Goal: Task Accomplishment & Management: Manage account settings

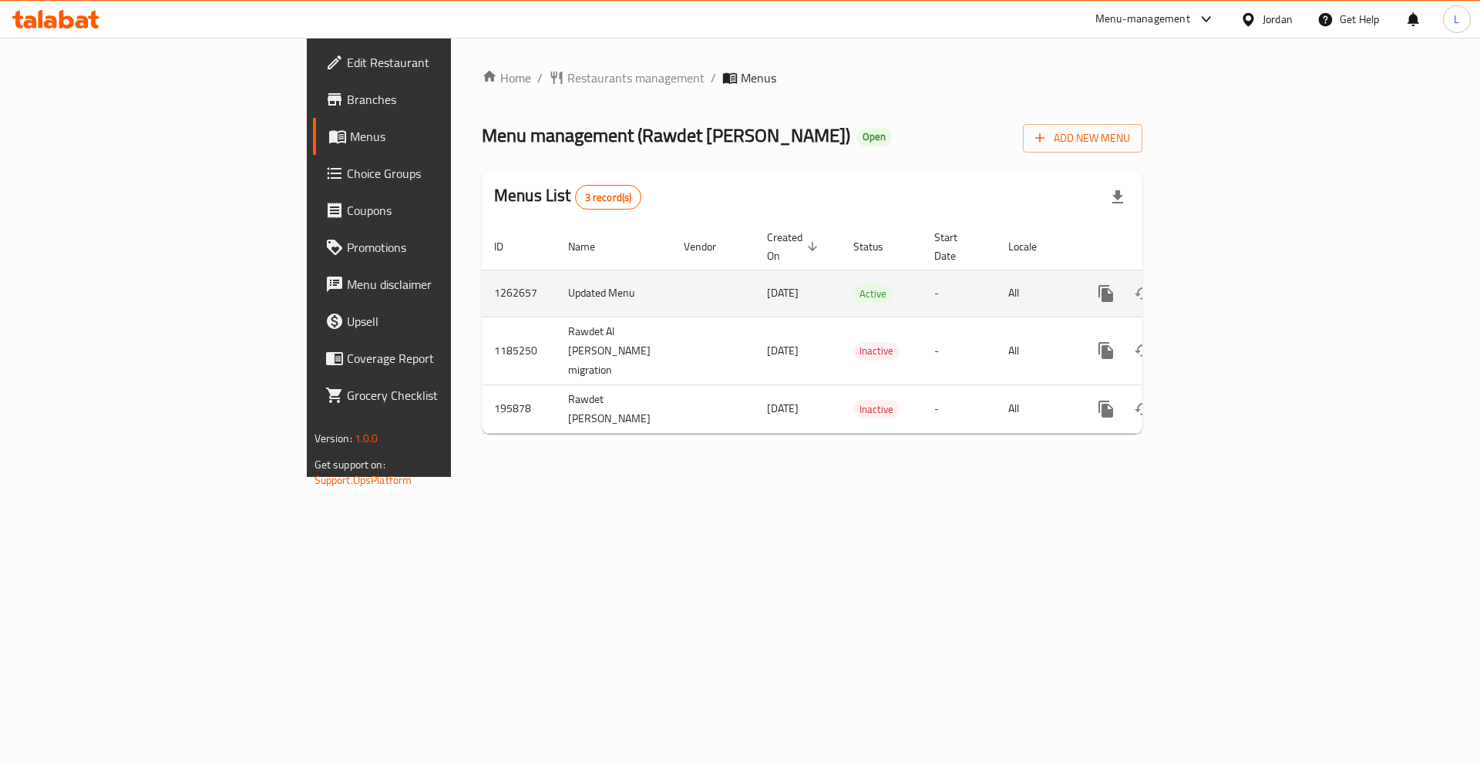
click at [1236, 290] on link "enhanced table" at bounding box center [1217, 293] width 37 height 37
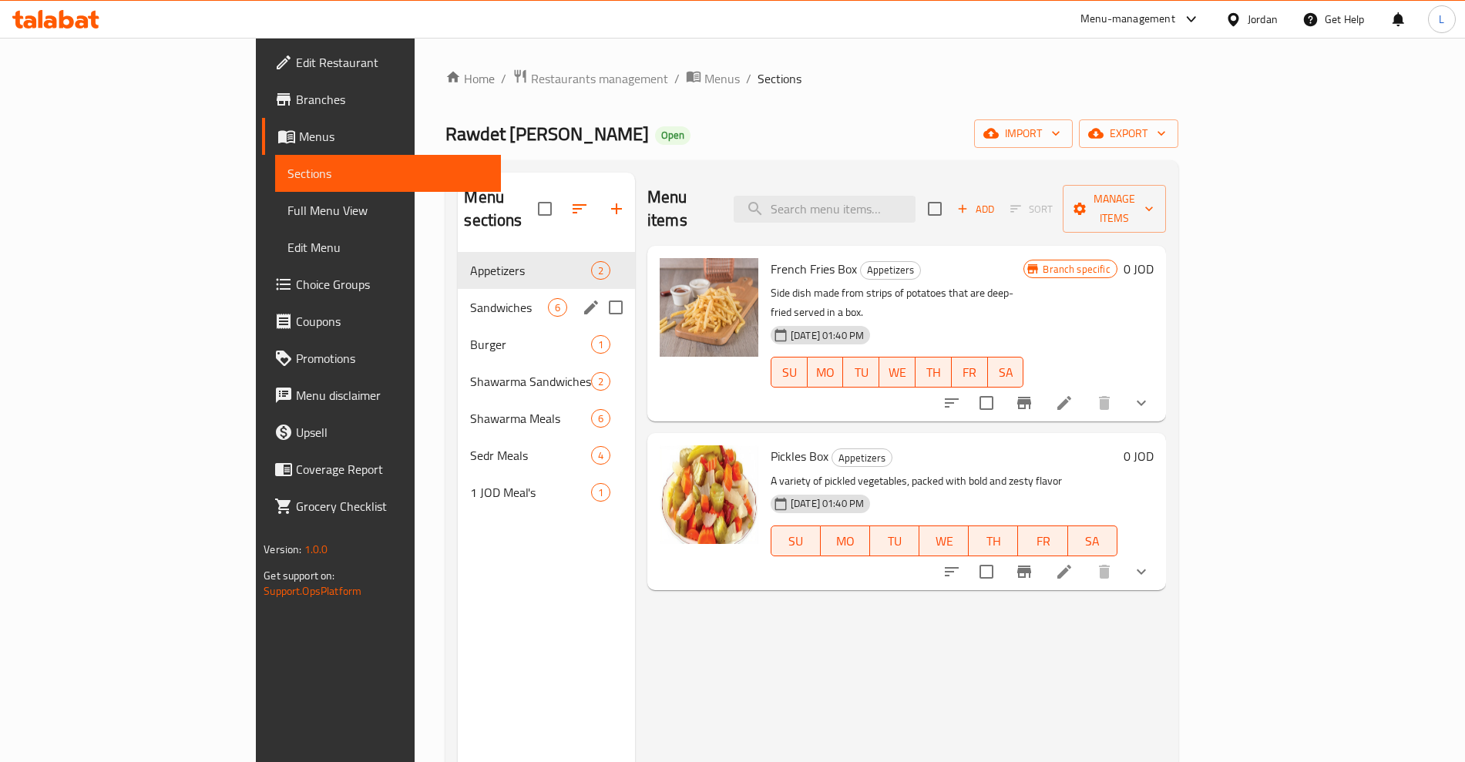
click at [458, 289] on div "Sandwiches 6" at bounding box center [546, 307] width 177 height 37
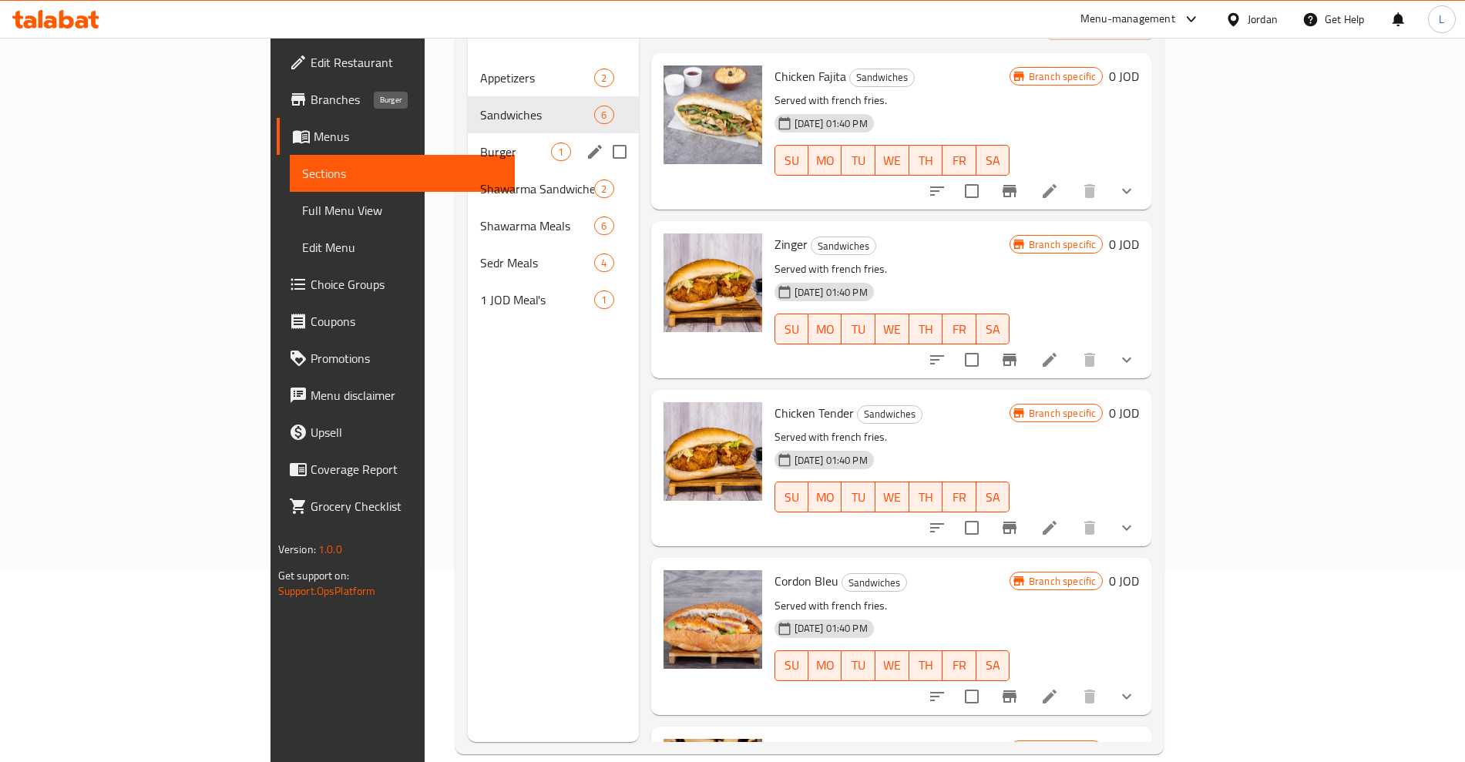
click at [480, 143] on span "Burger" at bounding box center [516, 152] width 72 height 19
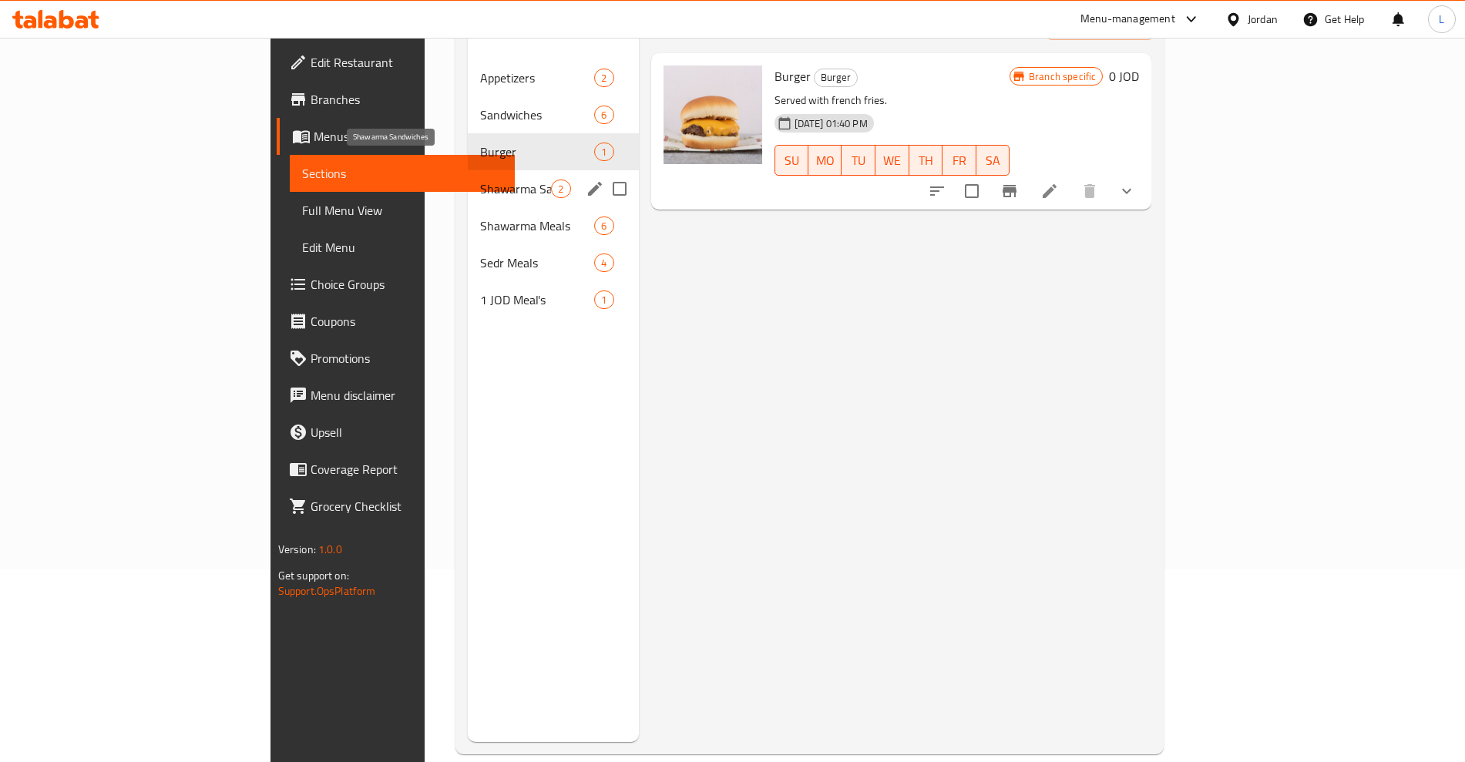
click at [480, 180] on span "Shawarma Sandwiches" at bounding box center [516, 189] width 72 height 19
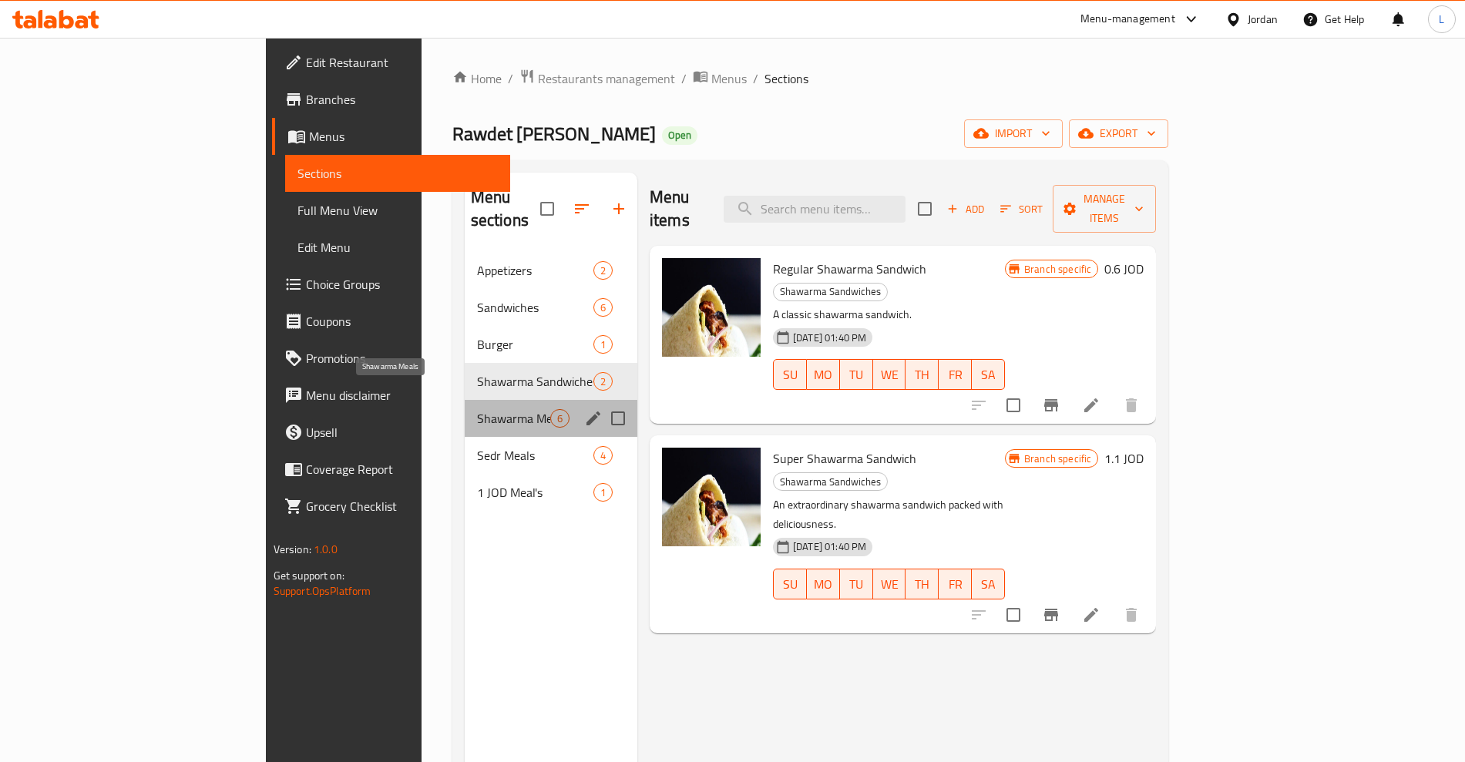
click at [477, 409] on span "Shawarma Meals" at bounding box center [513, 418] width 73 height 19
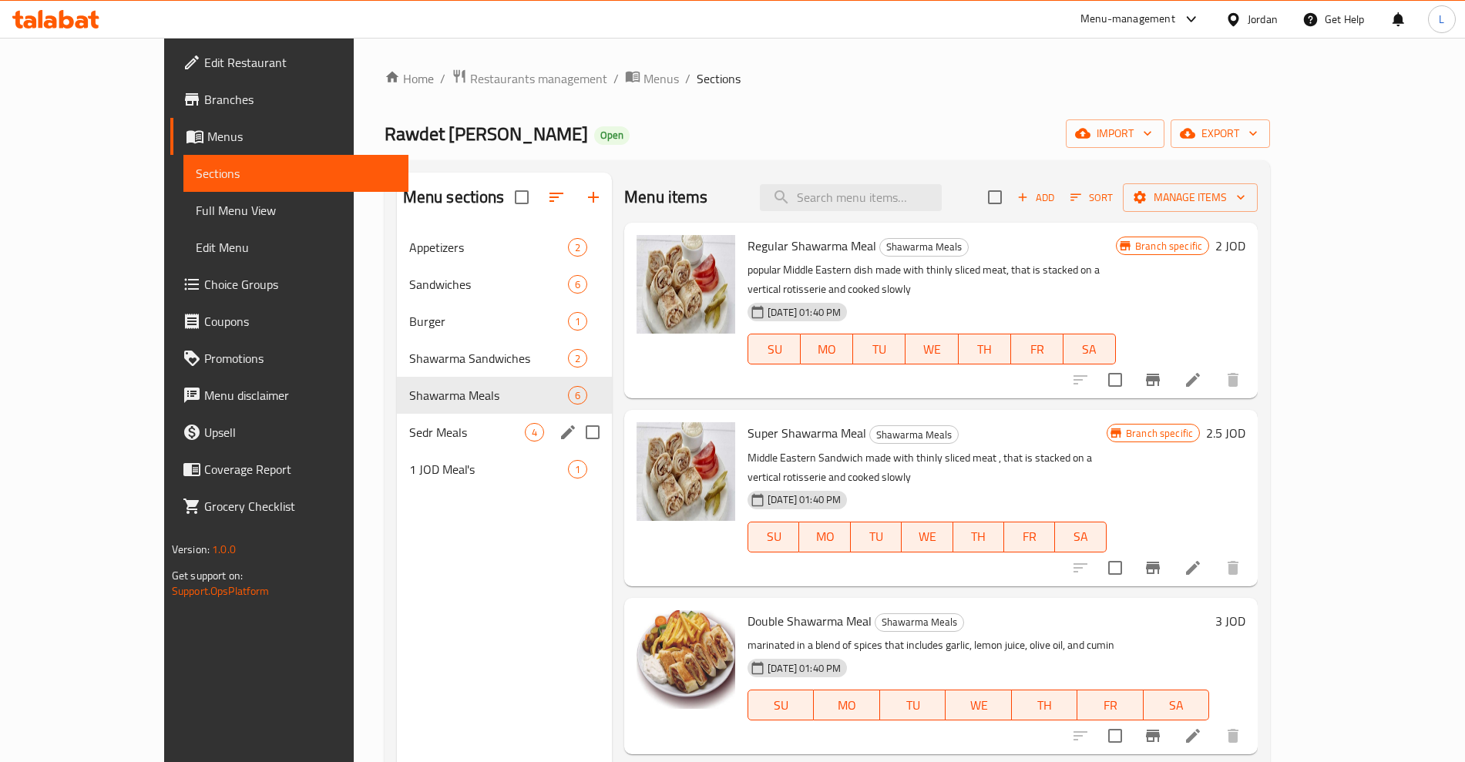
click at [409, 434] on span "Sedr Meals" at bounding box center [467, 432] width 116 height 19
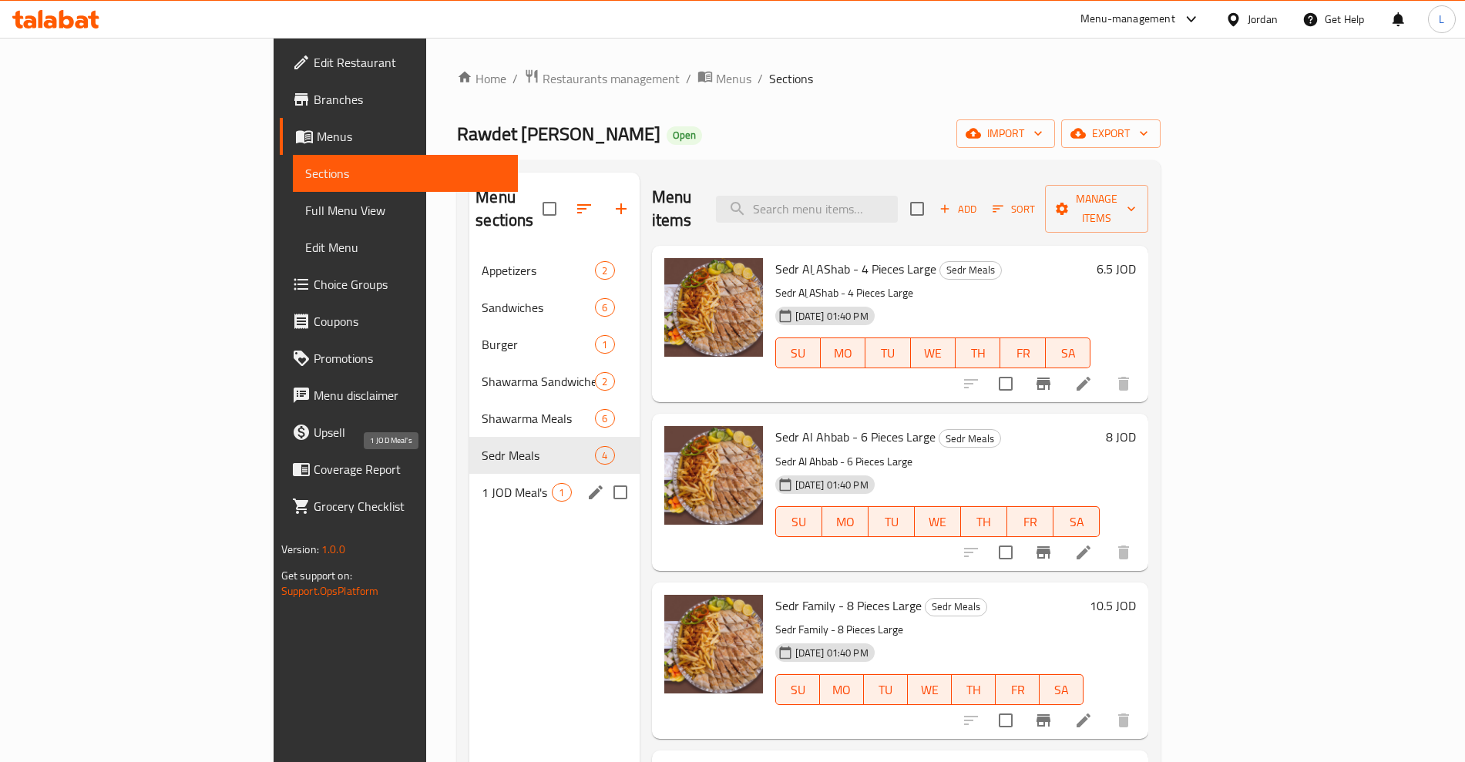
drag, startPoint x: 345, startPoint y: 462, endPoint x: 446, endPoint y: 452, distance: 101.5
click at [482, 483] on span "1 JOD Meal's" at bounding box center [517, 492] width 70 height 19
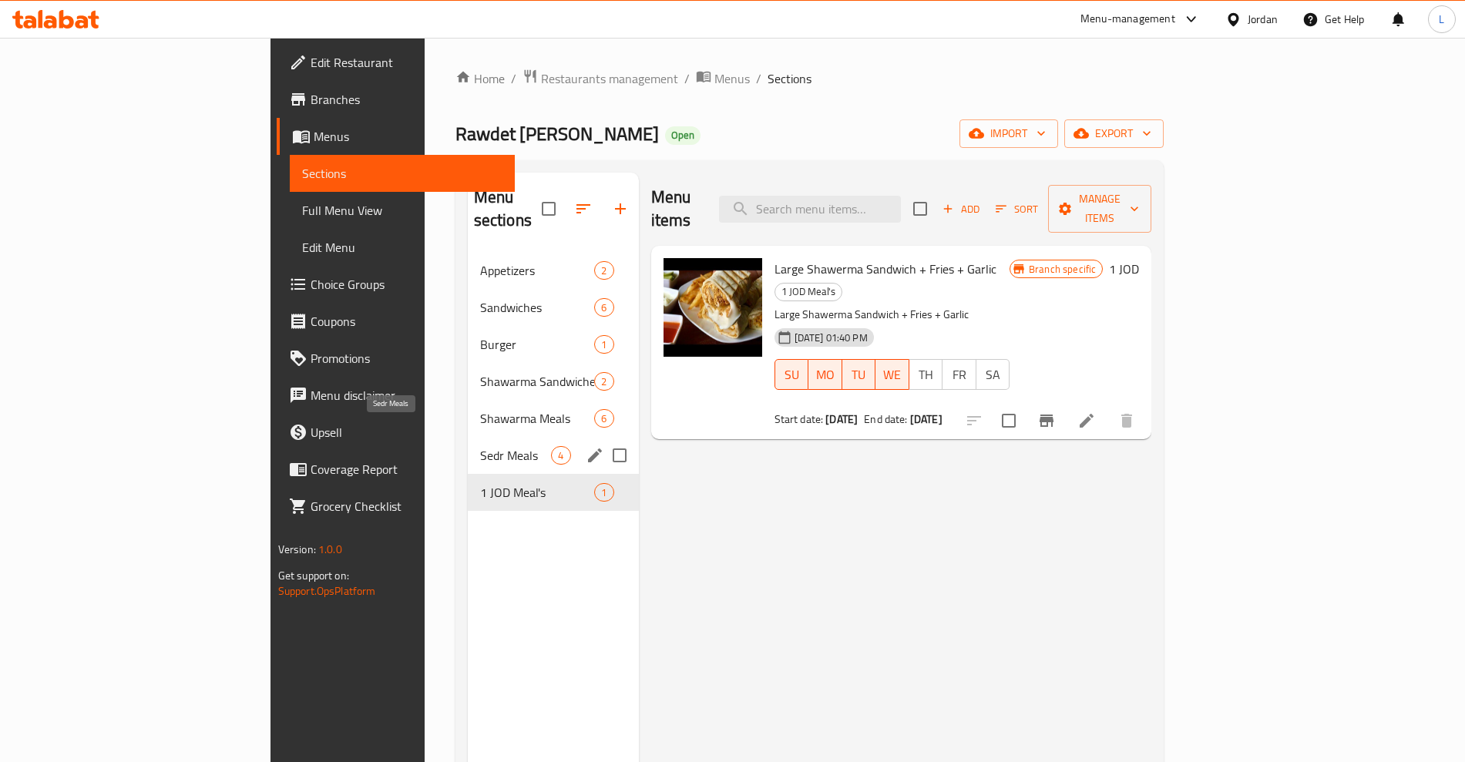
drag, startPoint x: 356, startPoint y: 431, endPoint x: 365, endPoint y: 429, distance: 9.5
click at [480, 446] on span "Sedr Meals" at bounding box center [516, 455] width 72 height 19
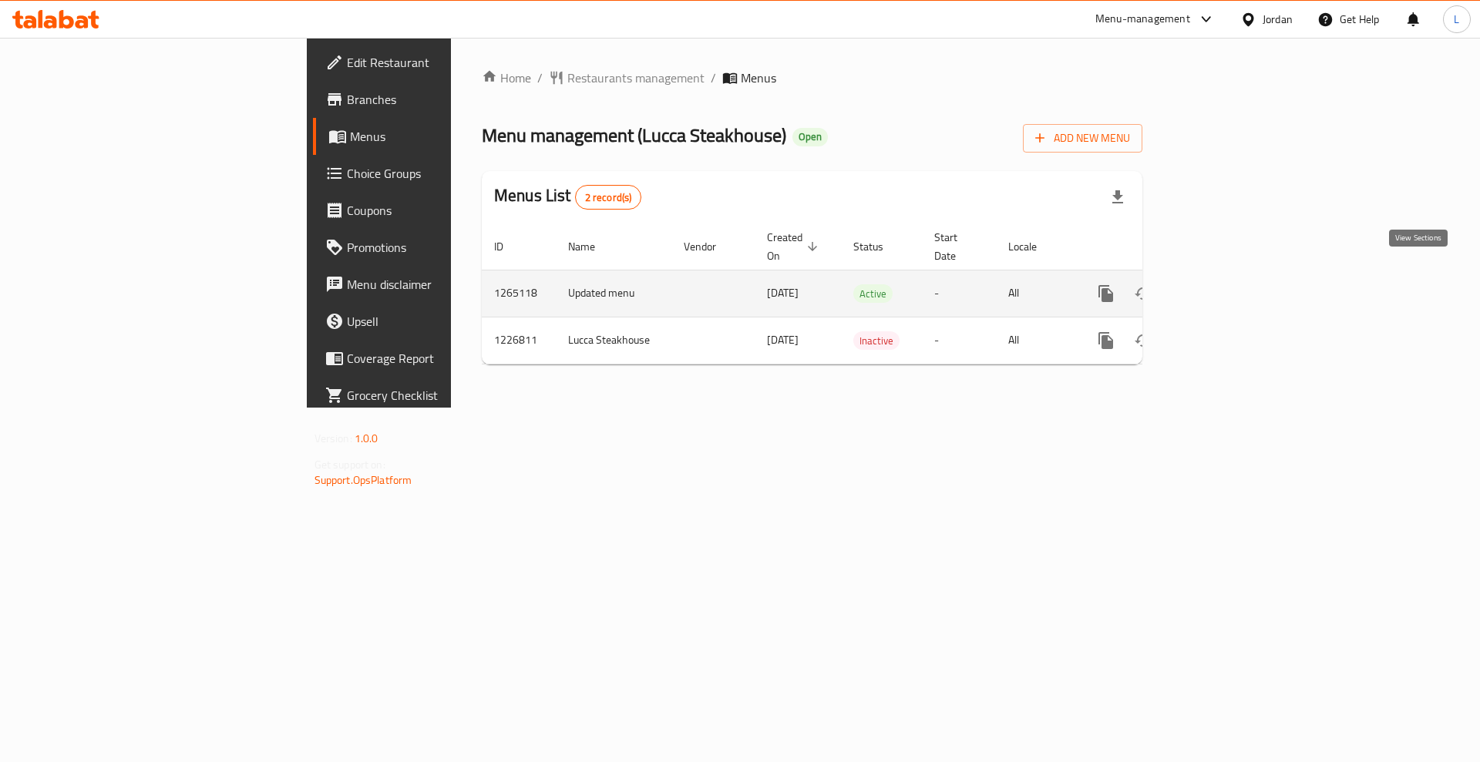
click at [1226, 284] on icon "enhanced table" at bounding box center [1217, 293] width 19 height 19
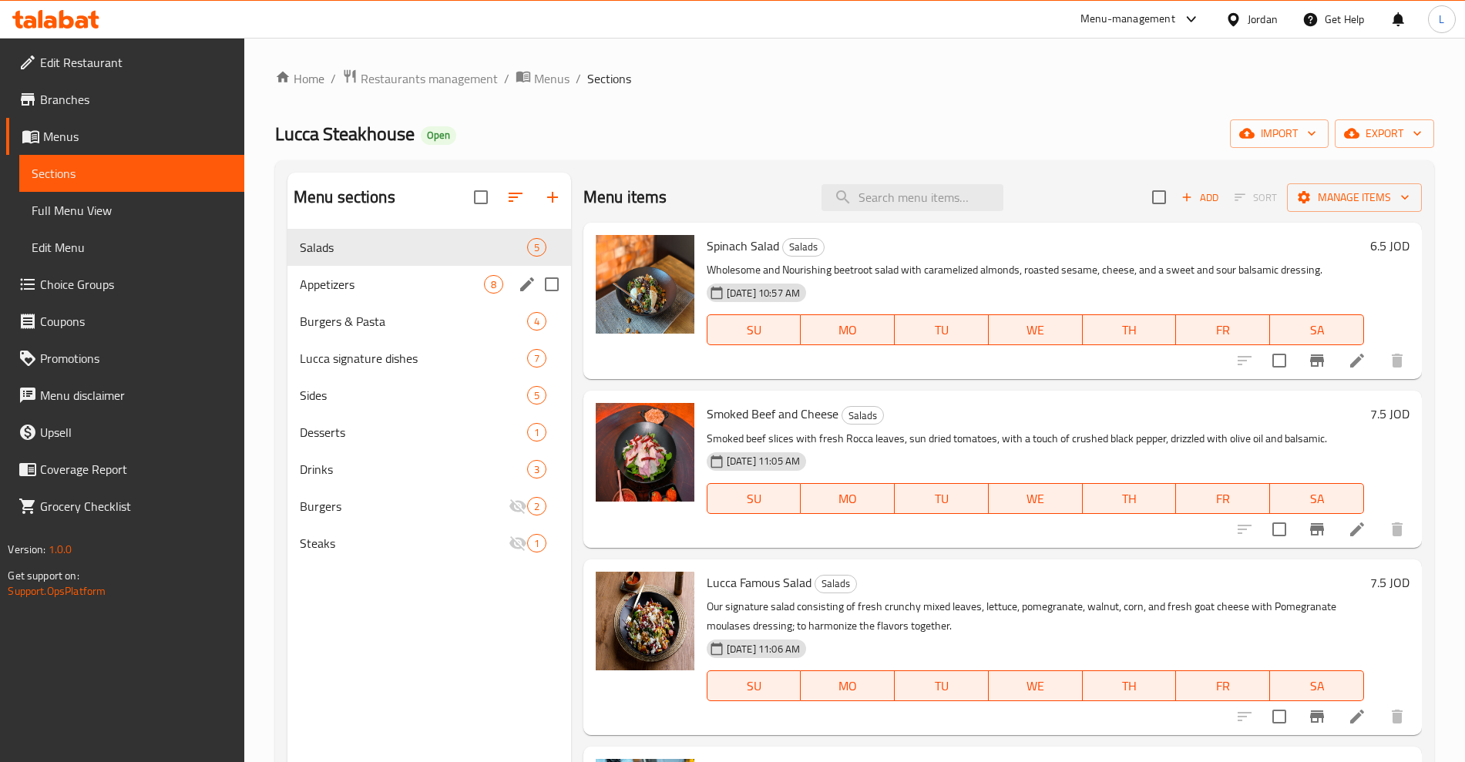
click at [346, 294] on div "Appetizers 8" at bounding box center [430, 284] width 284 height 37
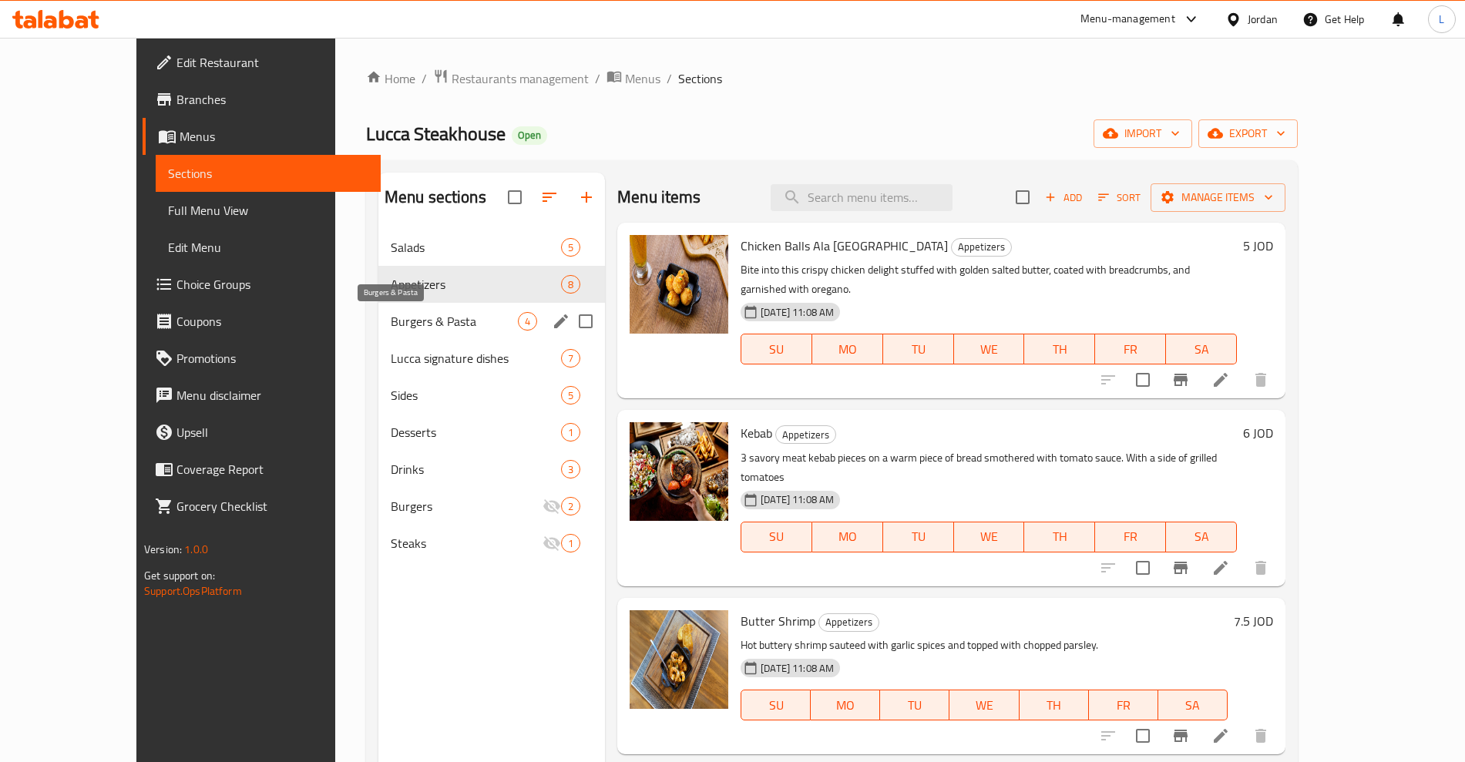
drag, startPoint x: 352, startPoint y: 326, endPoint x: 367, endPoint y: 328, distance: 14.8
click at [391, 325] on span "Burgers & Pasta" at bounding box center [454, 321] width 127 height 19
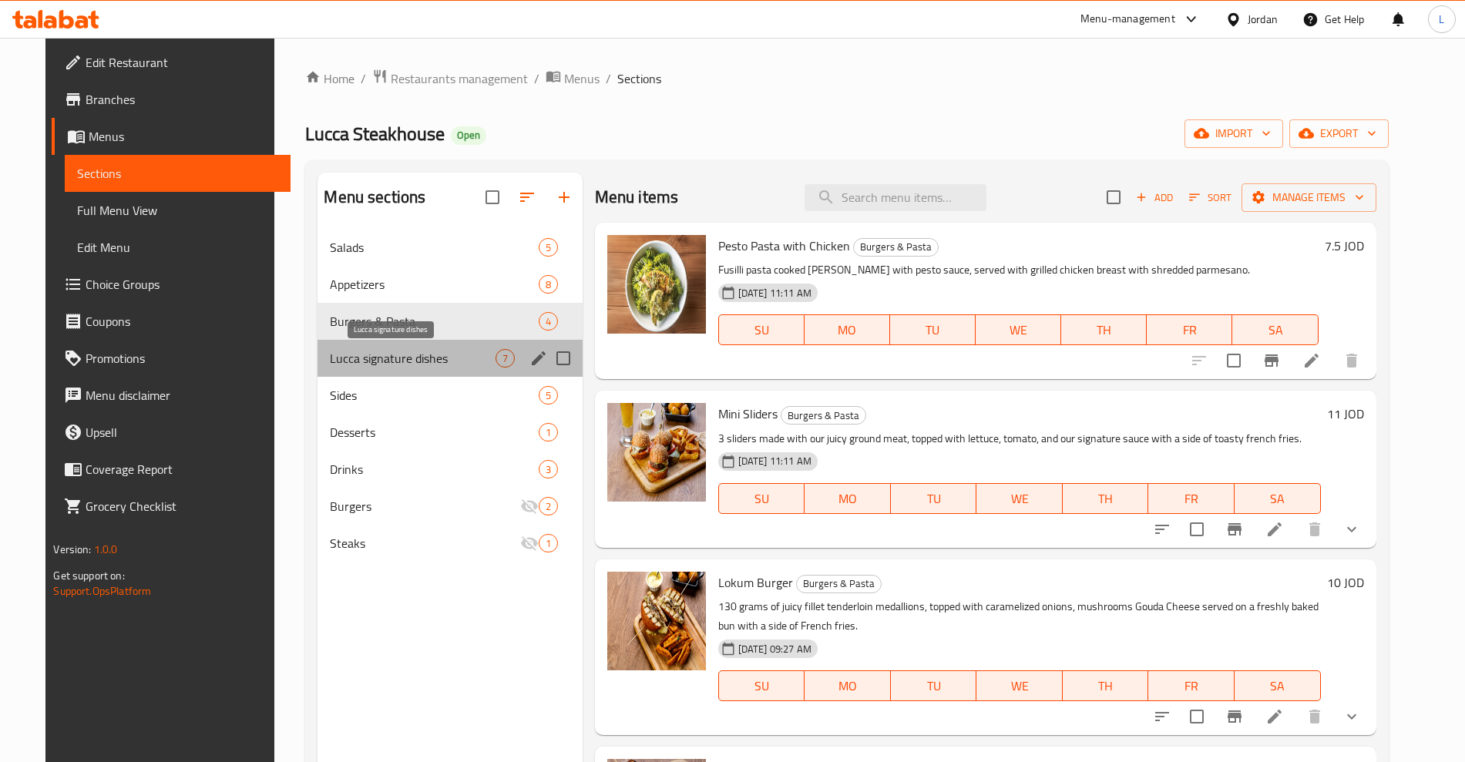
click at [374, 349] on span "Lucca signature dishes" at bounding box center [412, 358] width 165 height 19
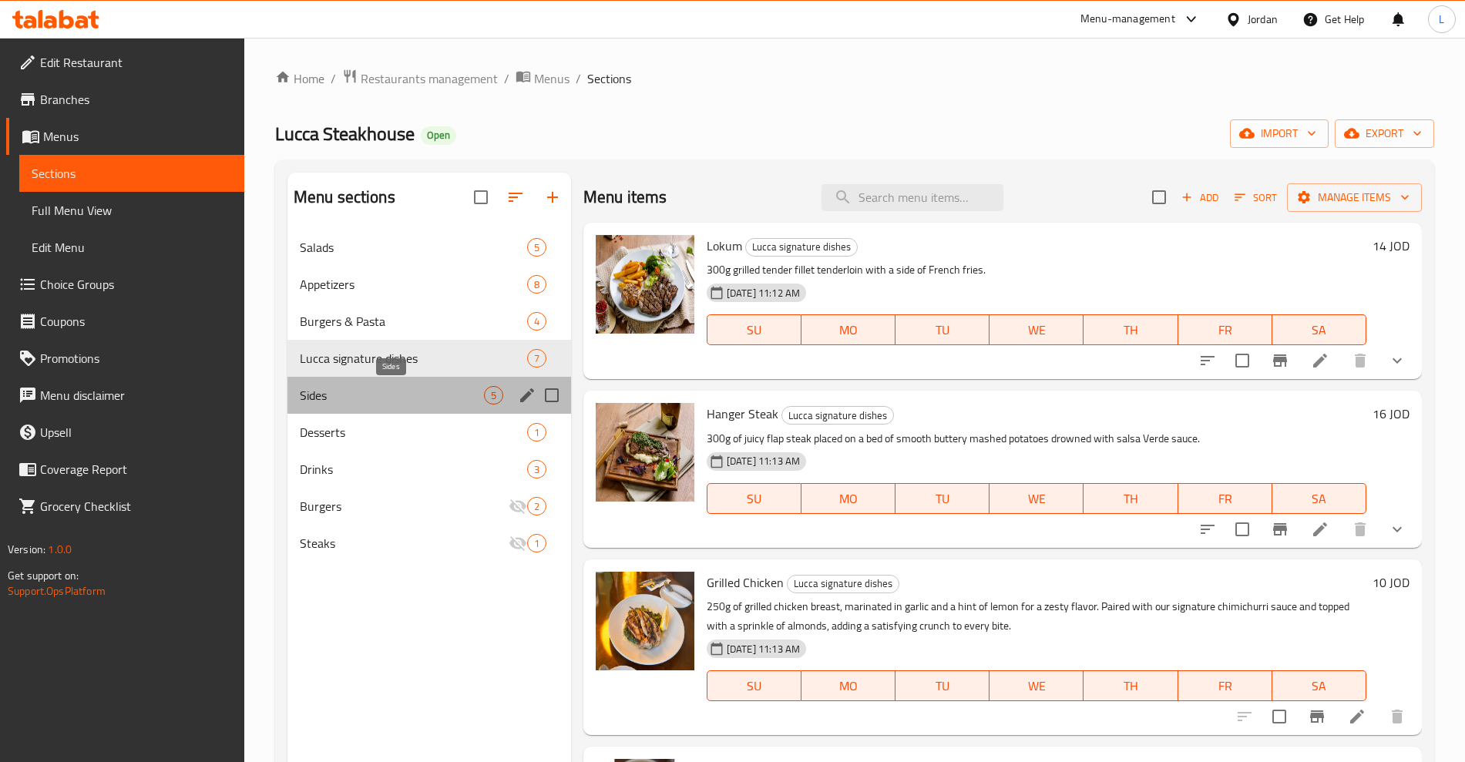
click at [330, 396] on span "Sides" at bounding box center [392, 395] width 184 height 19
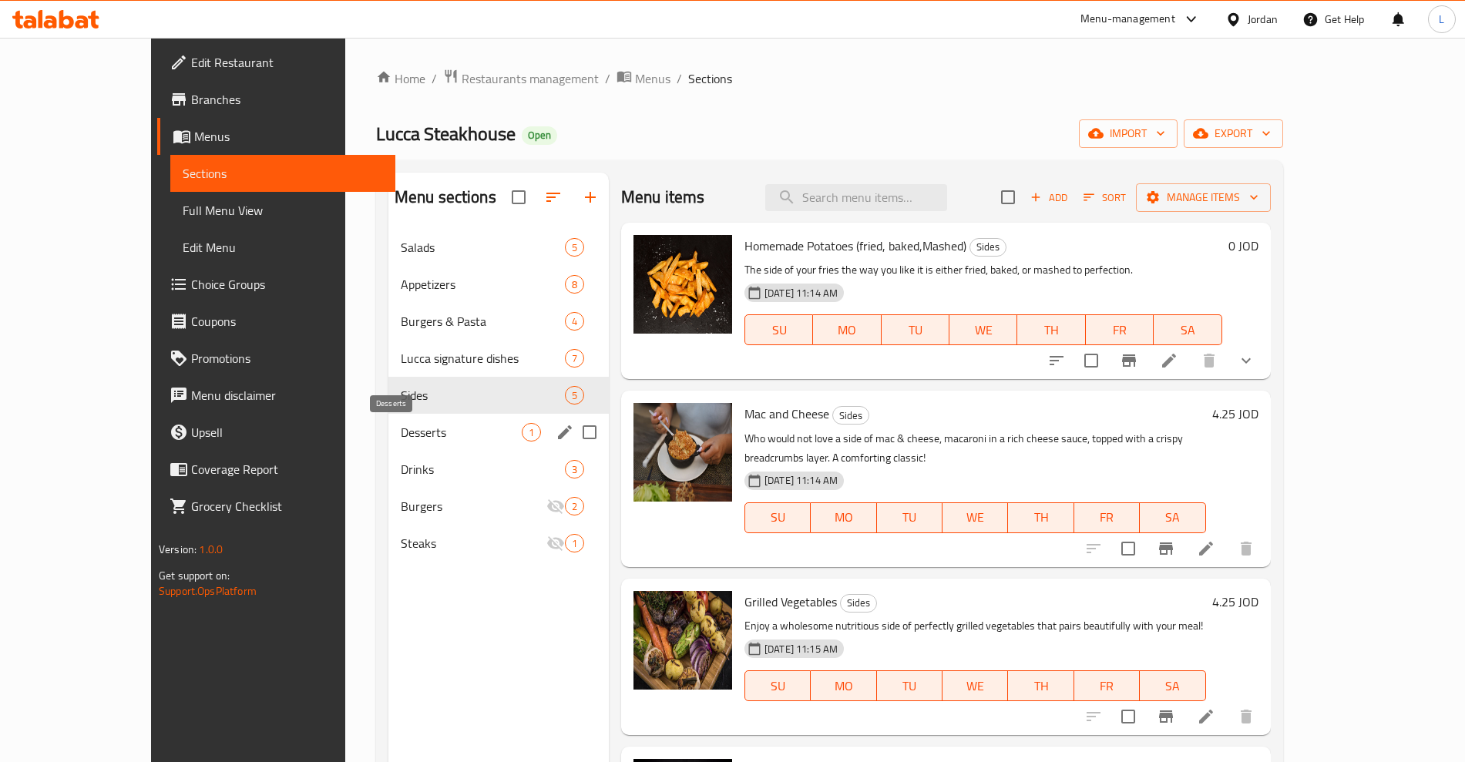
click at [401, 426] on span "Desserts" at bounding box center [461, 432] width 121 height 19
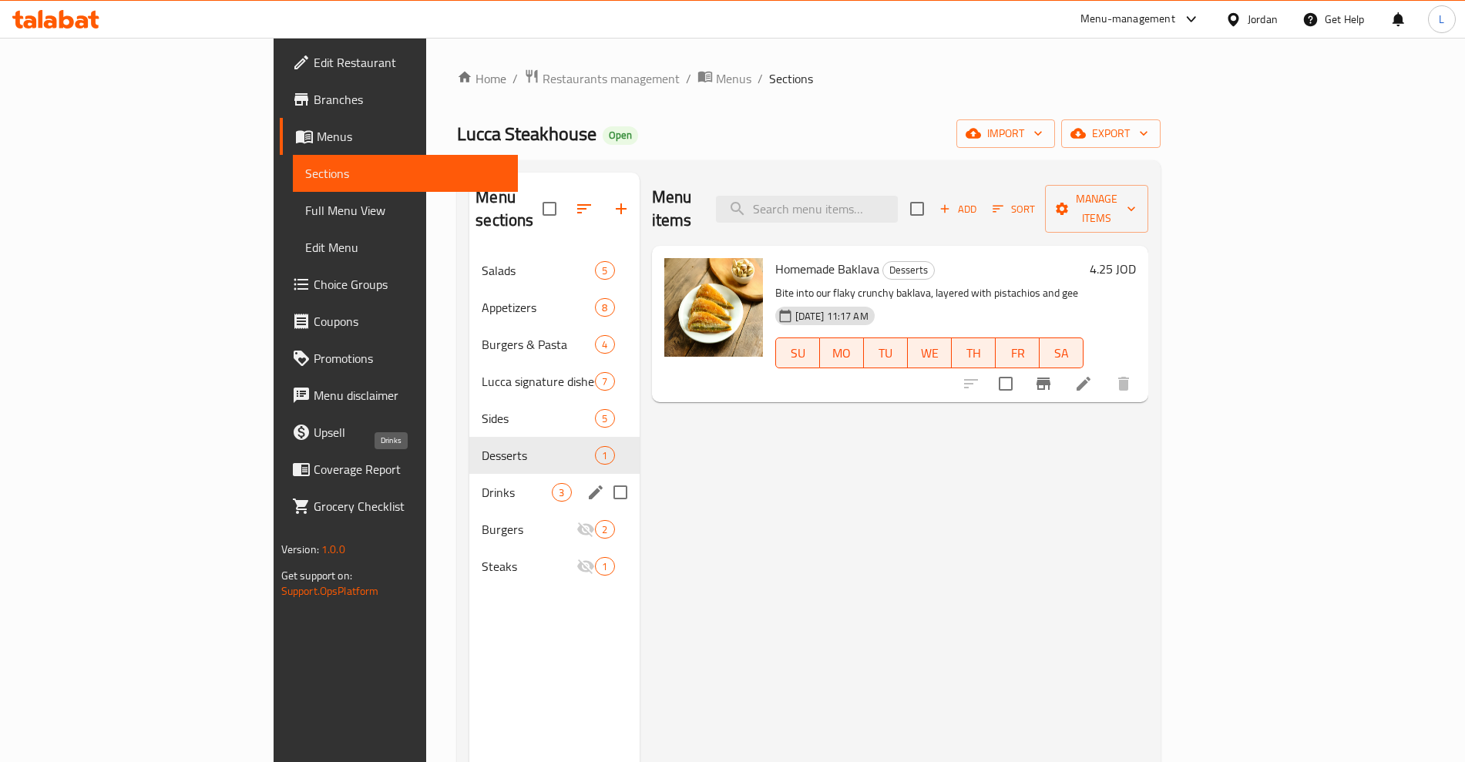
click at [482, 483] on span "Drinks" at bounding box center [517, 492] width 70 height 19
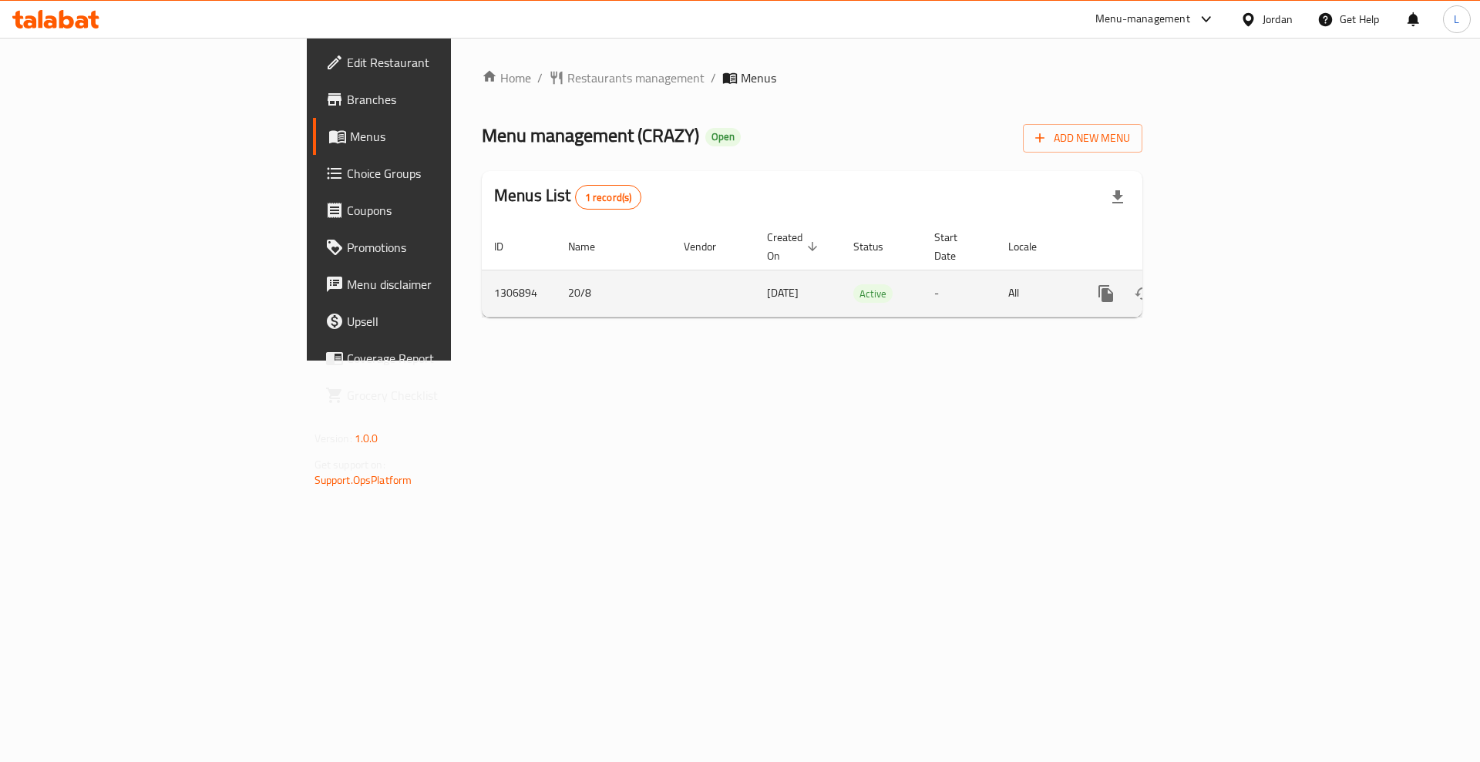
click at [1226, 284] on icon "enhanced table" at bounding box center [1217, 293] width 19 height 19
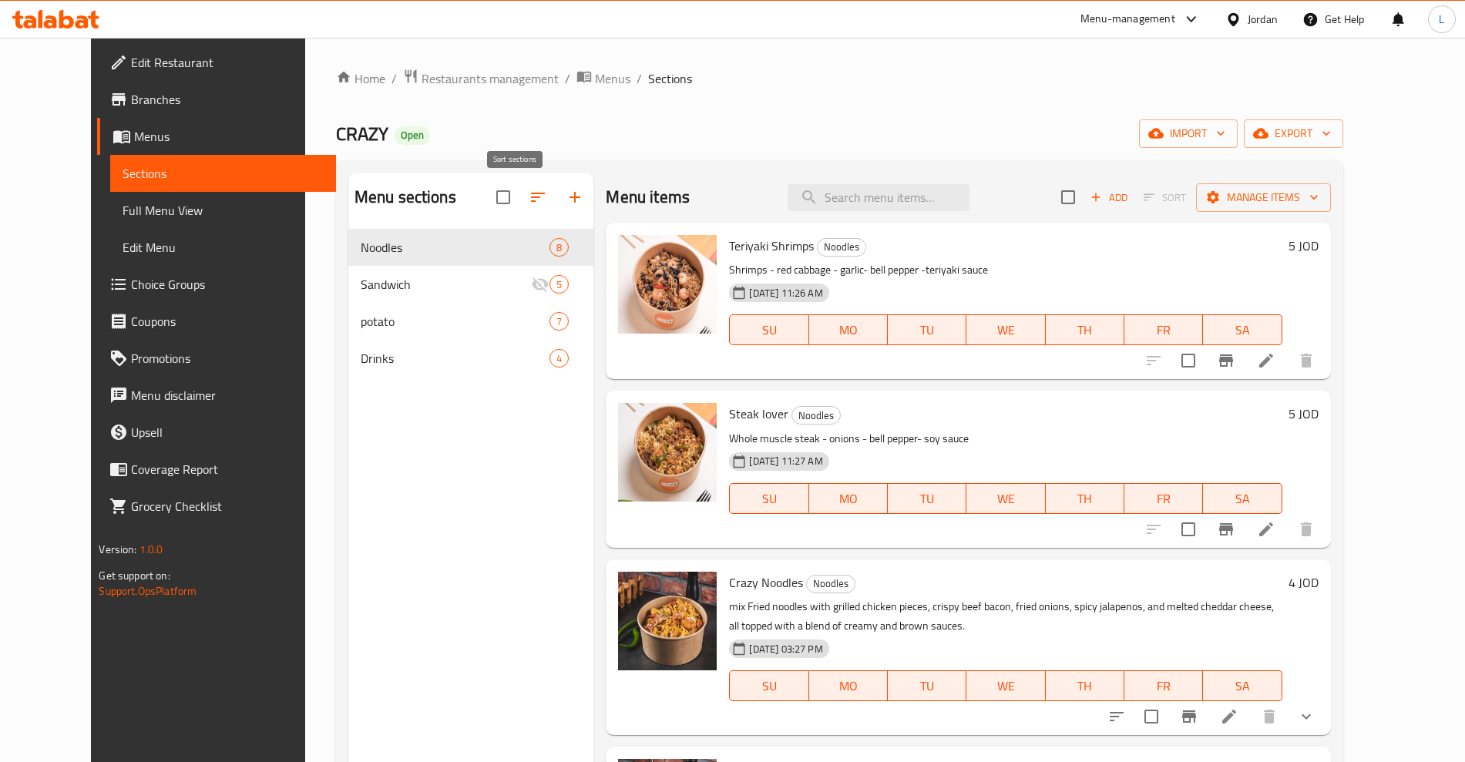
click at [529, 197] on icon "button" at bounding box center [538, 197] width 19 height 19
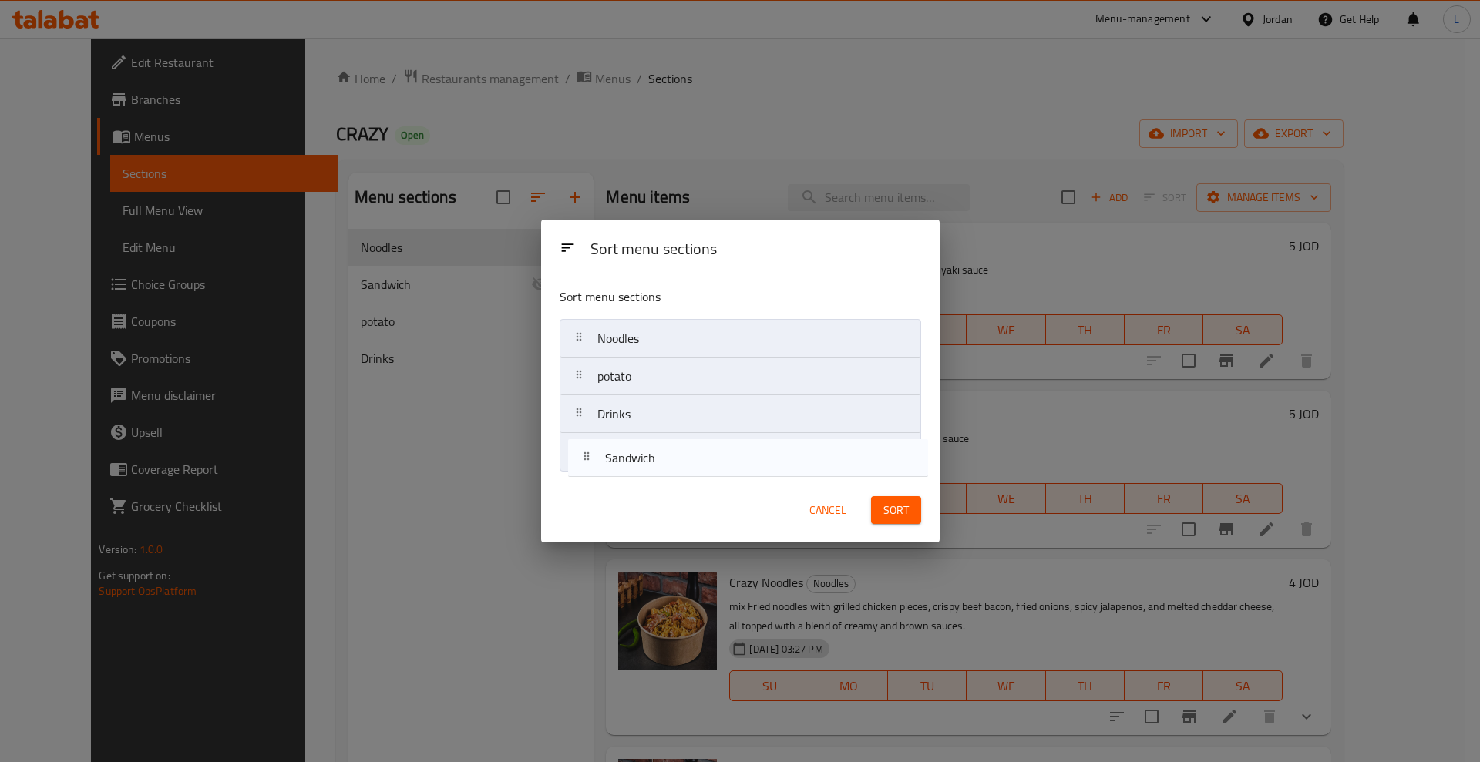
drag, startPoint x: 581, startPoint y: 372, endPoint x: 588, endPoint y: 473, distance: 100.5
click at [588, 473] on div "Sort menu sections Noodles Sandwich potato Drinks" at bounding box center [740, 376] width 399 height 203
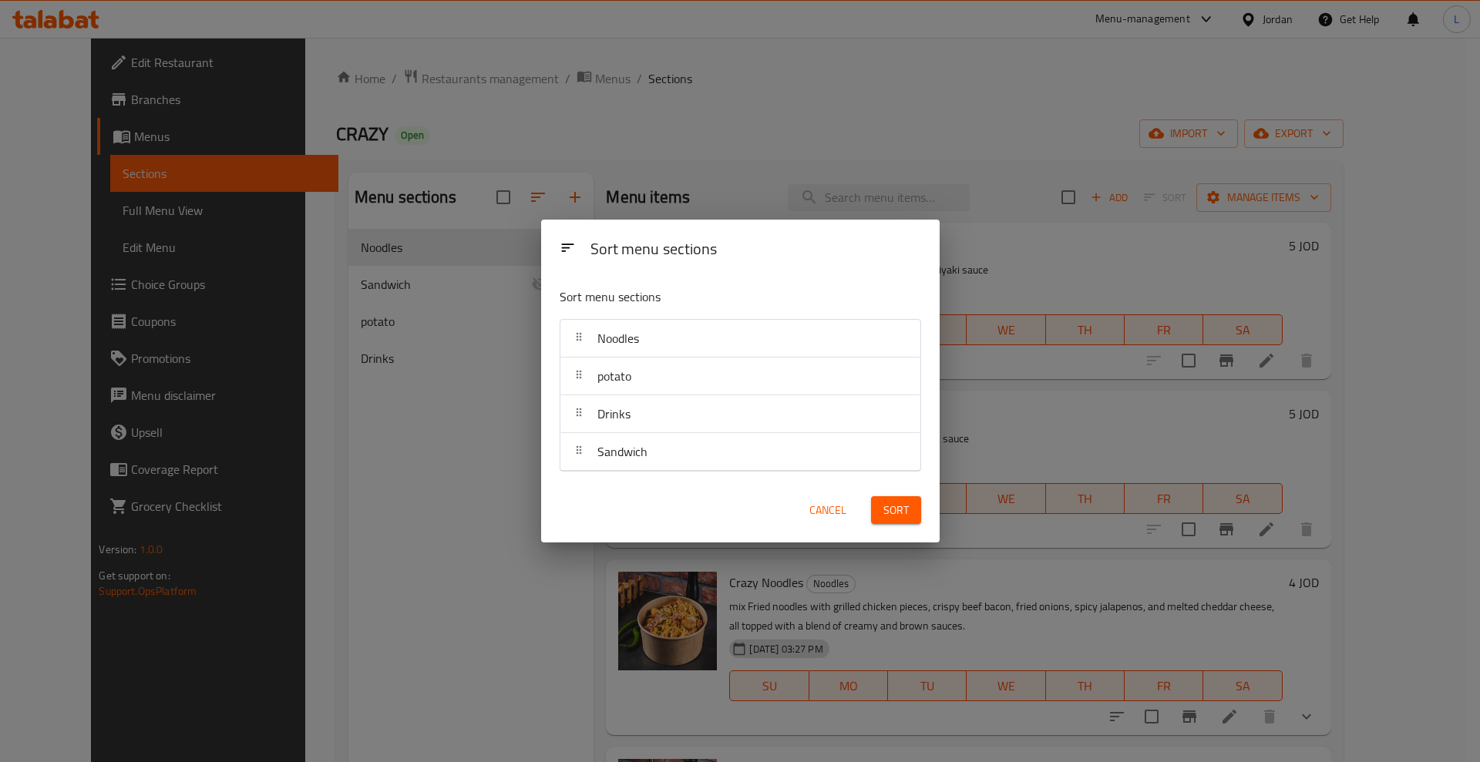
click at [896, 510] on span "Sort" at bounding box center [895, 510] width 25 height 19
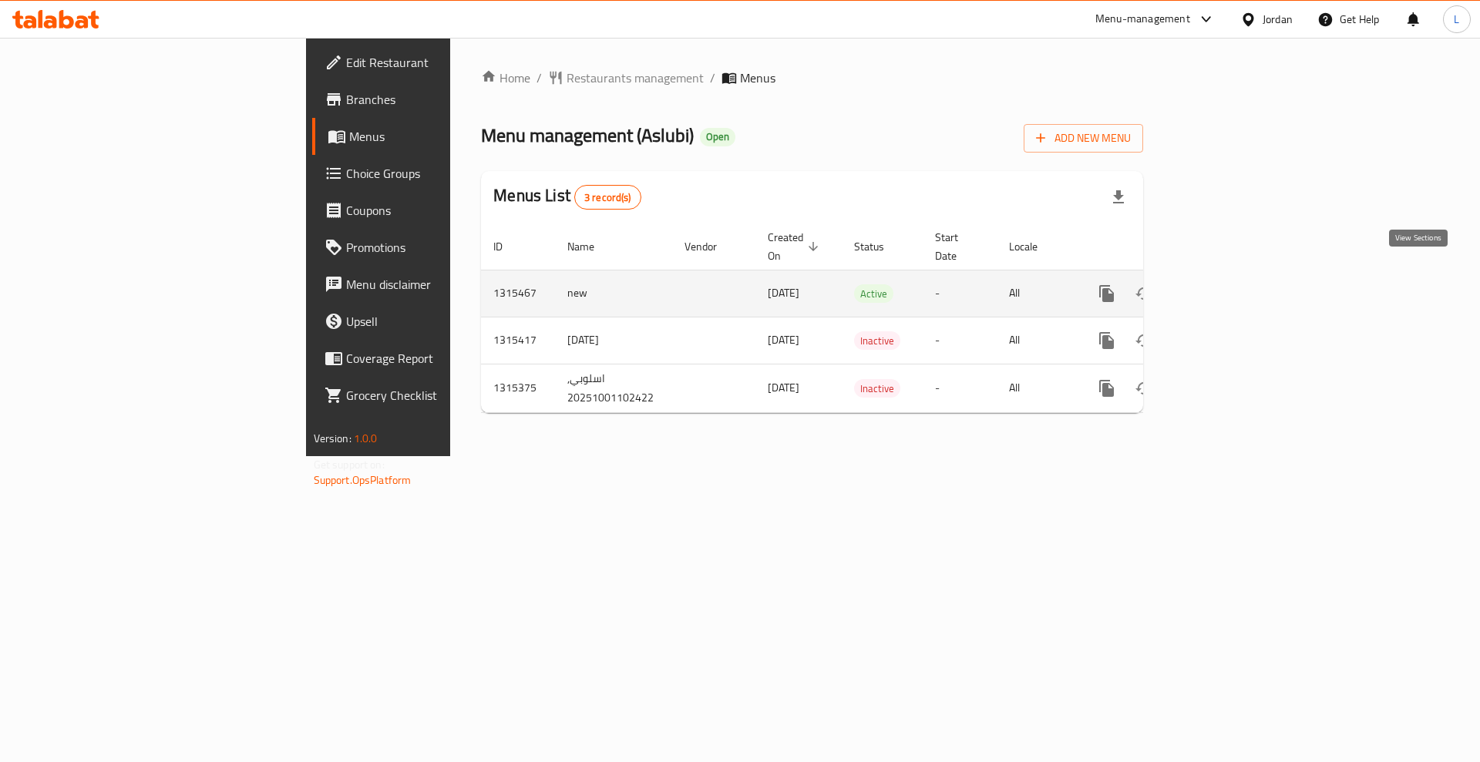
click at [1227, 284] on icon "enhanced table" at bounding box center [1218, 293] width 19 height 19
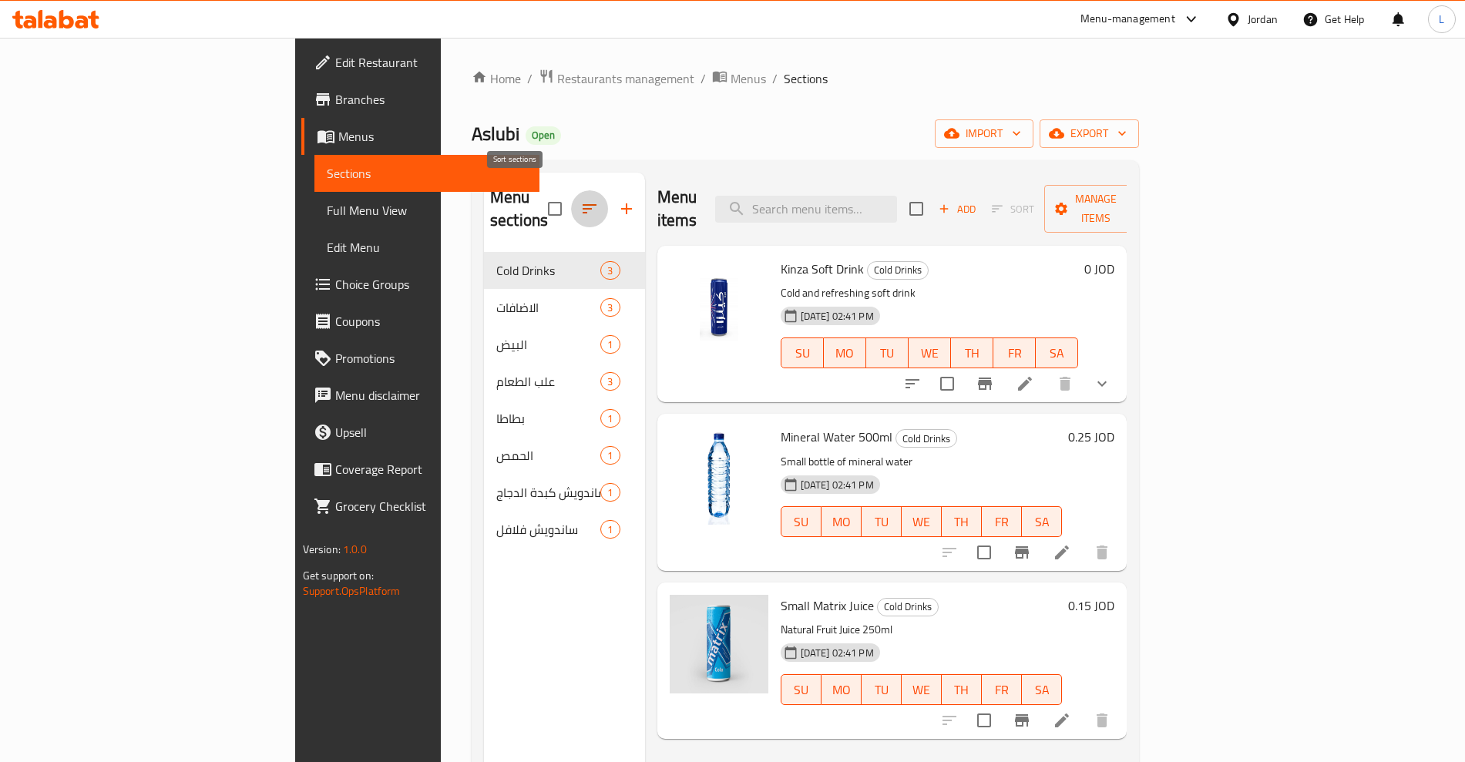
click at [583, 204] on icon "button" at bounding box center [590, 208] width 14 height 9
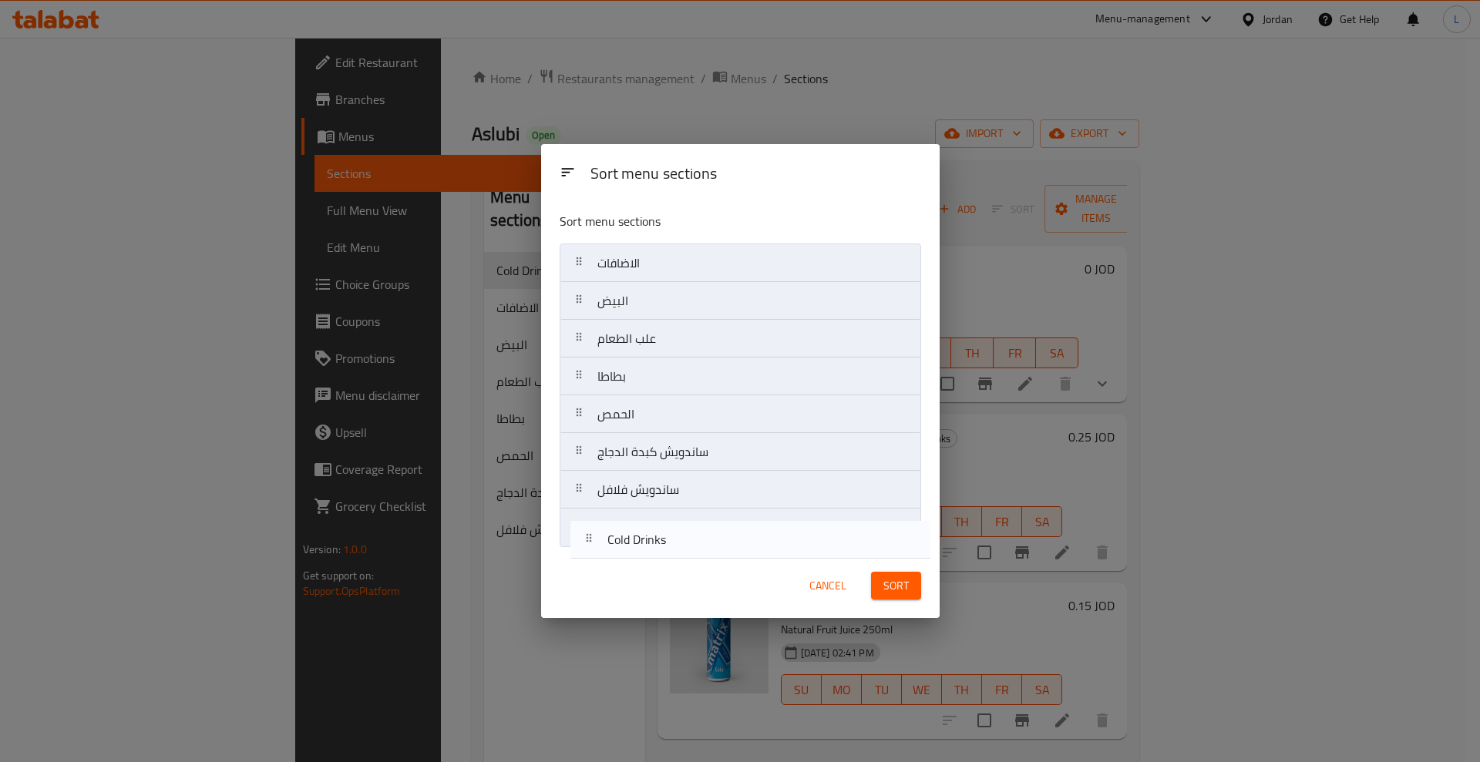
drag, startPoint x: 577, startPoint y: 261, endPoint x: 587, endPoint y: 497, distance: 236.8
click at [588, 542] on nav "Cold Drinks الاضافات البيض علب الطعام بطاطا الحمص ساندويش كبدة الدجاج ساندويش ف…" at bounding box center [741, 396] width 362 height 304
drag, startPoint x: 577, startPoint y: 268, endPoint x: 587, endPoint y: 539, distance: 270.8
click at [583, 551] on div "Sort menu sections الاضافات البيض علب الطعام بطاطا الحمص ساندويش كبدة الدجاج سا…" at bounding box center [740, 377] width 399 height 354
drag, startPoint x: 579, startPoint y: 420, endPoint x: 577, endPoint y: 252, distance: 168.1
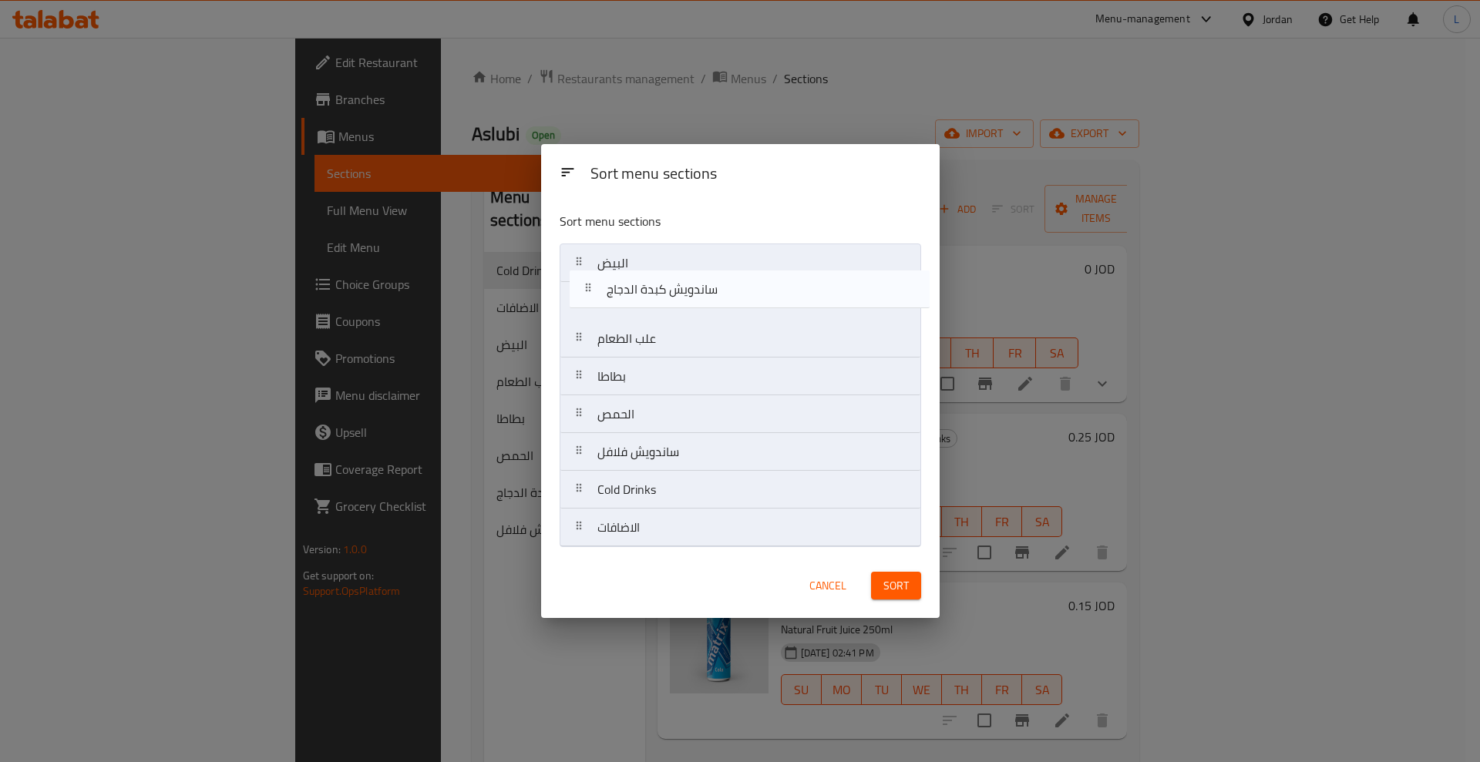
click at [577, 252] on nav "البيض علب الطعام بطاطا الحمص ساندويش كبدة الدجاج ساندويش فلافل Cold Drinks الاض…" at bounding box center [741, 396] width 362 height 304
drag, startPoint x: 576, startPoint y: 459, endPoint x: 577, endPoint y: 298, distance: 161.1
click at [577, 298] on nav "ساندويش كبدة الدجاج البيض علب الطعام بطاطا الحمص ساندويش فلافل Cold Drinks الاض…" at bounding box center [741, 396] width 362 height 304
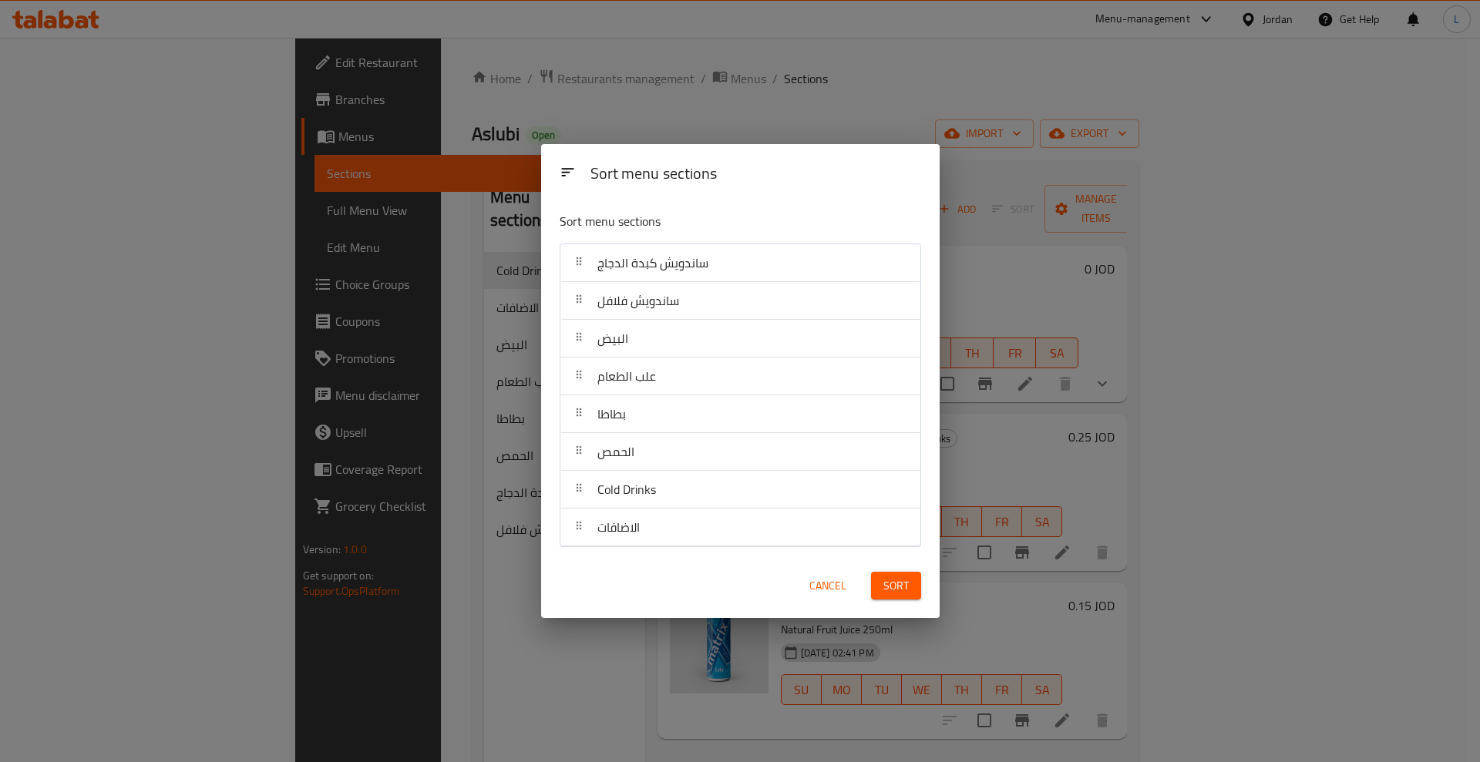
click at [897, 588] on span "Sort" at bounding box center [895, 586] width 25 height 19
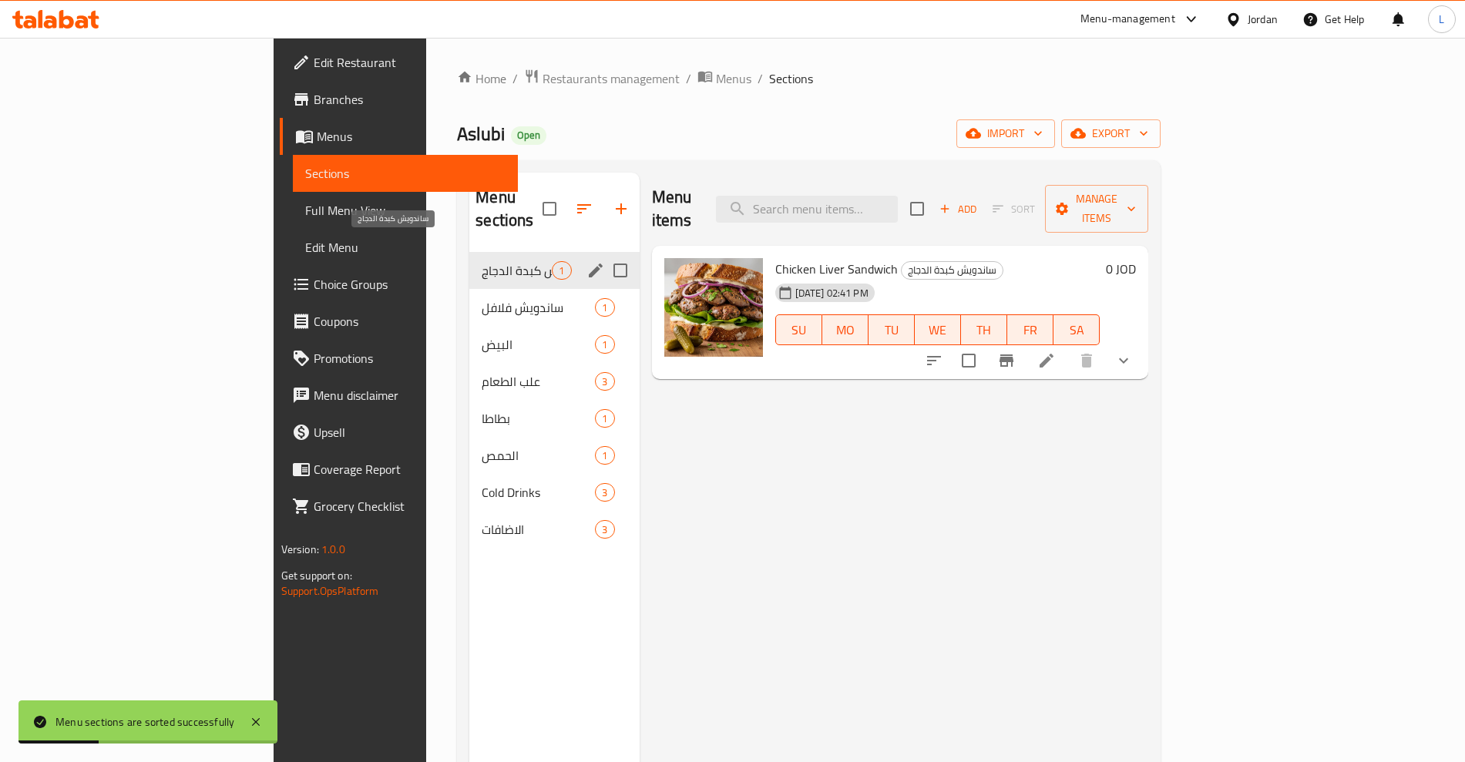
click at [482, 261] on span "ساندويش كبدة الدجاج" at bounding box center [517, 270] width 70 height 19
click at [469, 289] on div "ساندويش فلافل 1" at bounding box center [554, 307] width 170 height 37
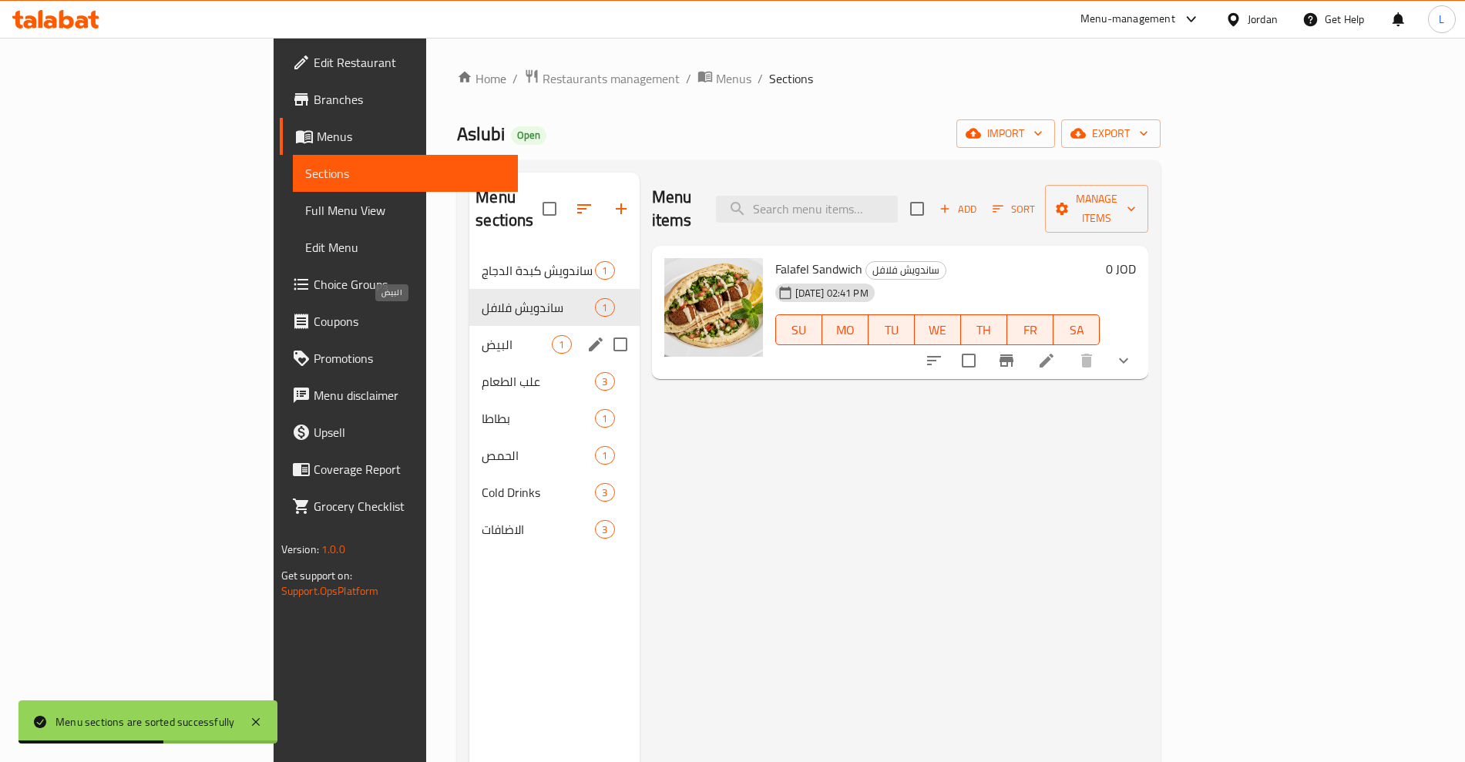
drag, startPoint x: 341, startPoint y: 324, endPoint x: 338, endPoint y: 331, distance: 8.0
click at [482, 335] on span "البيض" at bounding box center [517, 344] width 70 height 19
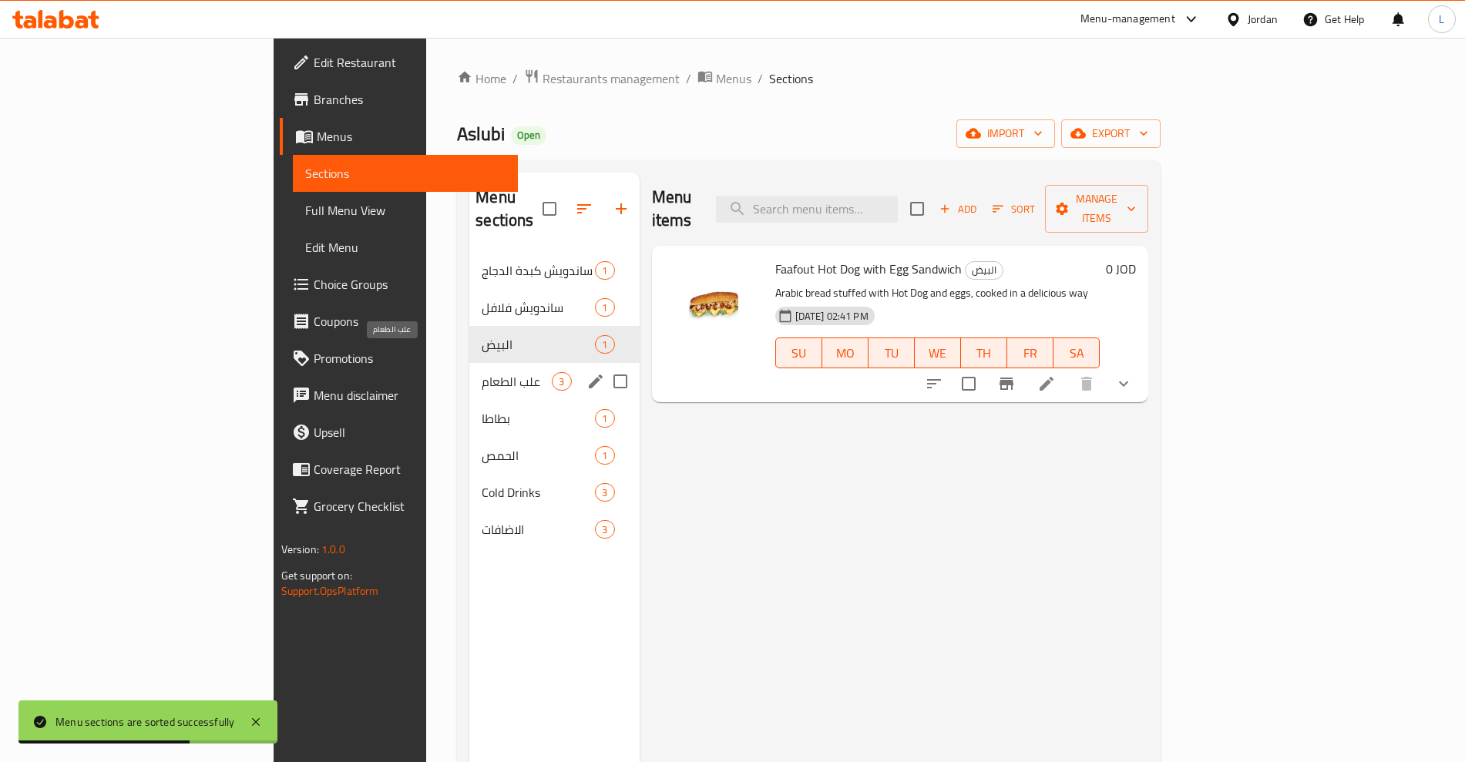
click at [482, 372] on span "علب الطعام" at bounding box center [517, 381] width 70 height 19
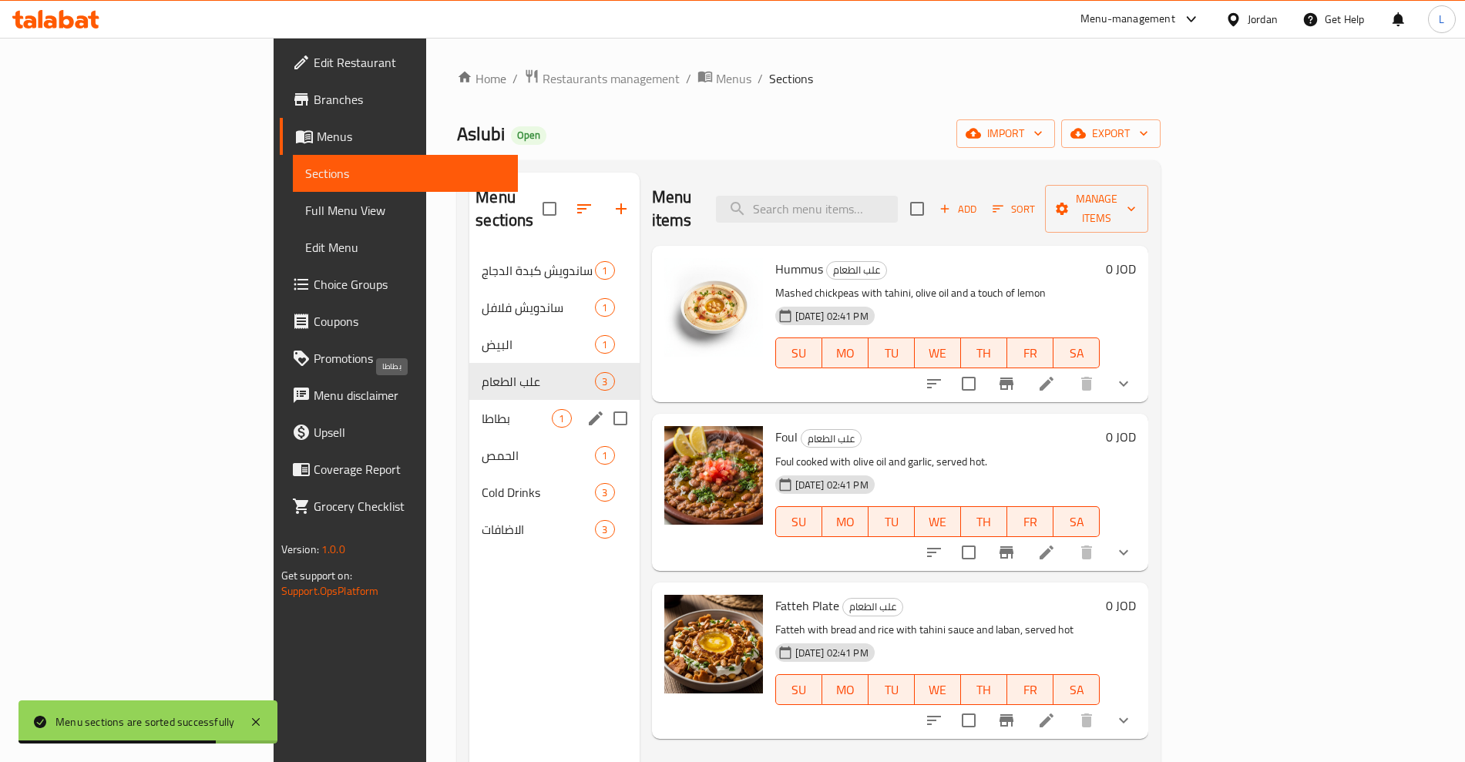
click at [482, 409] on span "بطاطا" at bounding box center [517, 418] width 70 height 19
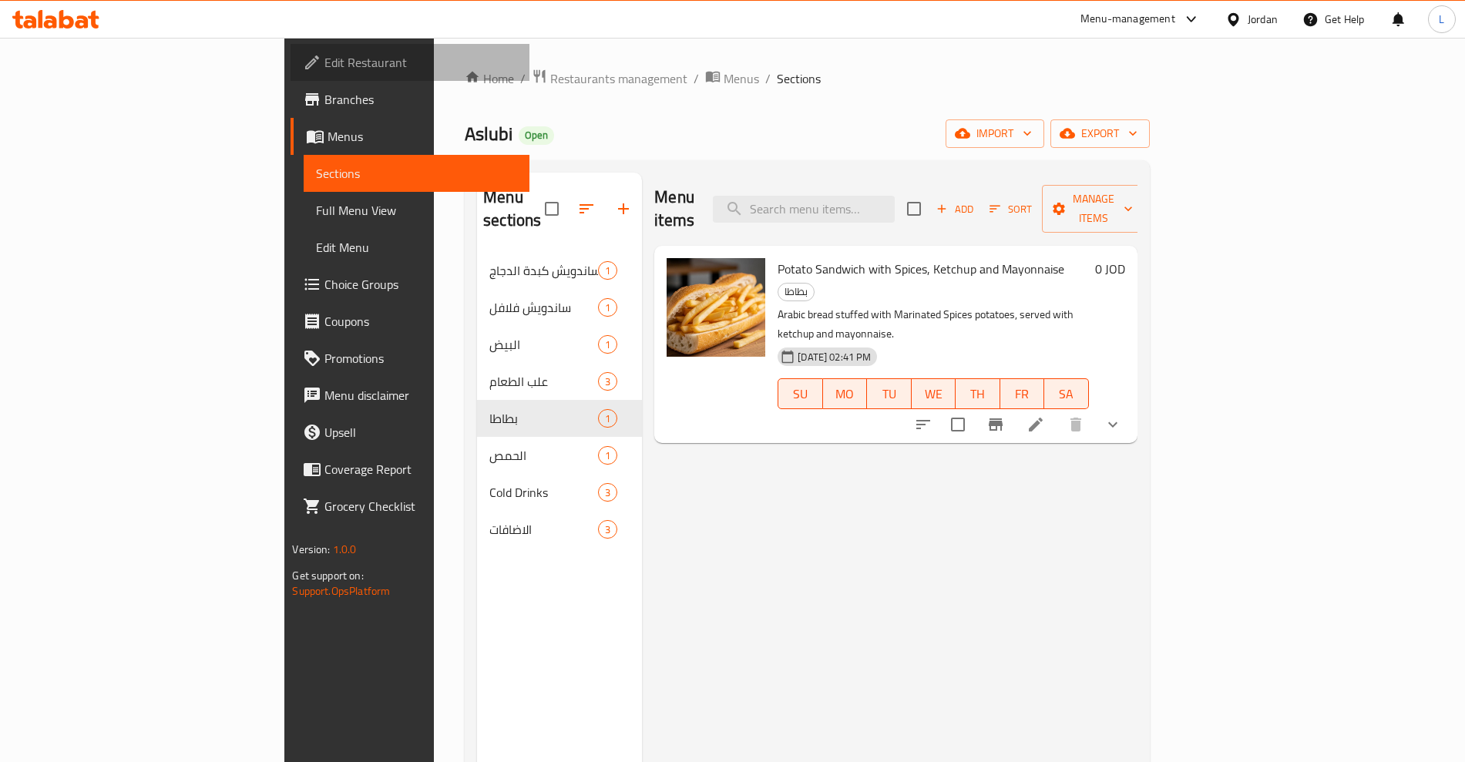
click at [291, 74] on link "Edit Restaurant" at bounding box center [410, 62] width 238 height 37
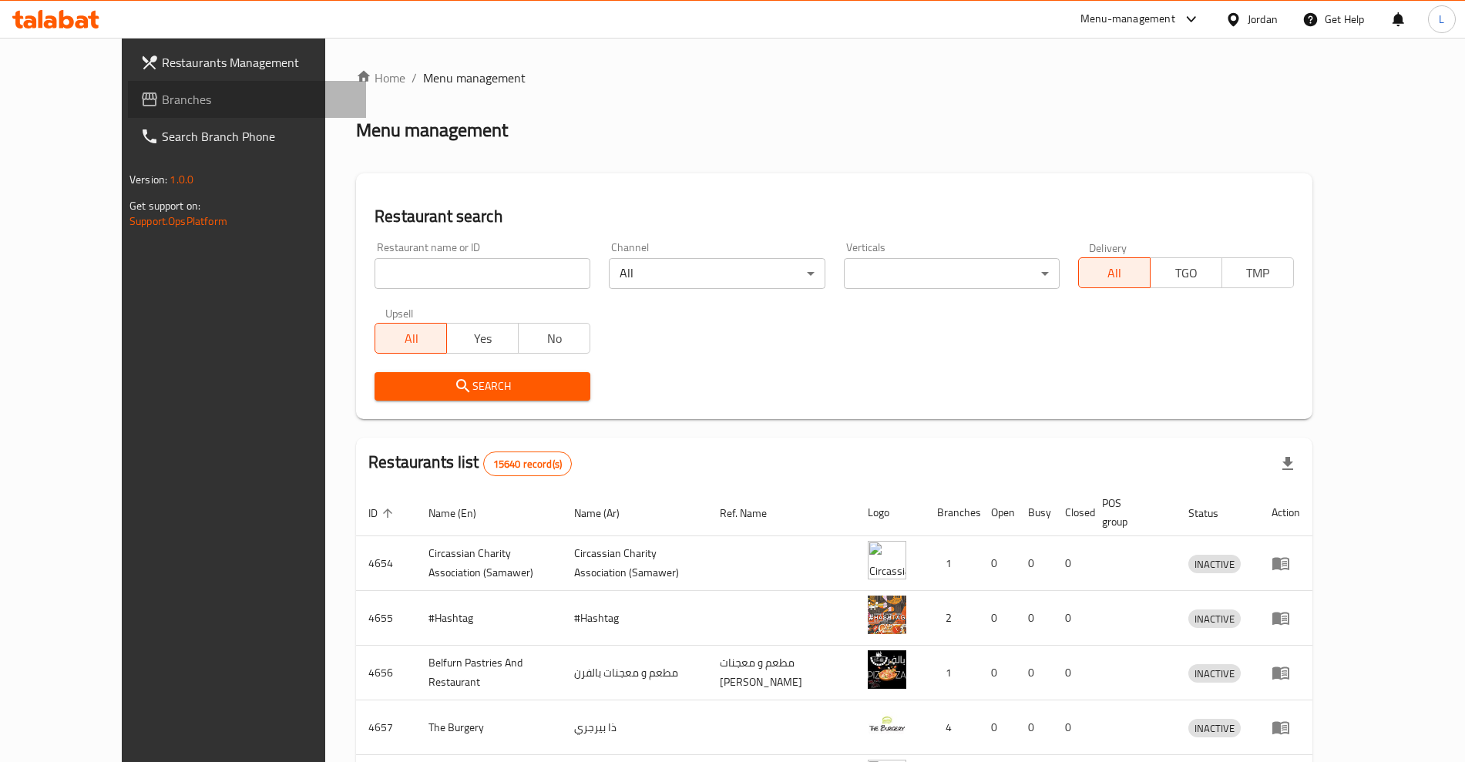
drag, startPoint x: 97, startPoint y: 105, endPoint x: 359, endPoint y: 210, distance: 282.3
click at [162, 105] on span "Branches" at bounding box center [258, 99] width 192 height 19
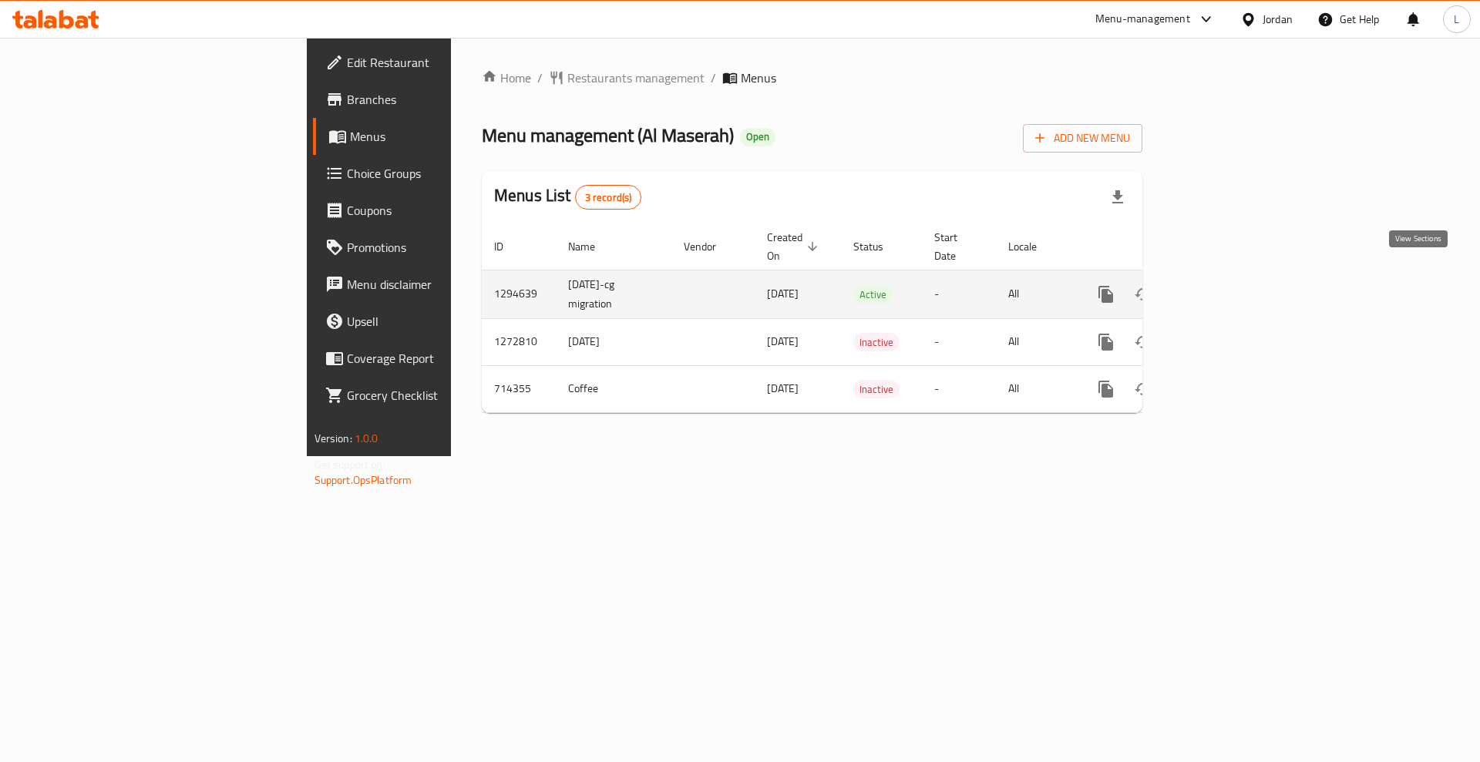
click at [1226, 285] on icon "enhanced table" at bounding box center [1217, 294] width 19 height 19
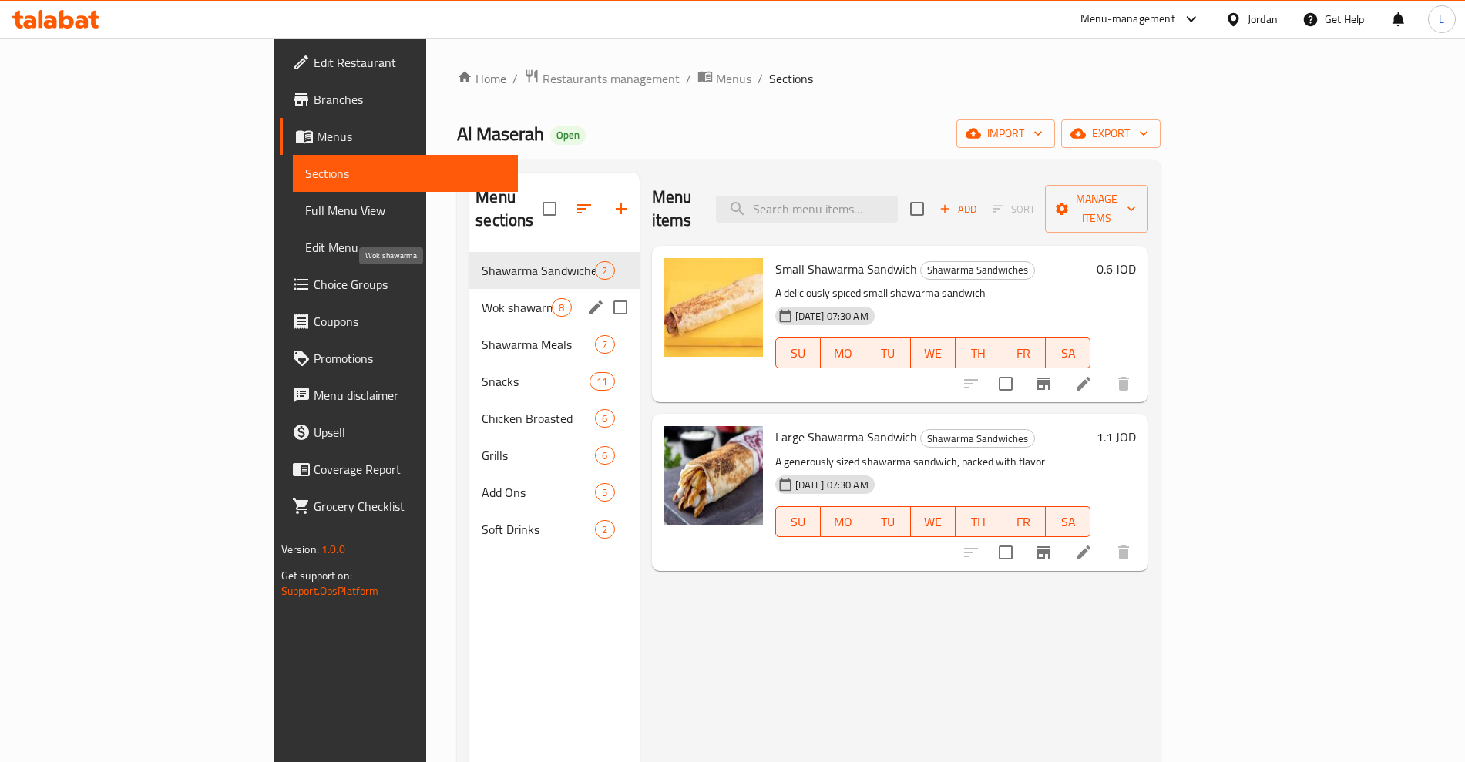
click at [482, 298] on span "Wok shawarma" at bounding box center [517, 307] width 70 height 19
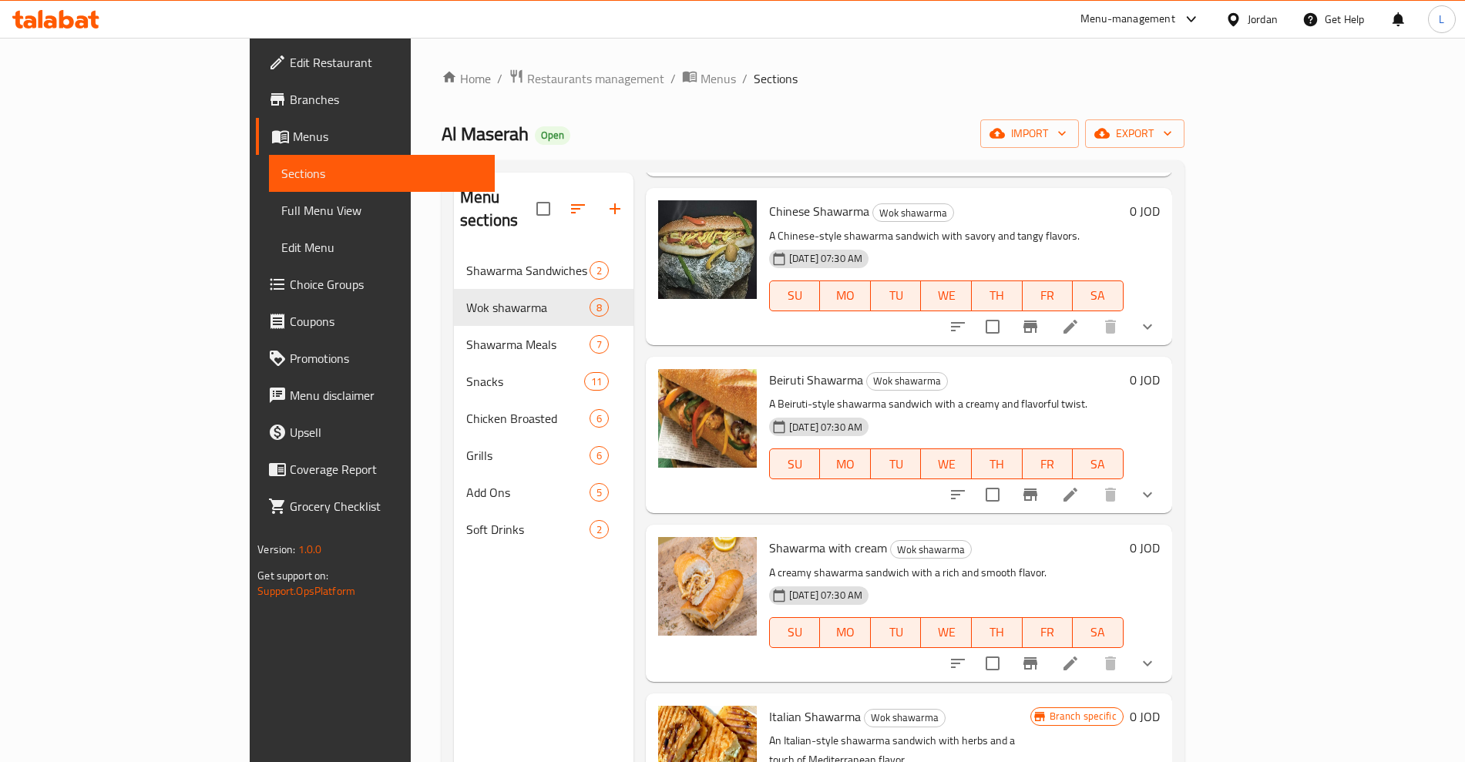
scroll to position [624, 0]
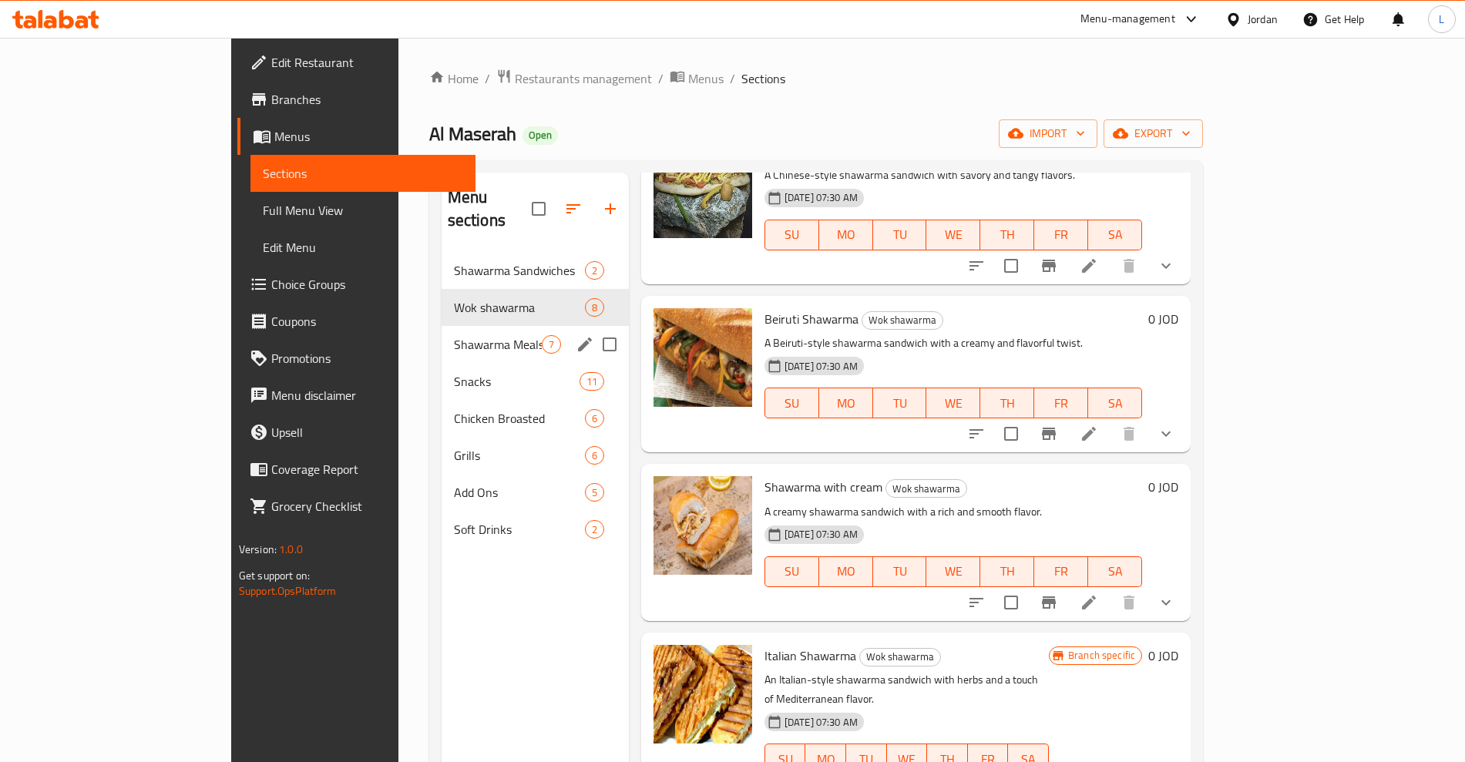
drag, startPoint x: 335, startPoint y: 304, endPoint x: 341, endPoint y: 311, distance: 8.8
click at [442, 326] on div "Shawarma Meals 7" at bounding box center [535, 344] width 187 height 37
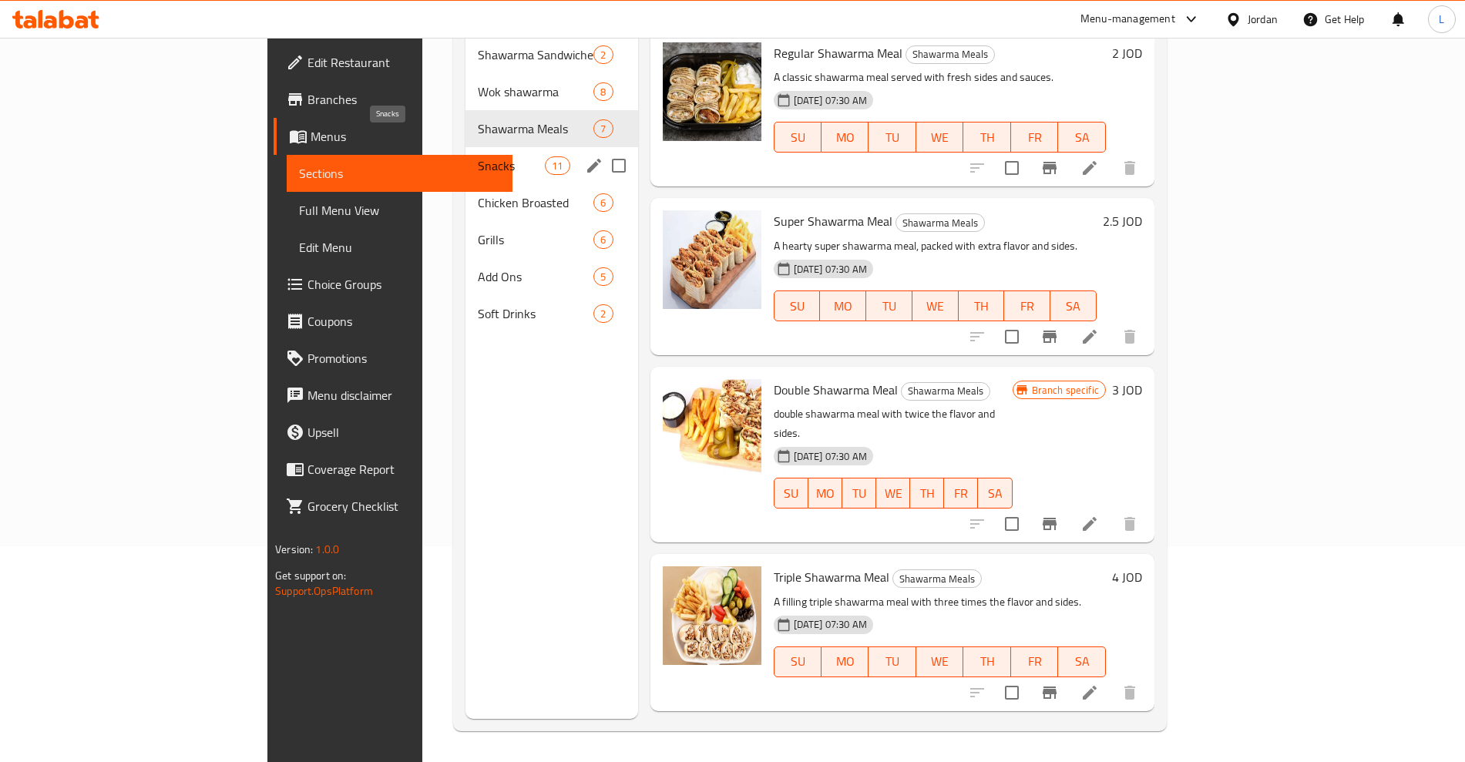
click at [478, 156] on span "Snacks" at bounding box center [511, 165] width 67 height 19
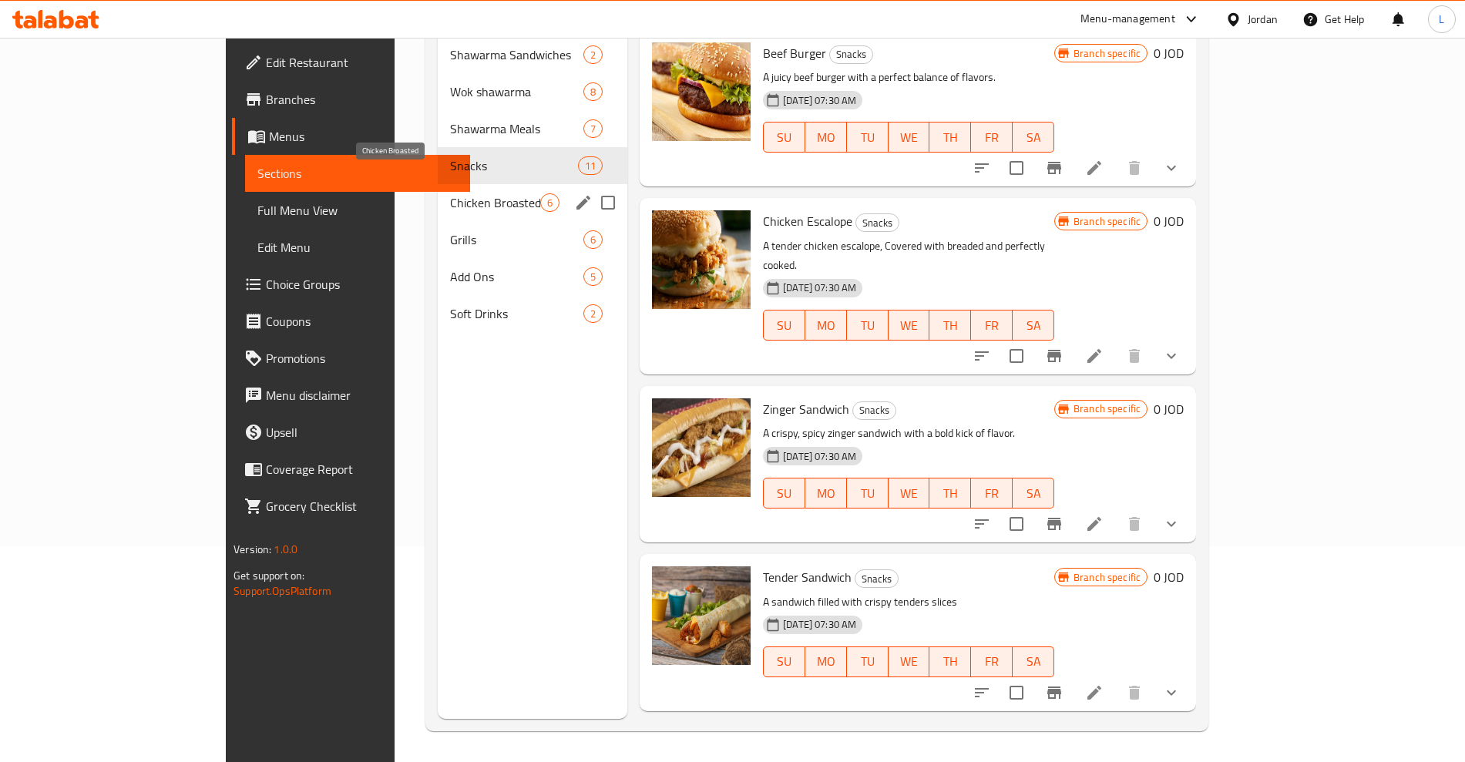
click at [450, 193] on span "Chicken Broasted" at bounding box center [495, 202] width 90 height 19
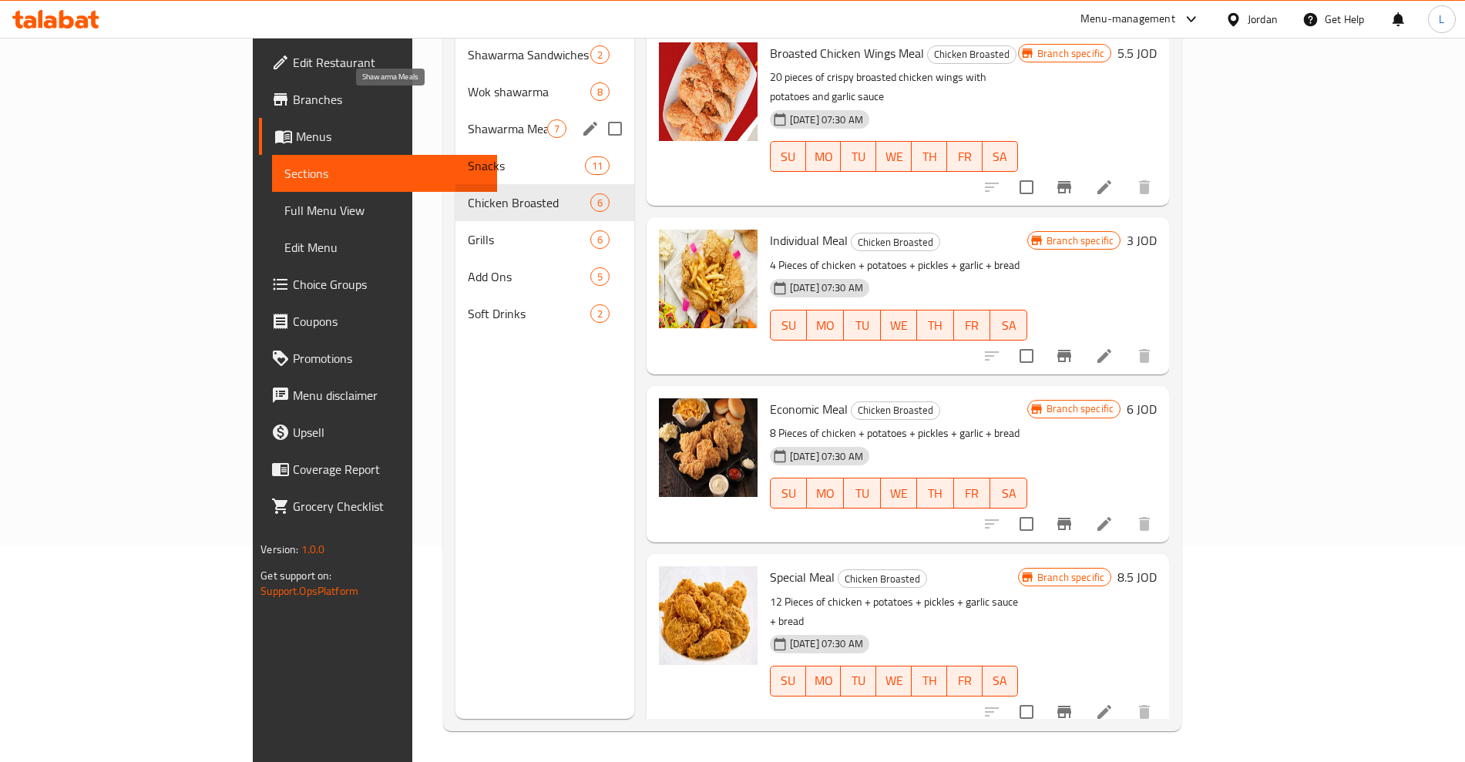
click at [468, 119] on span "Shawarma Meals" at bounding box center [507, 128] width 79 height 19
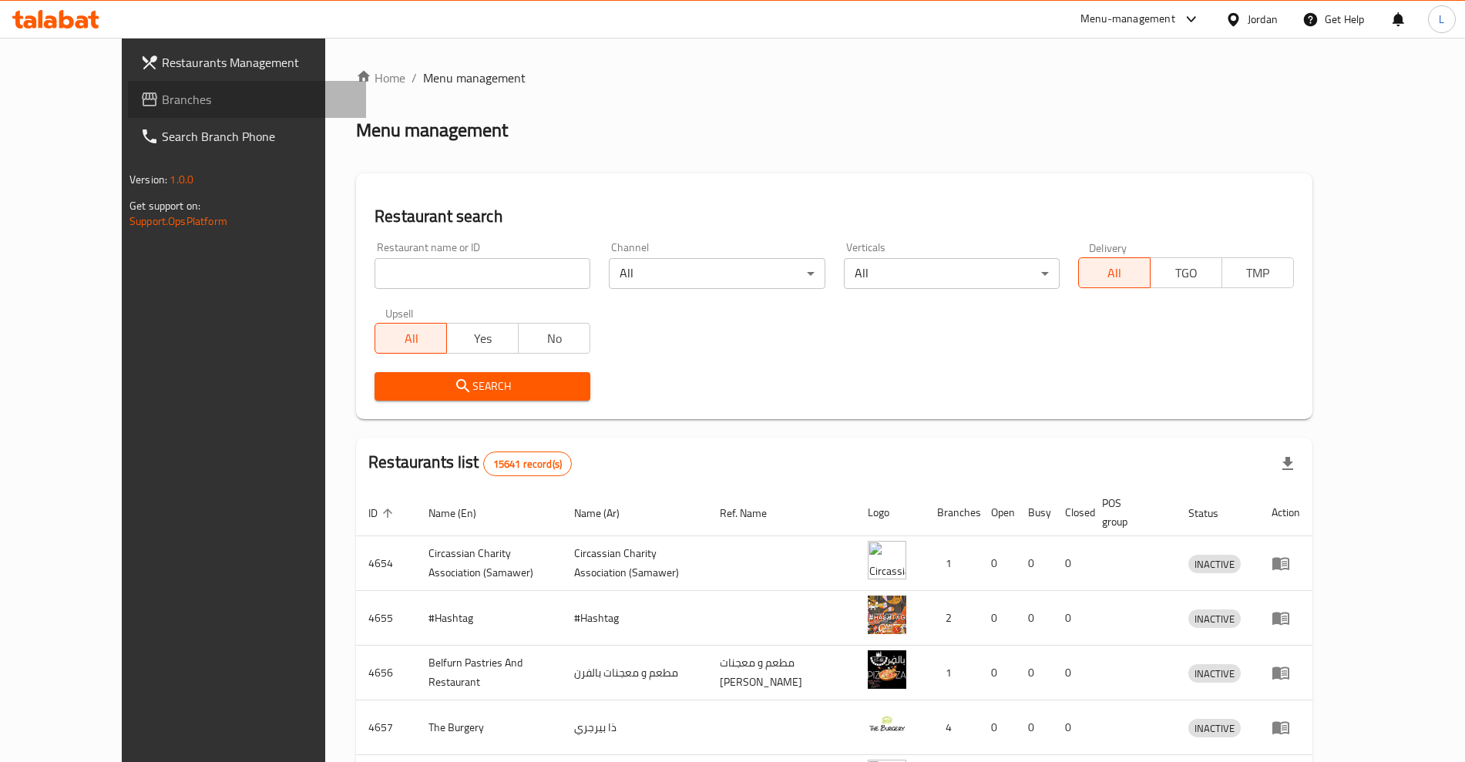
click at [162, 99] on span "Branches" at bounding box center [258, 99] width 192 height 19
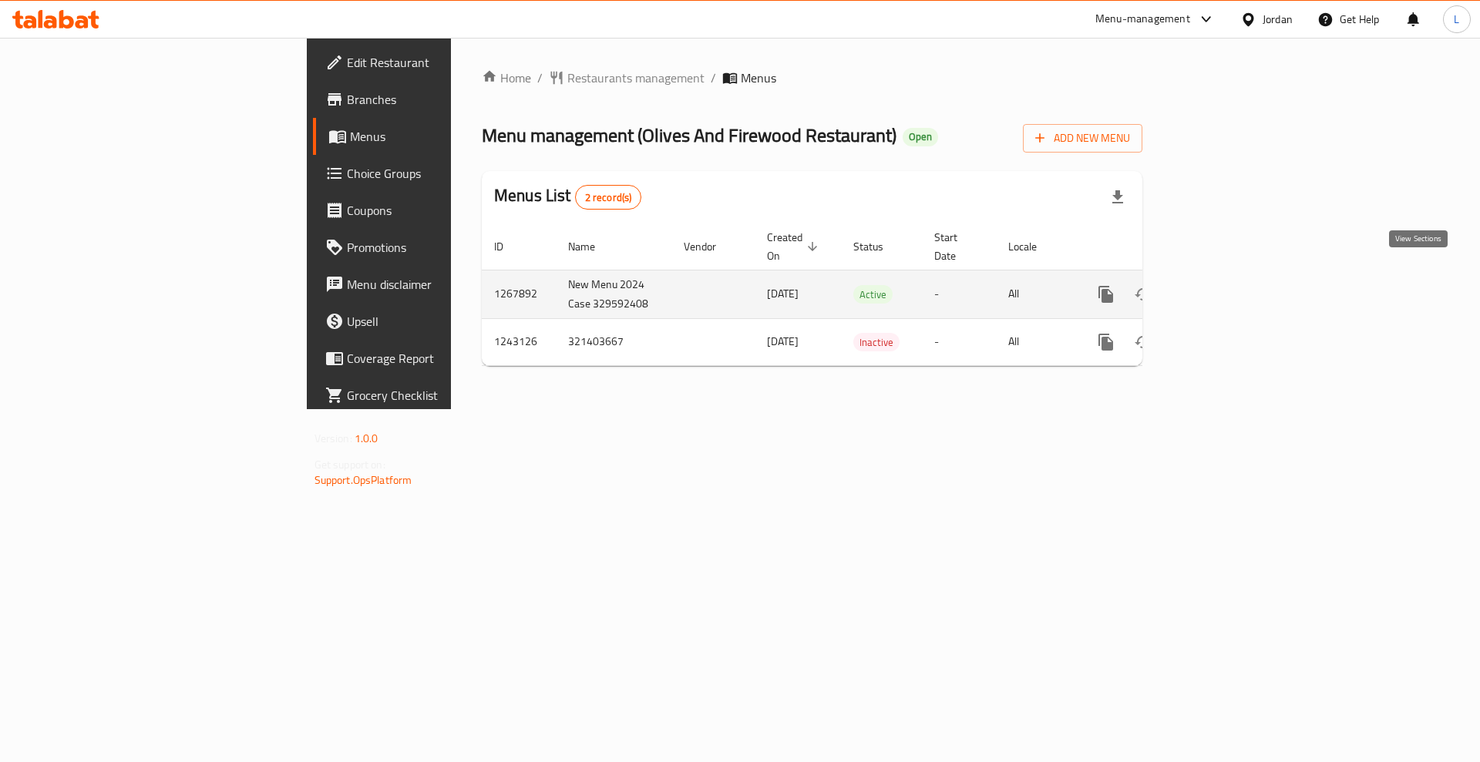
click at [1224, 288] on icon "enhanced table" at bounding box center [1217, 295] width 14 height 14
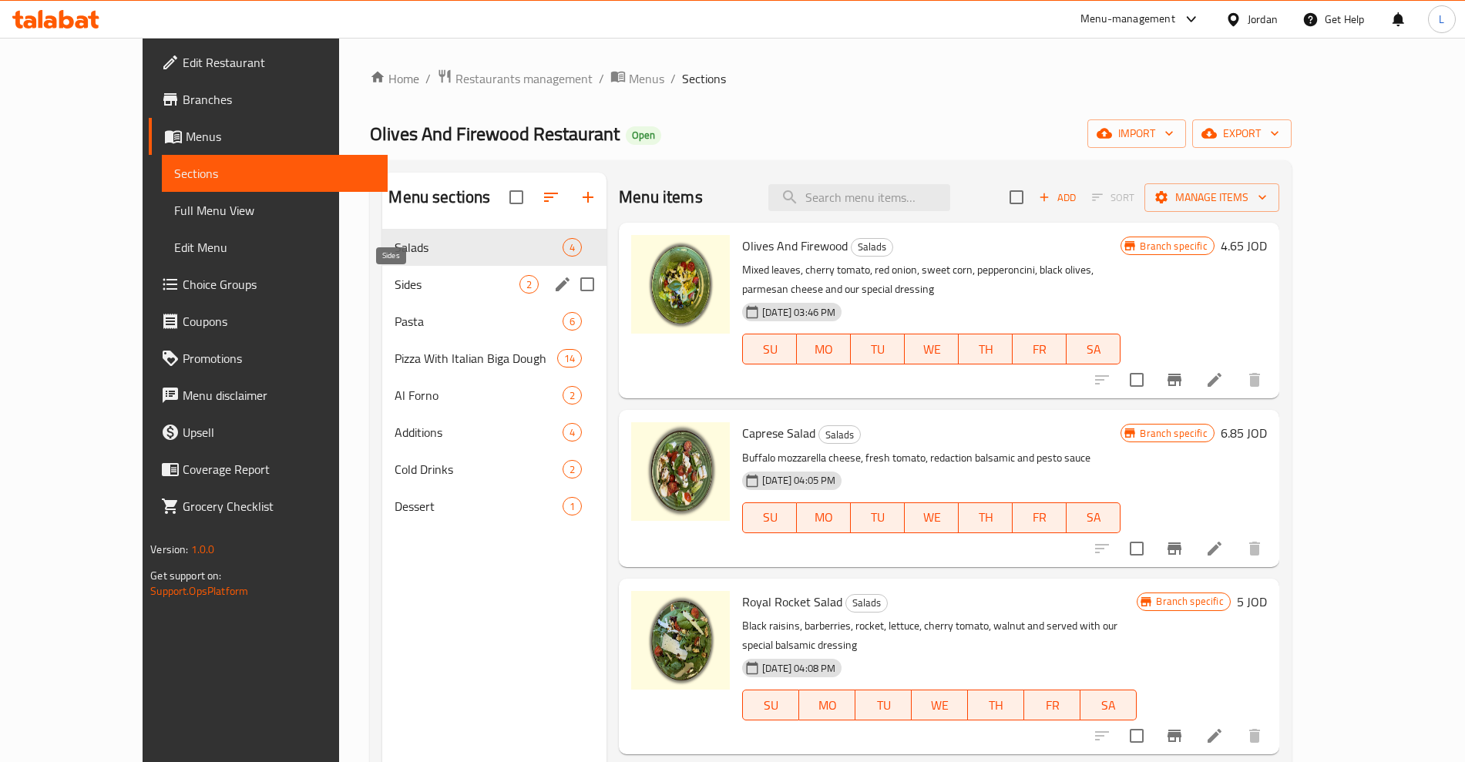
click at [395, 281] on span "Sides" at bounding box center [457, 284] width 125 height 19
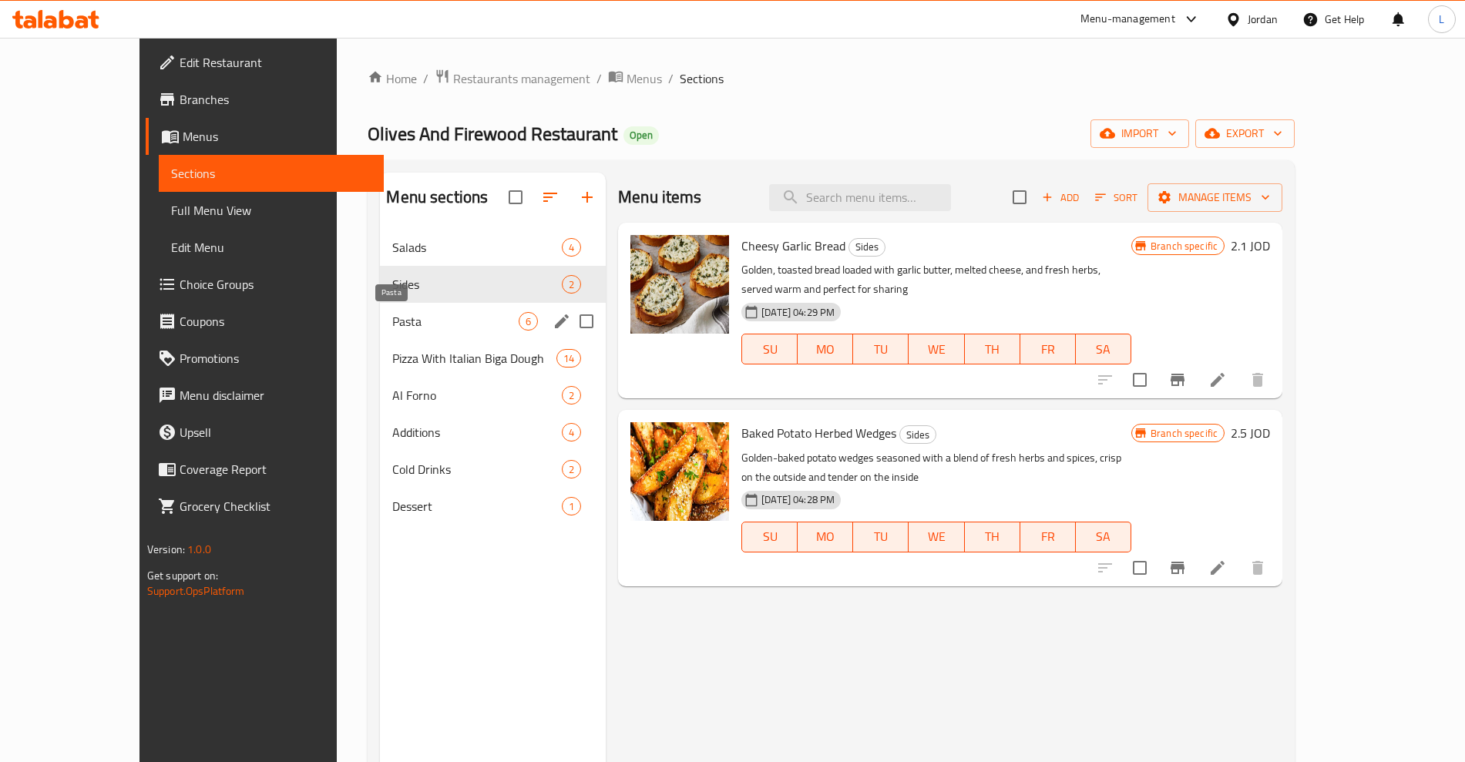
click at [392, 318] on span "Pasta" at bounding box center [455, 321] width 126 height 19
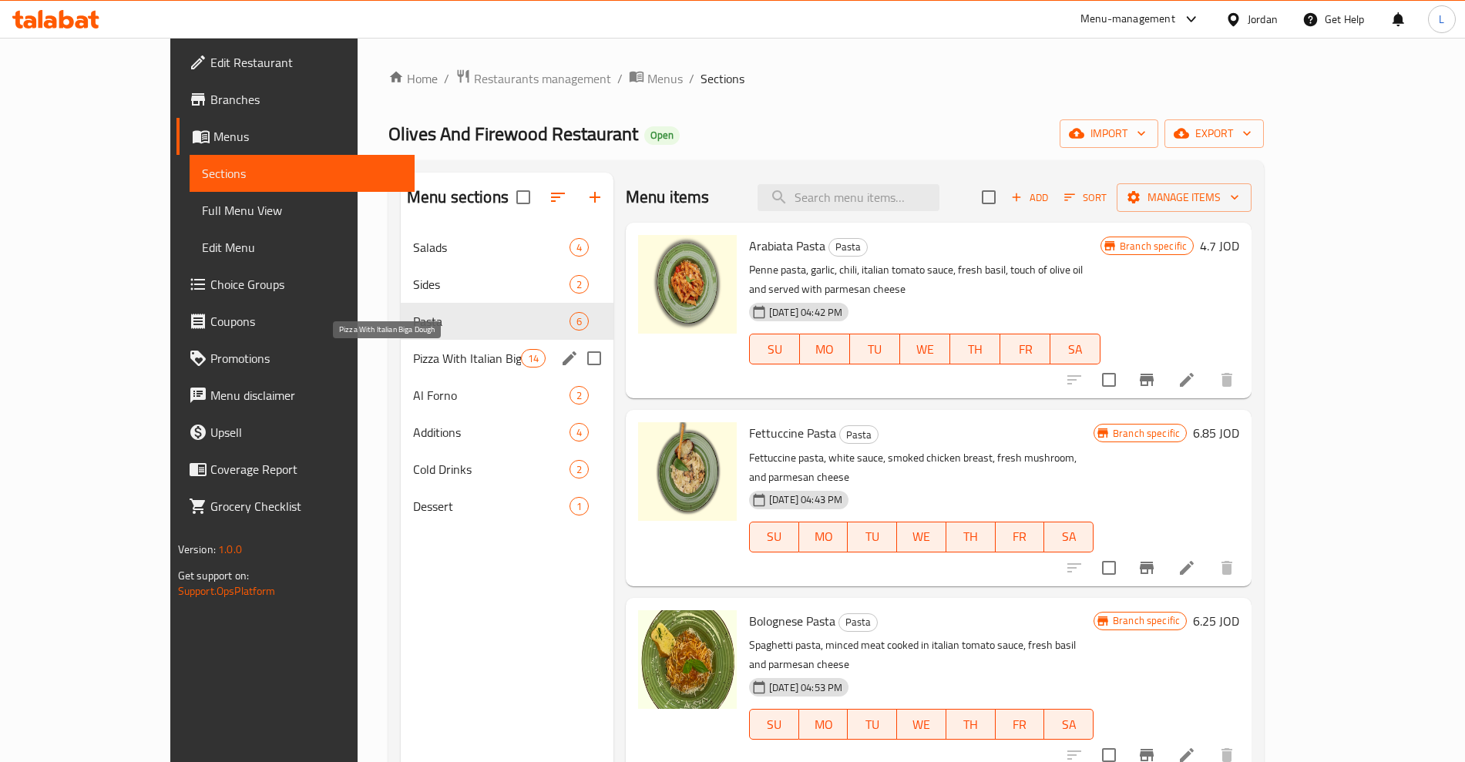
click at [413, 352] on span "Pizza With Italian Biga Dough" at bounding box center [467, 358] width 108 height 19
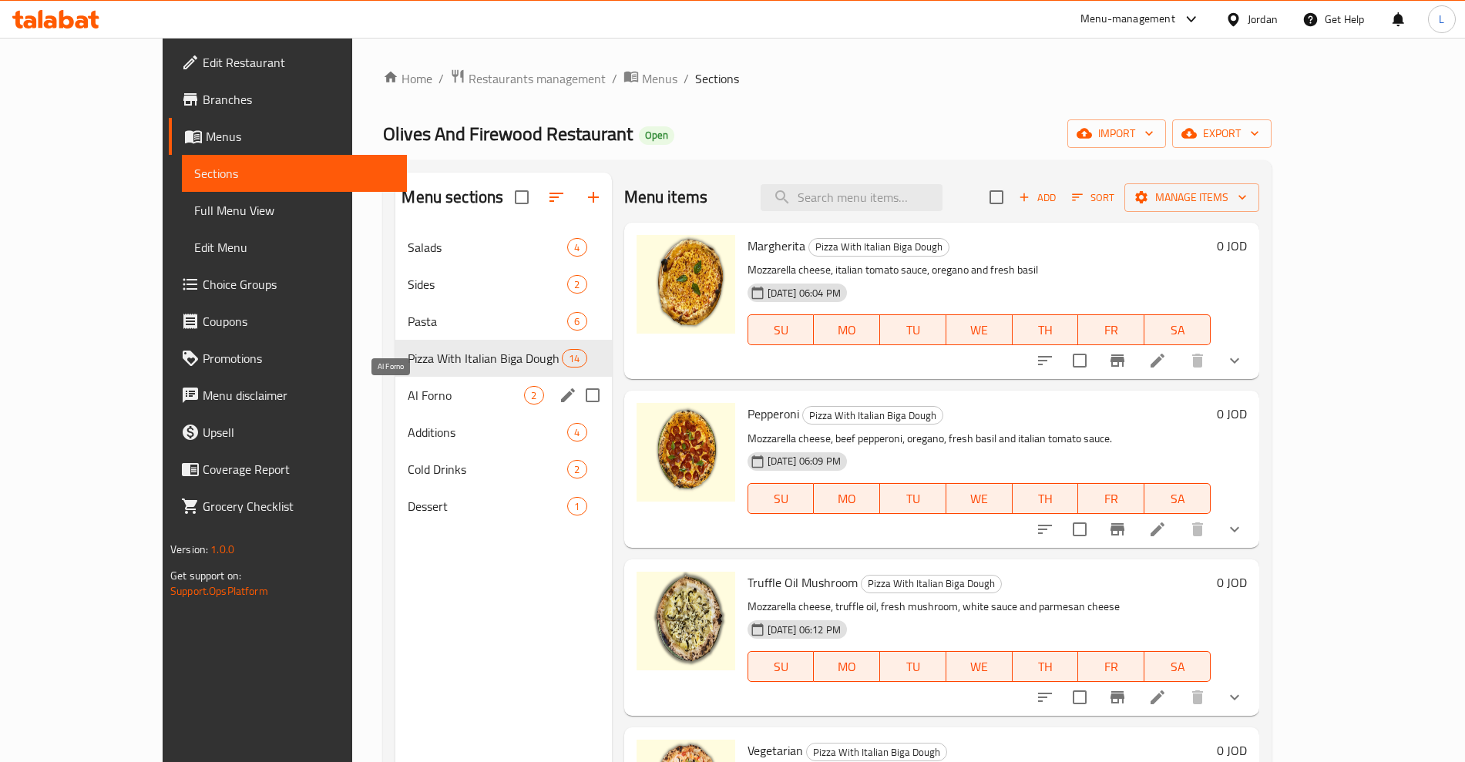
click at [408, 395] on span "Al Forno" at bounding box center [466, 395] width 116 height 19
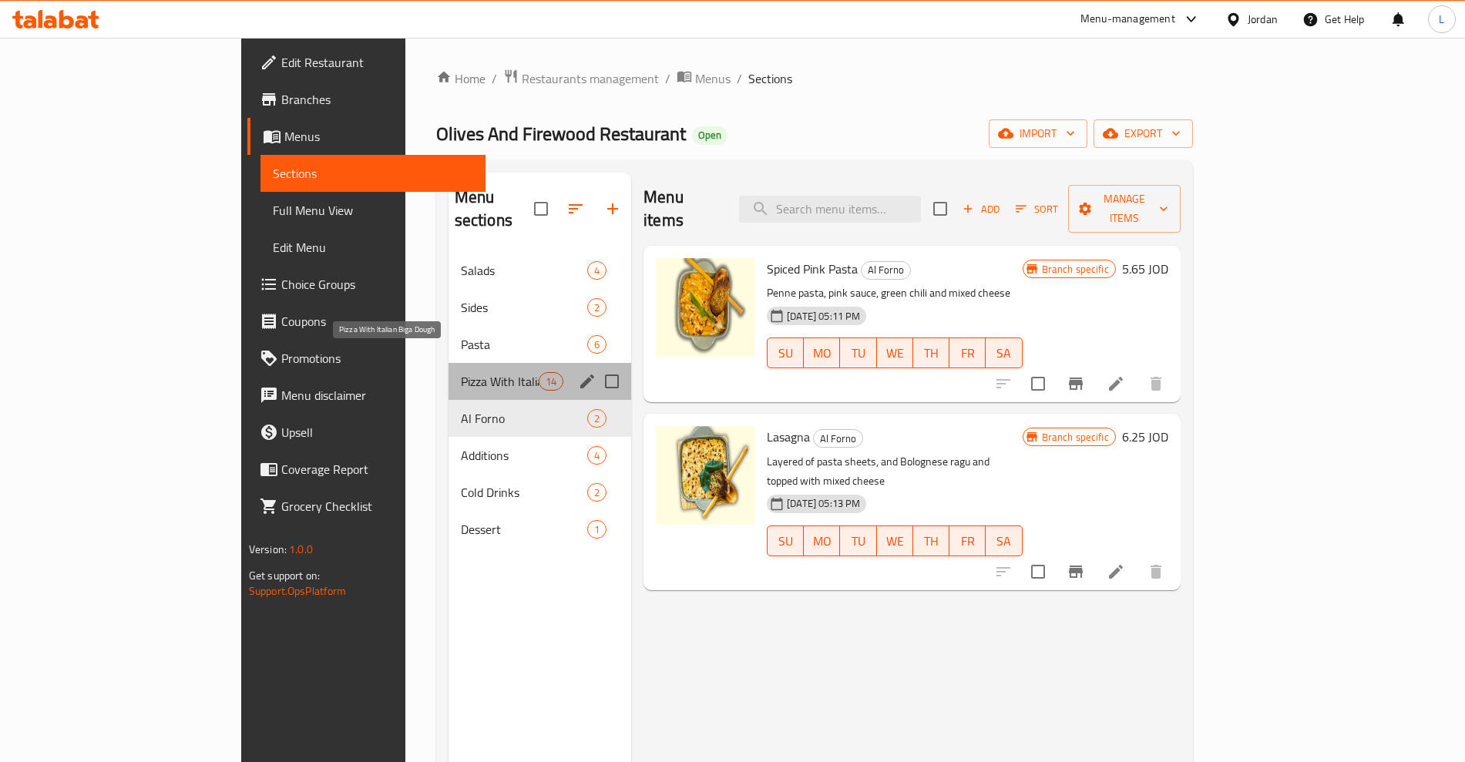
click at [461, 372] on span "Pizza With Italian Biga Dough" at bounding box center [500, 381] width 78 height 19
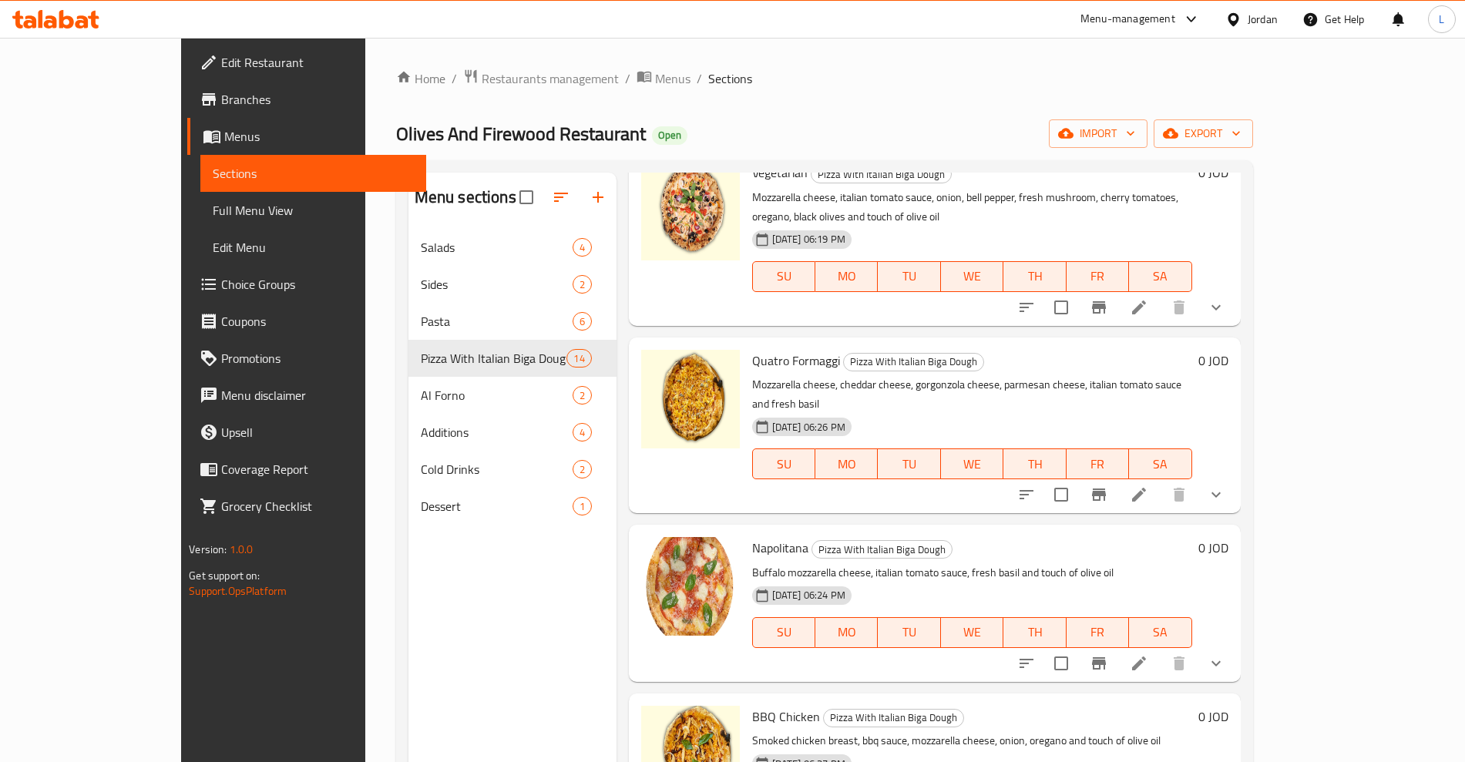
scroll to position [1156, 0]
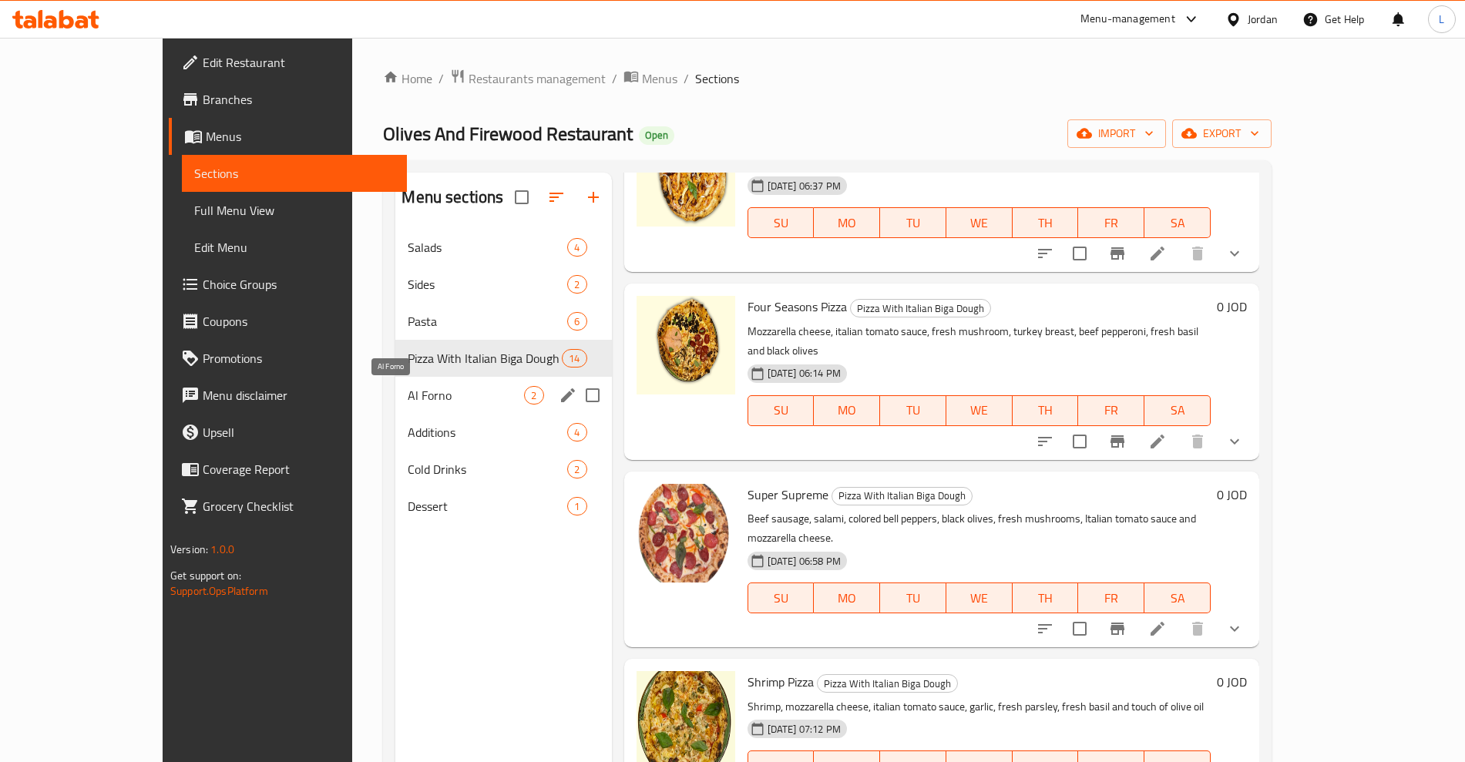
click at [408, 393] on span "Al Forno" at bounding box center [466, 395] width 116 height 19
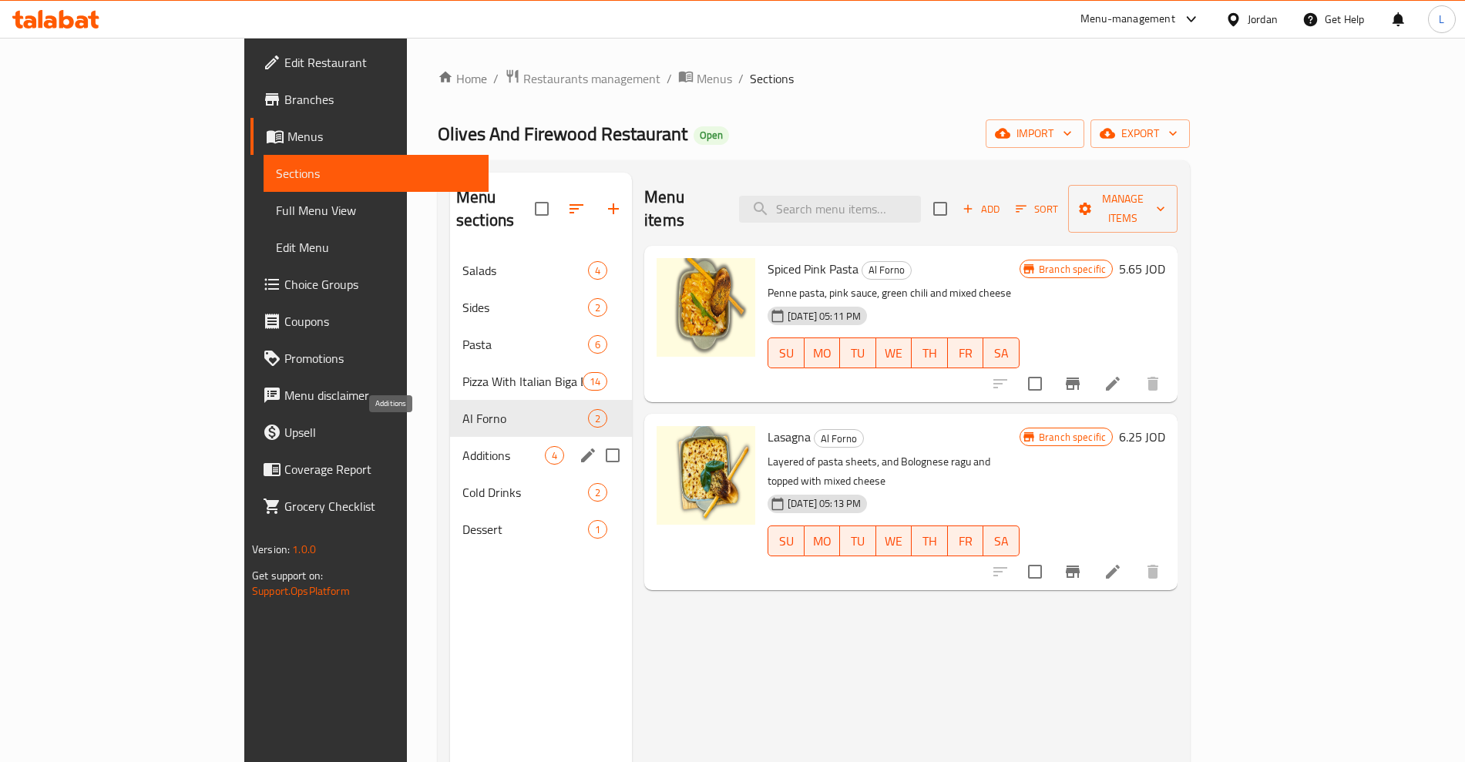
click at [463, 446] on span "Additions" at bounding box center [504, 455] width 82 height 19
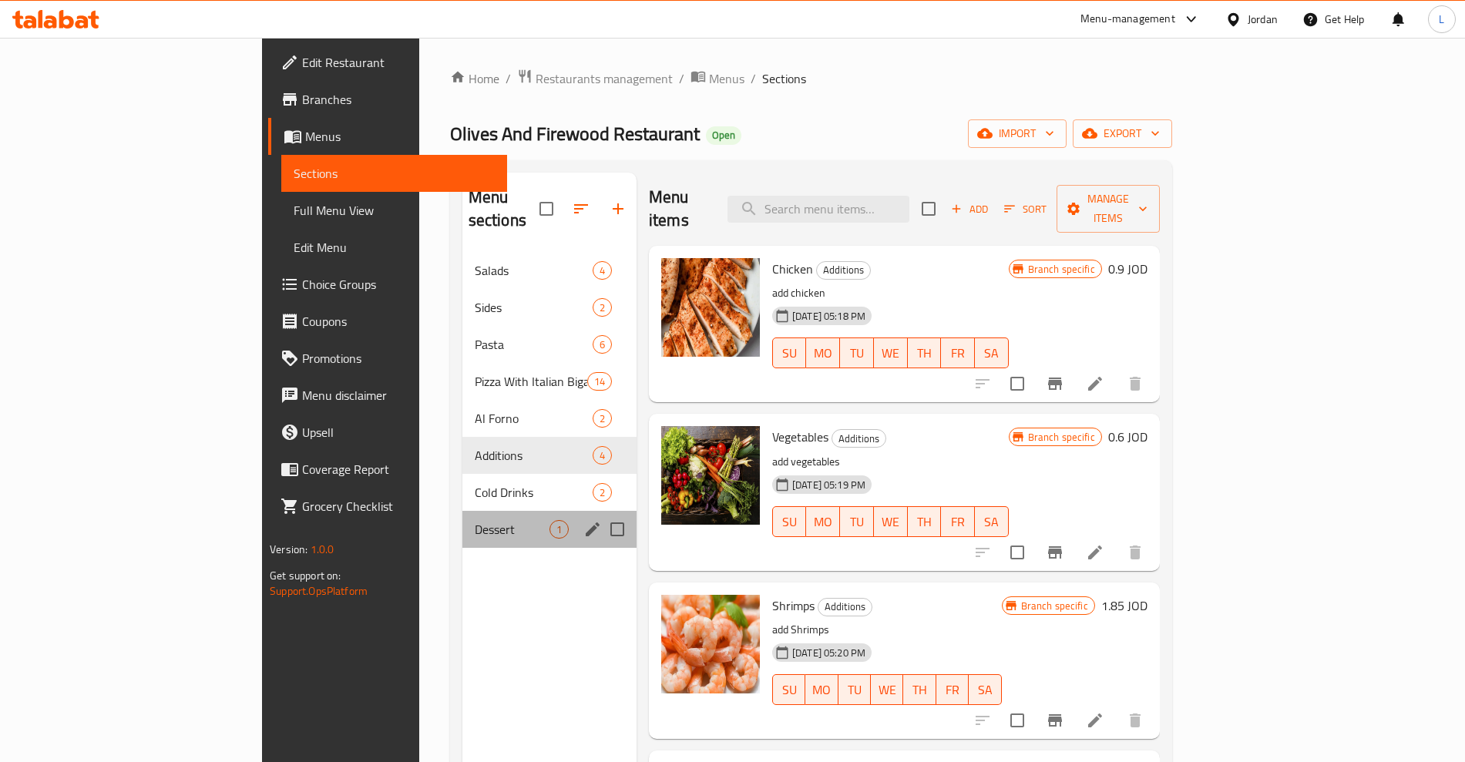
click at [463, 511] on div "Dessert 1" at bounding box center [550, 529] width 174 height 37
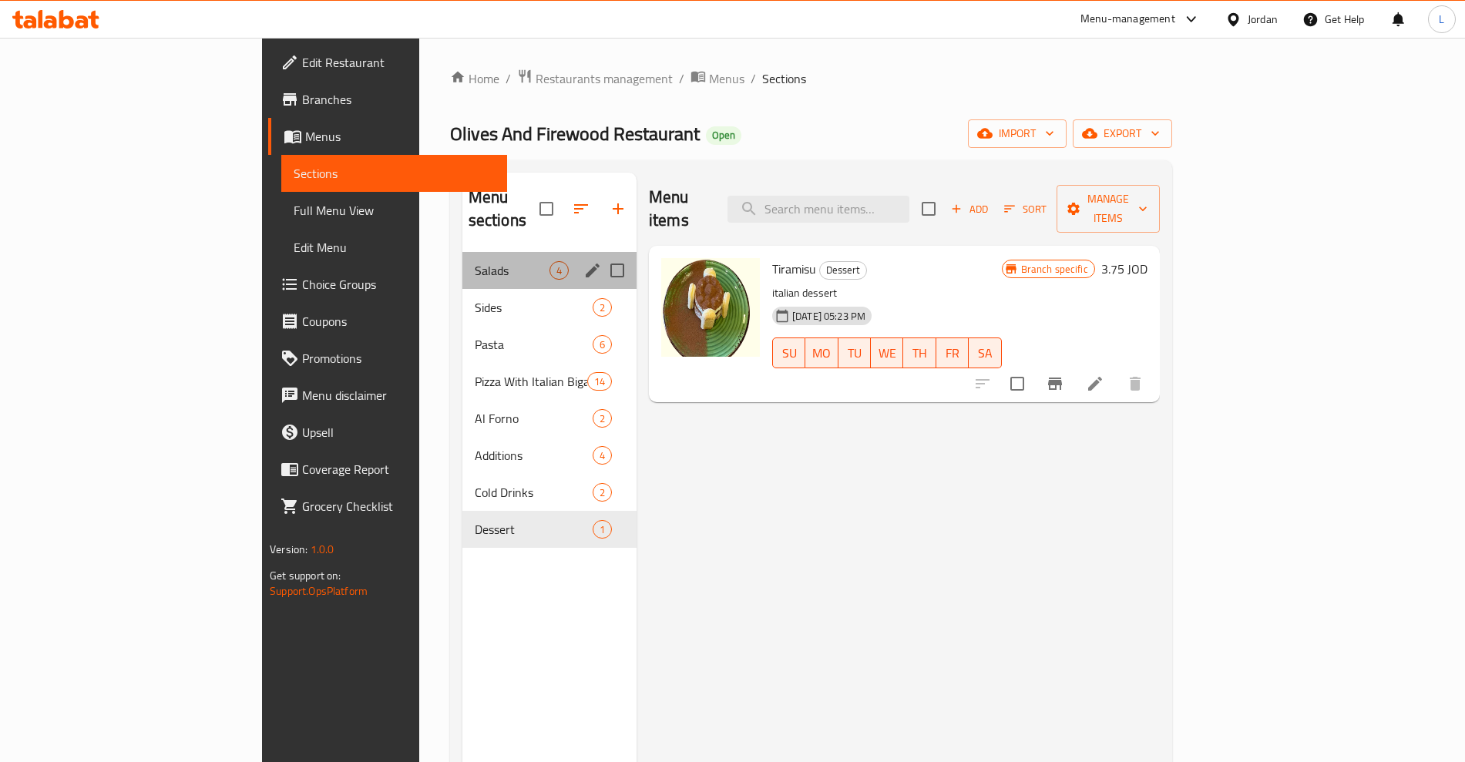
drag, startPoint x: 333, startPoint y: 262, endPoint x: 351, endPoint y: 262, distance: 17.7
click at [463, 262] on div "Salads 4" at bounding box center [550, 270] width 174 height 37
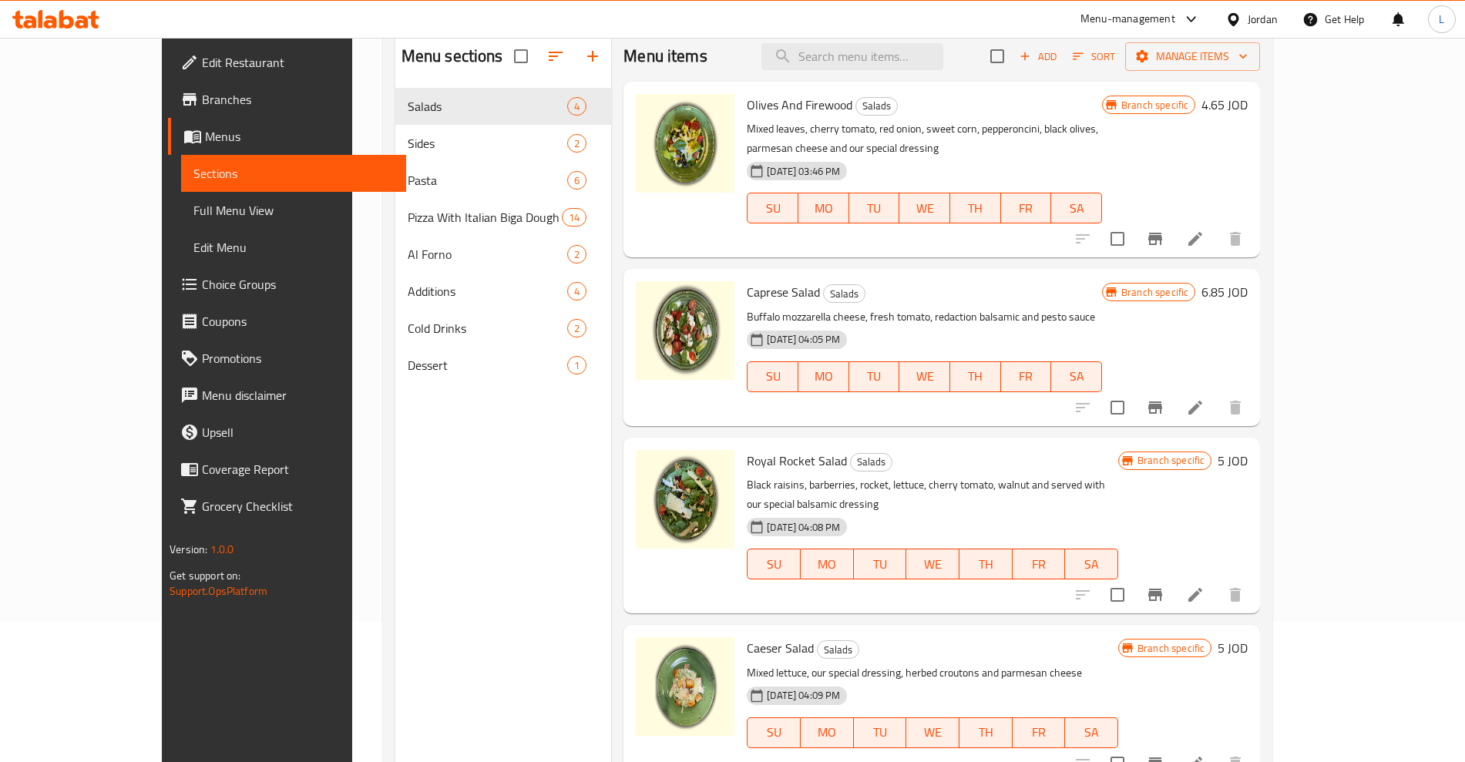
scroll to position [216, 0]
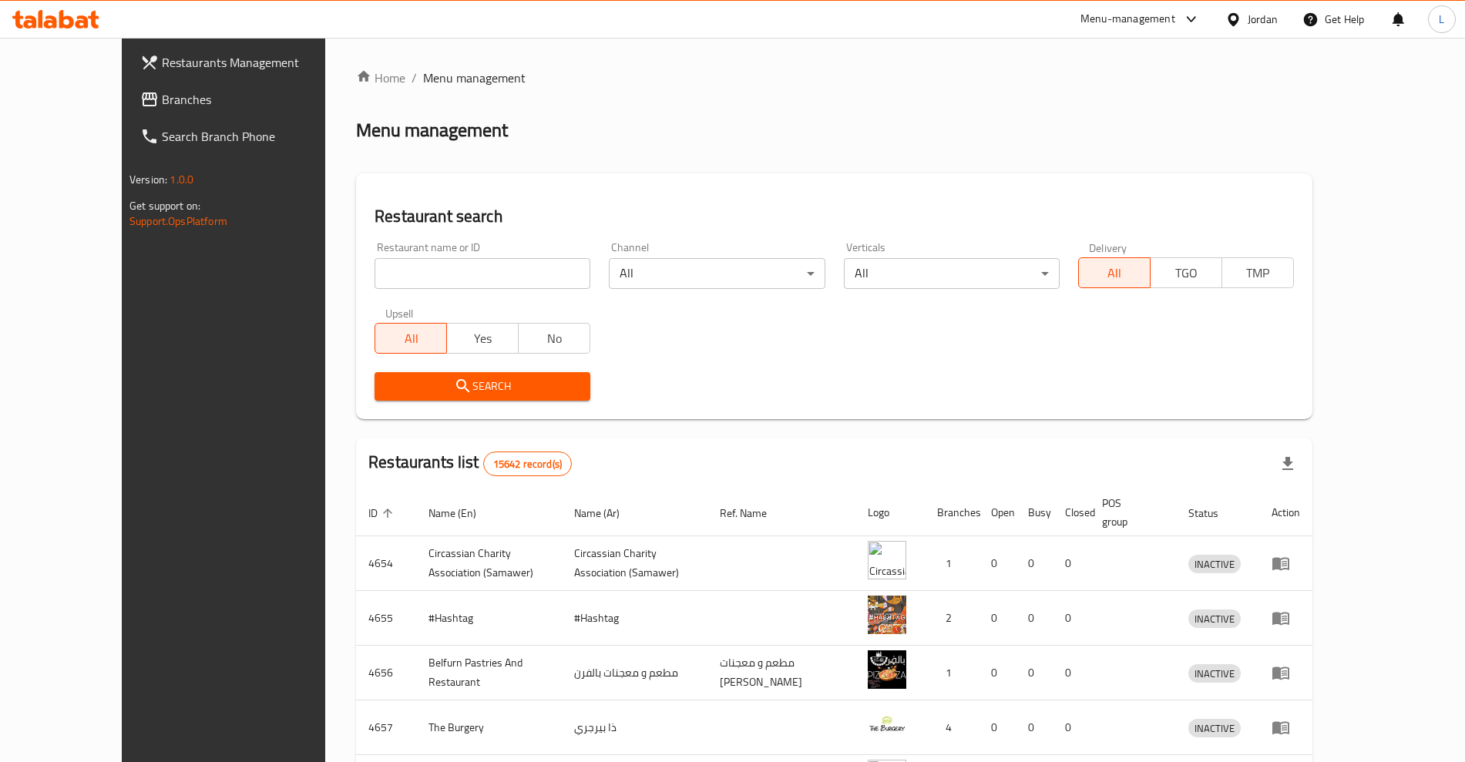
click at [162, 62] on span "Restaurants Management" at bounding box center [258, 62] width 192 height 19
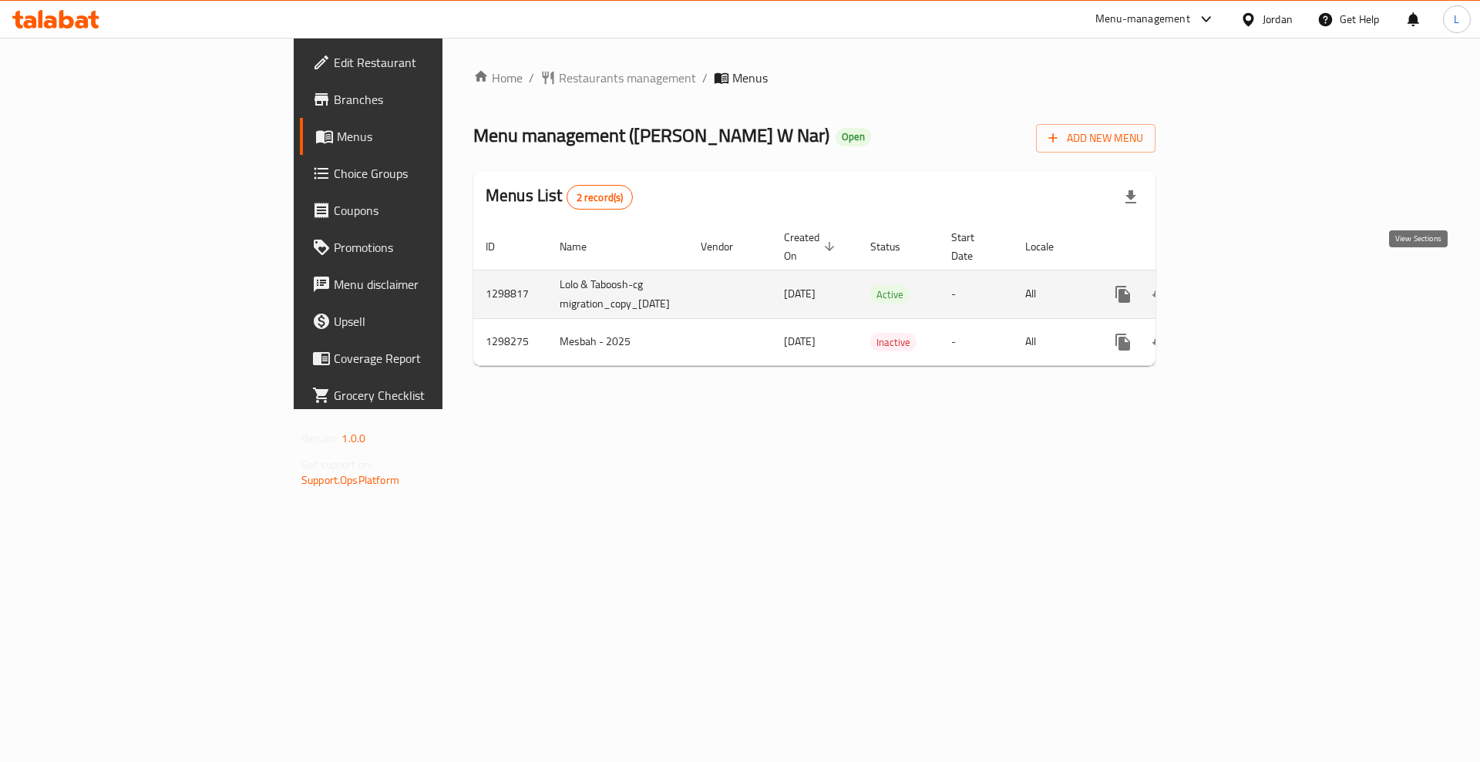
click at [1243, 285] on icon "enhanced table" at bounding box center [1234, 294] width 19 height 19
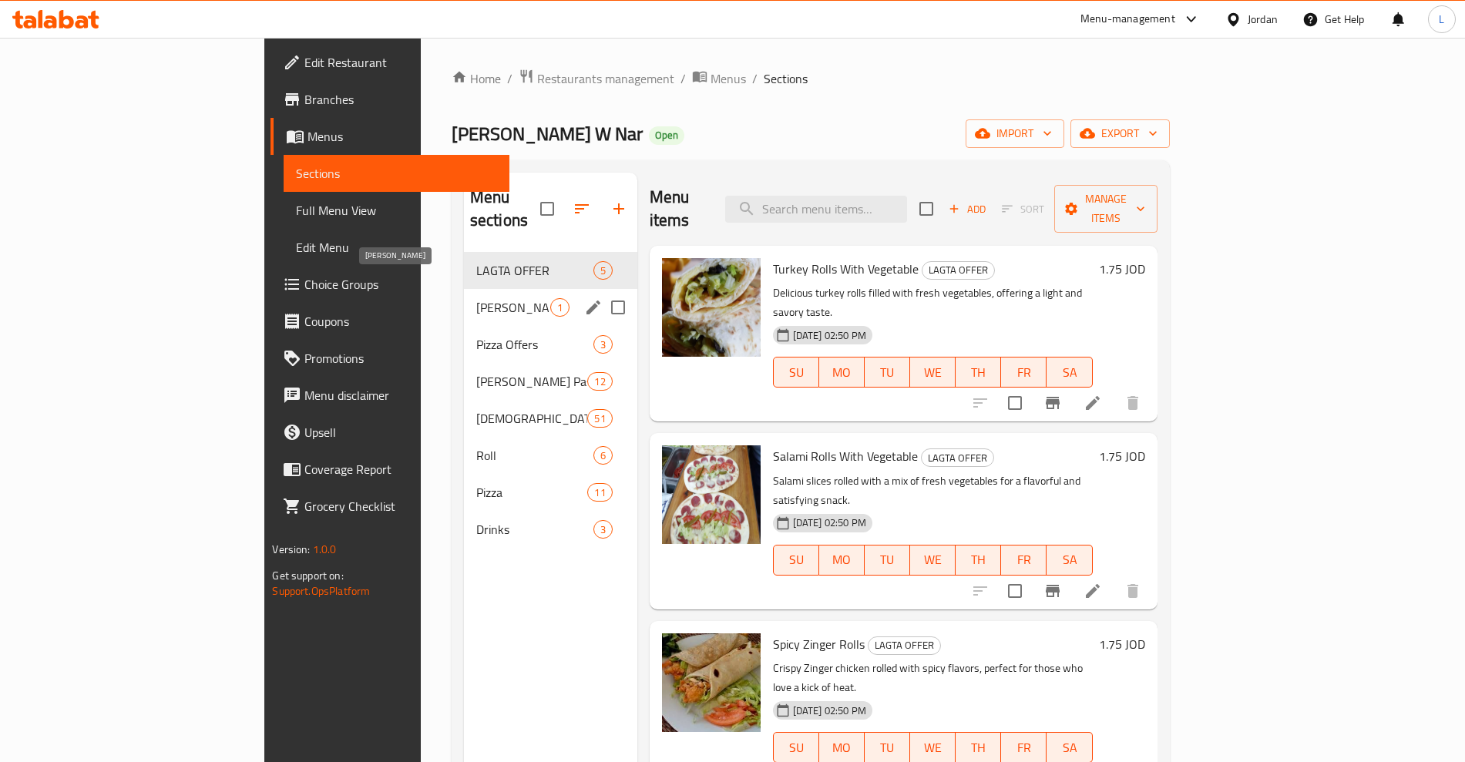
click at [476, 298] on span "[PERSON_NAME]" at bounding box center [513, 307] width 74 height 19
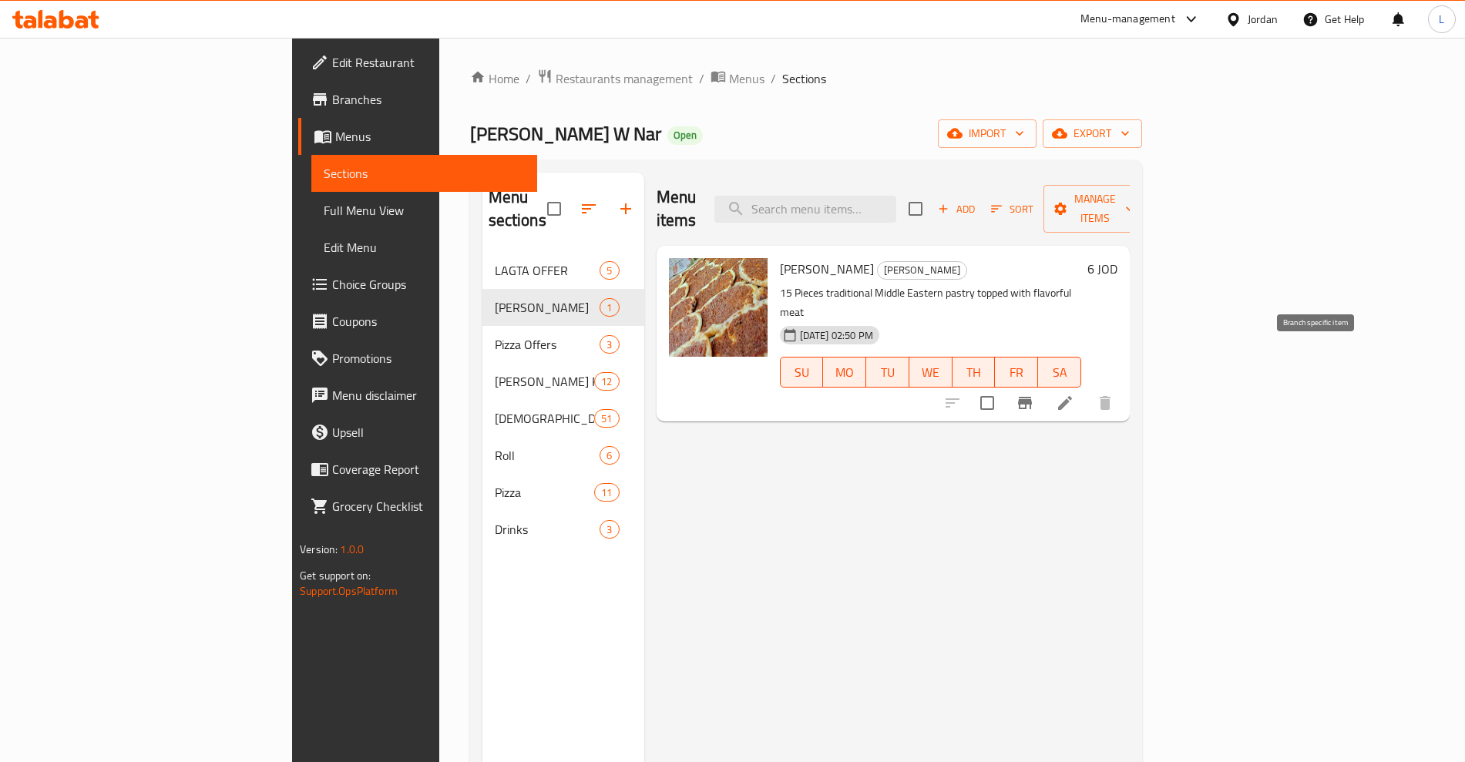
click at [1044, 385] on button "Branch-specific-item" at bounding box center [1025, 403] width 37 height 37
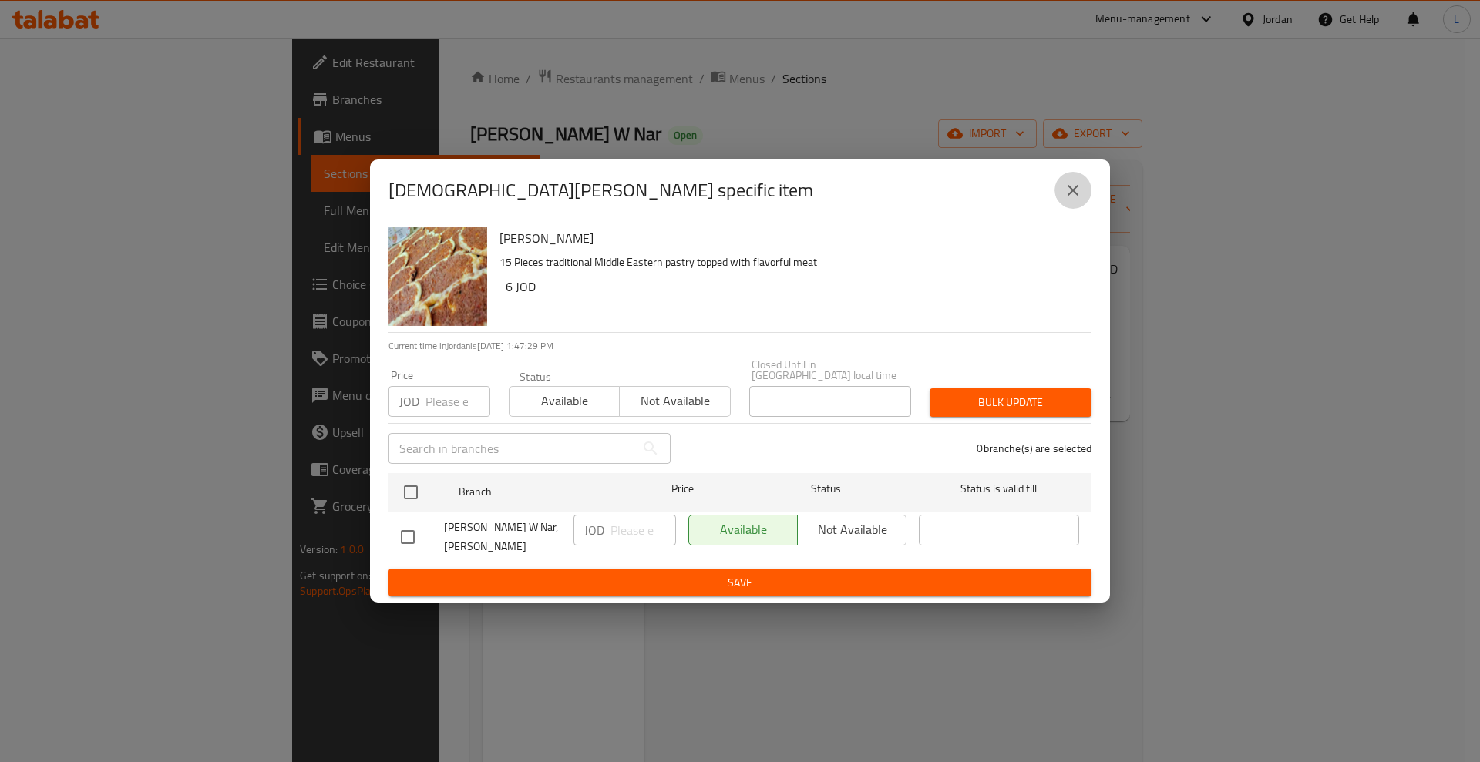
click at [1075, 208] on button "close" at bounding box center [1073, 190] width 37 height 37
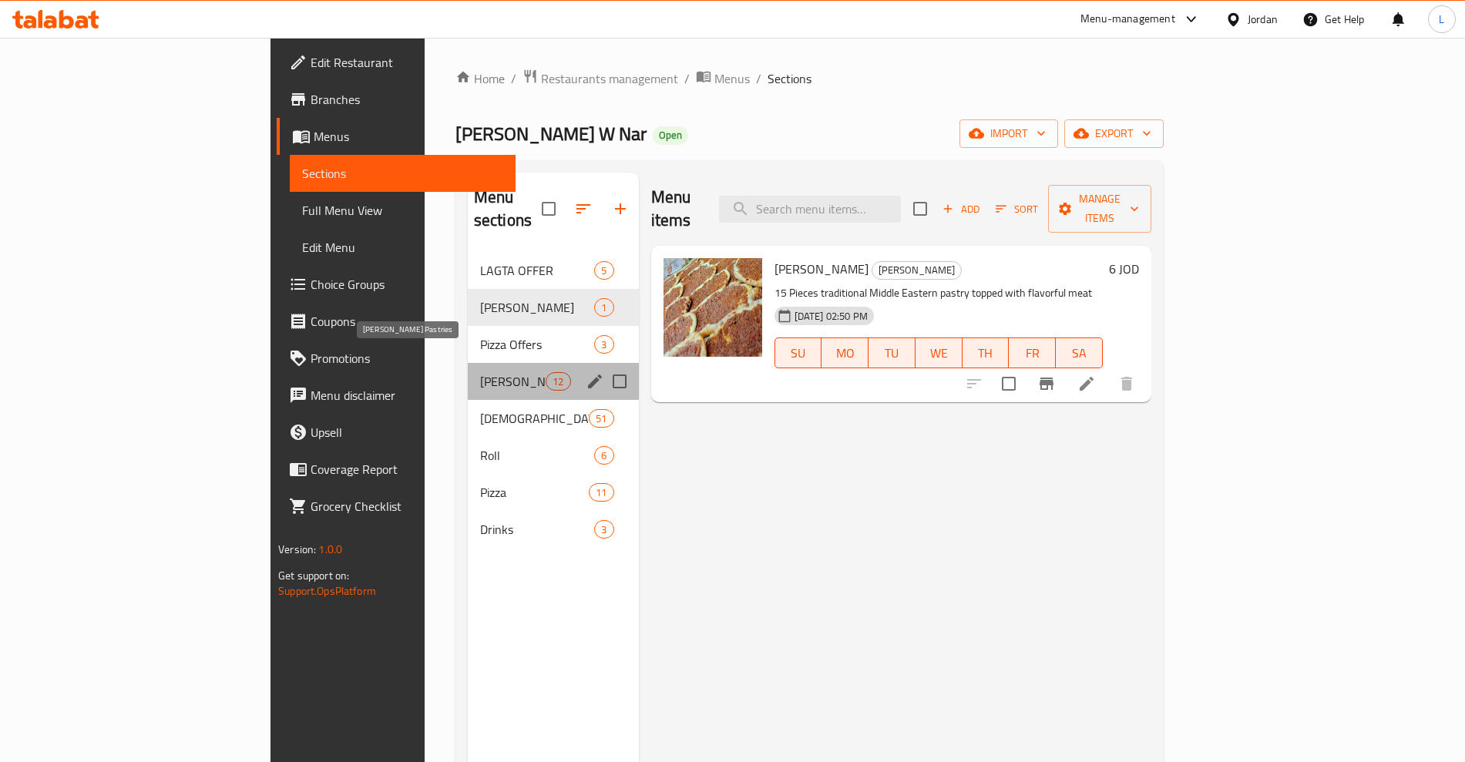
click at [480, 372] on span "Shami Pastries" at bounding box center [513, 381] width 66 height 19
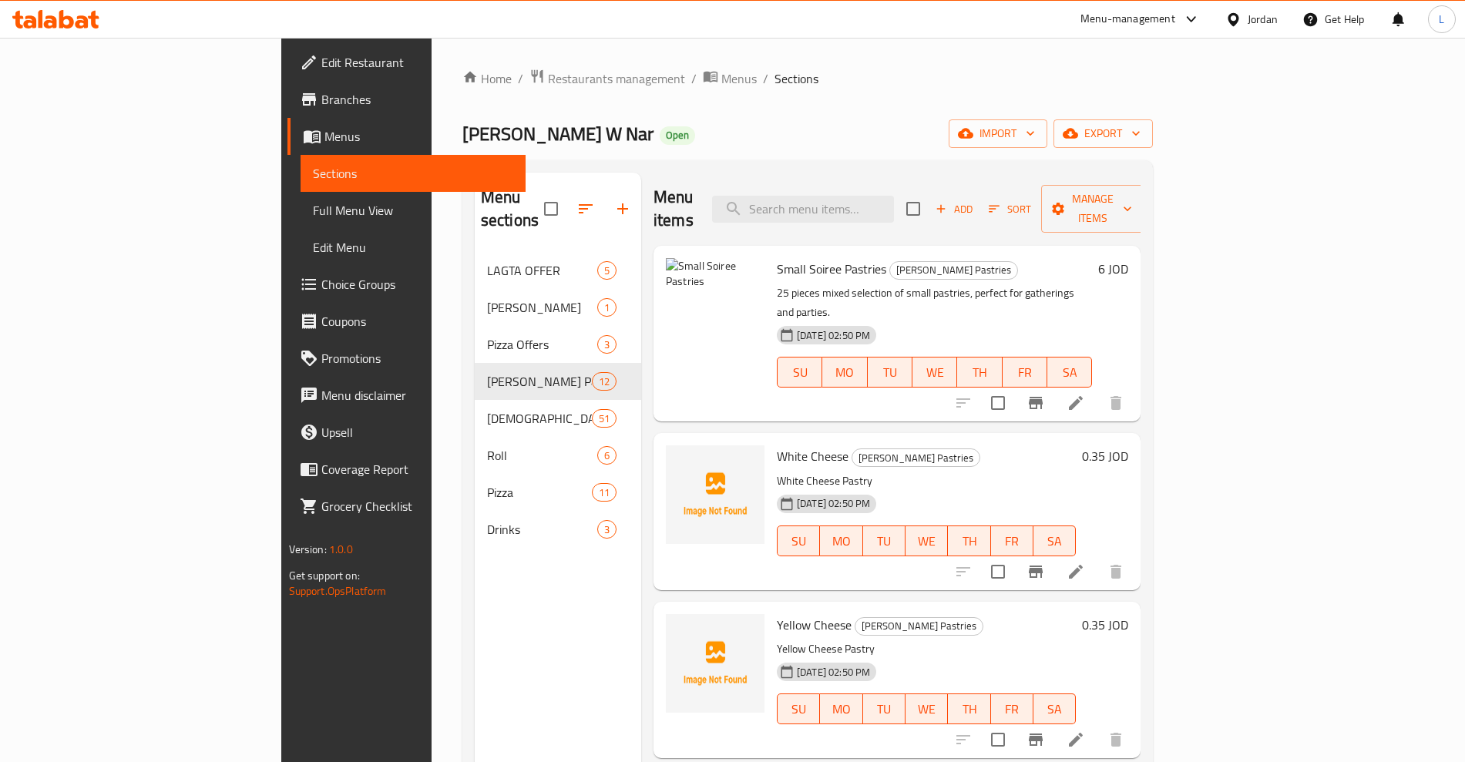
click at [1045, 394] on icon "Branch-specific-item" at bounding box center [1036, 403] width 19 height 19
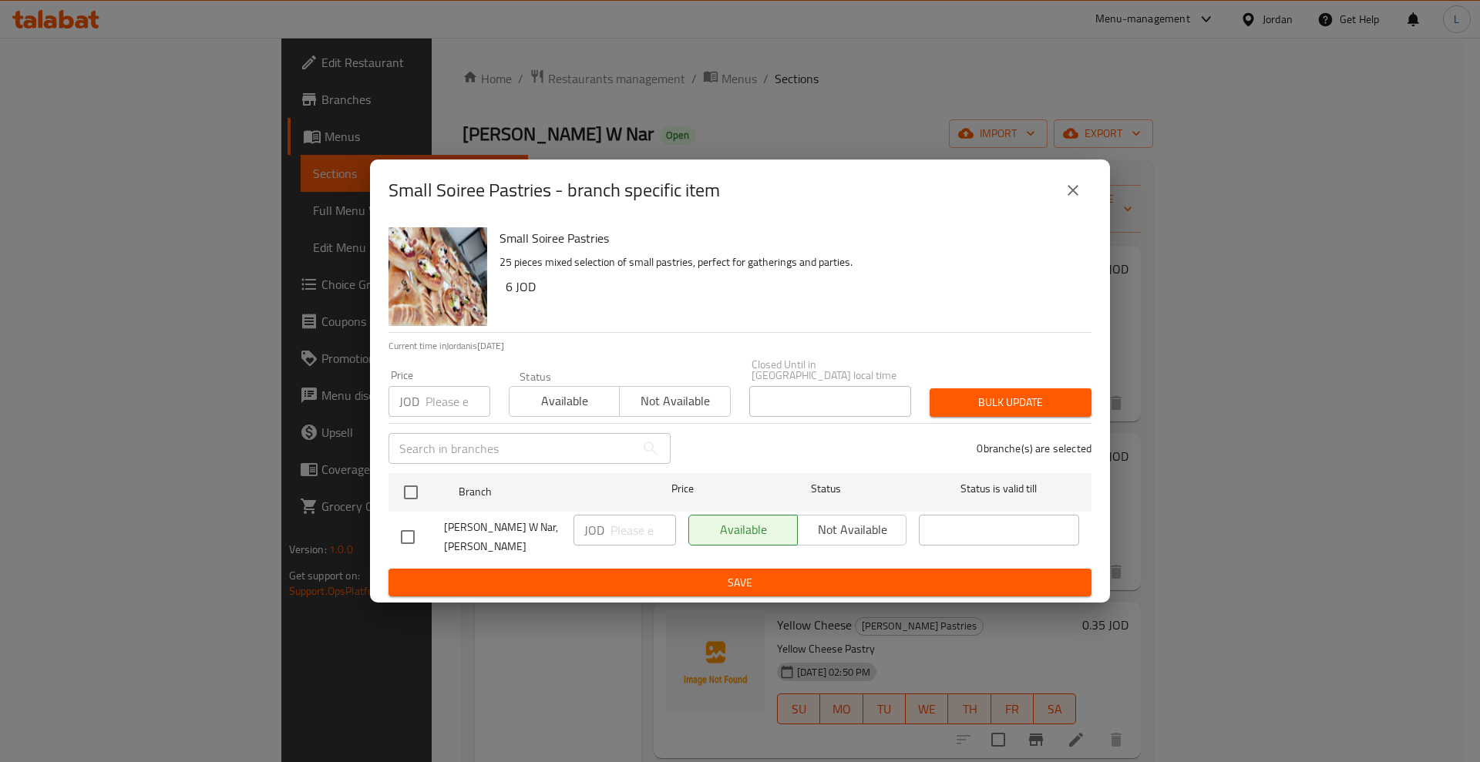
click at [1062, 202] on button "close" at bounding box center [1073, 190] width 37 height 37
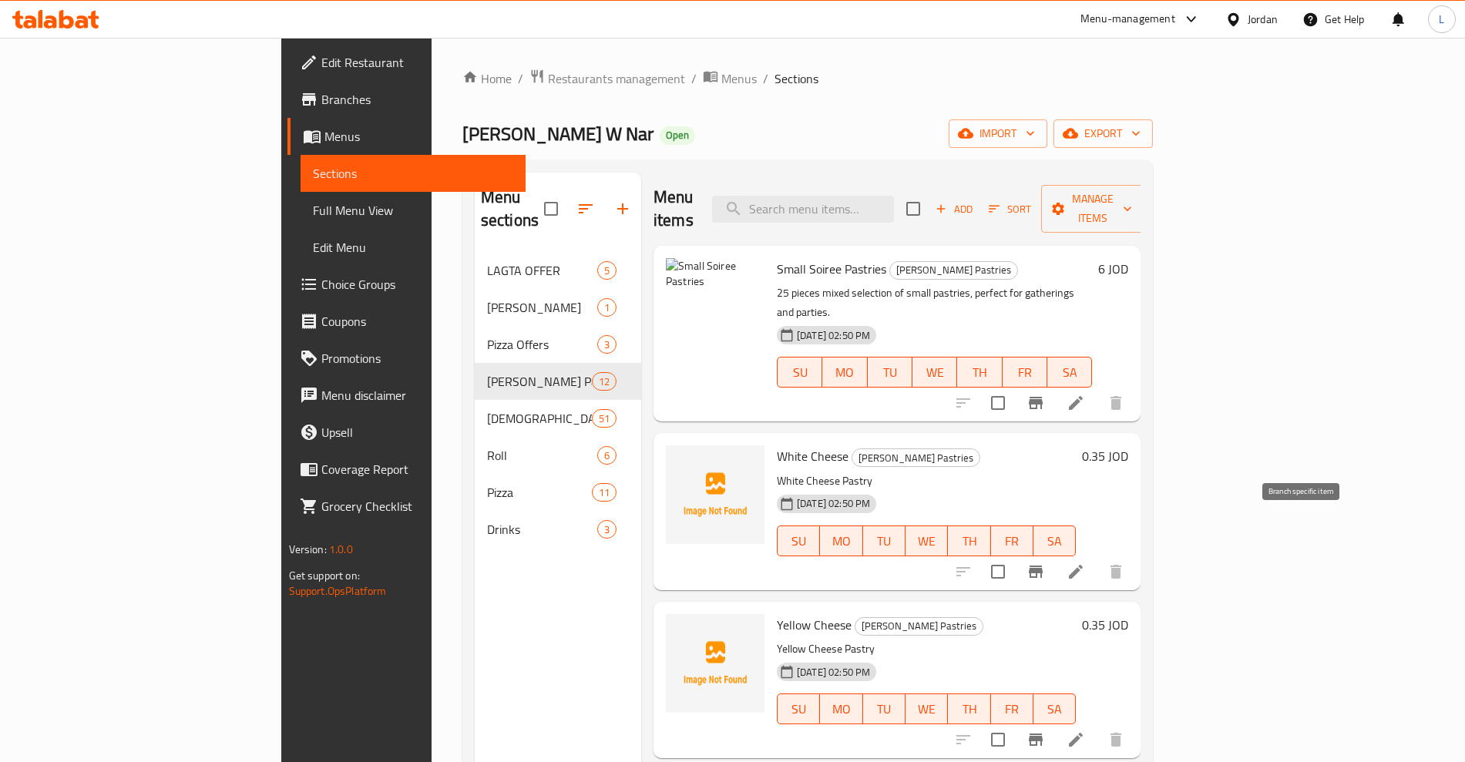
click at [1043, 566] on icon "Branch-specific-item" at bounding box center [1036, 572] width 14 height 12
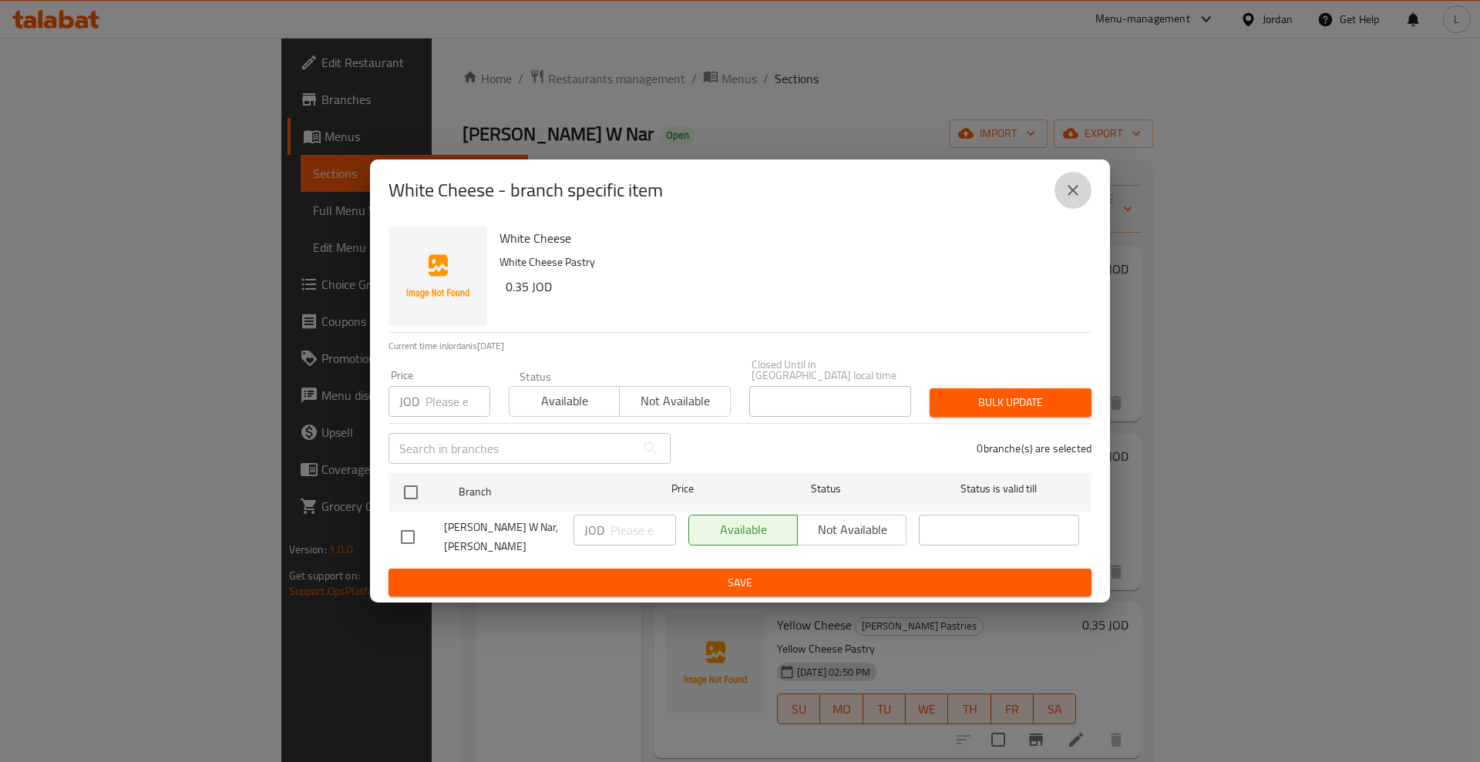
click at [1074, 187] on icon "close" at bounding box center [1073, 190] width 19 height 19
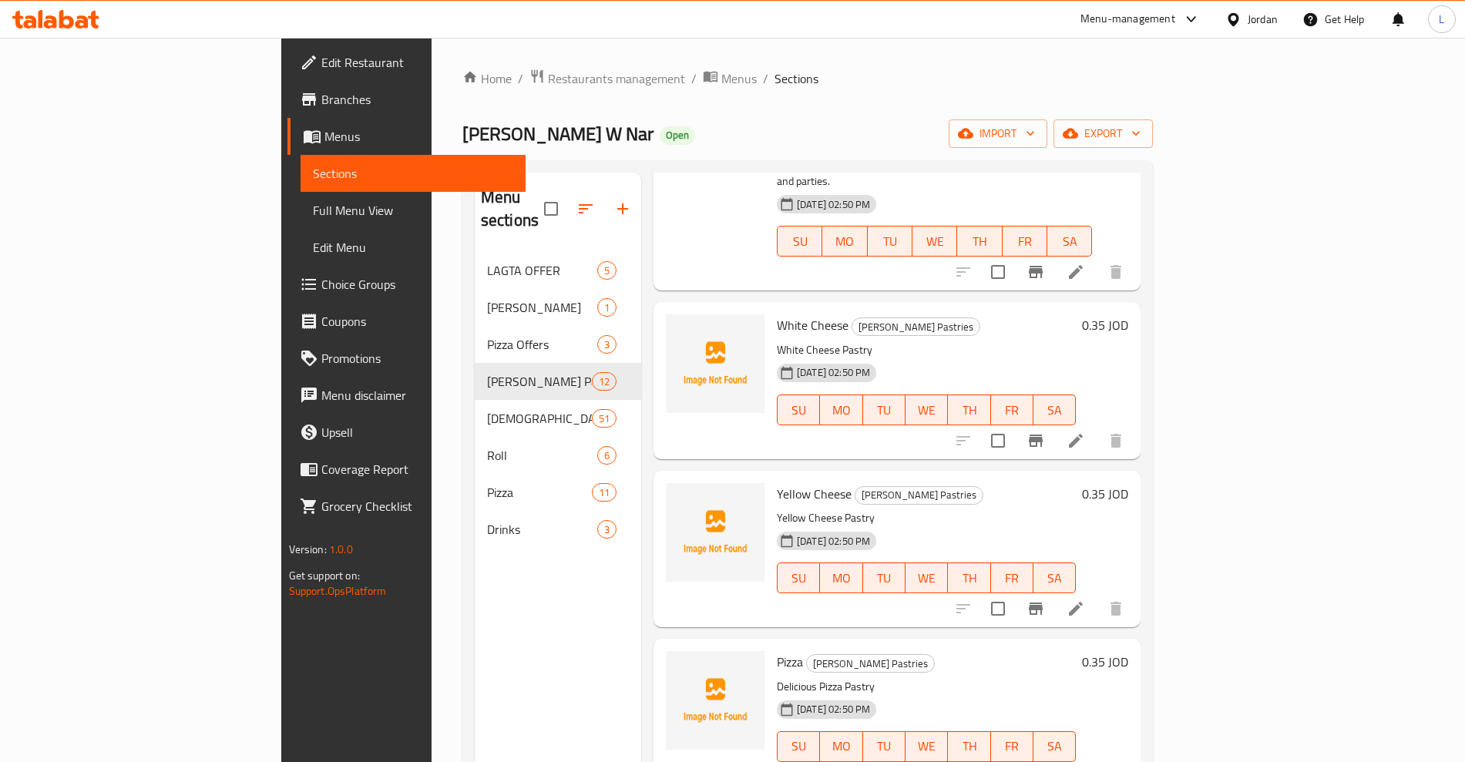
scroll to position [385, 0]
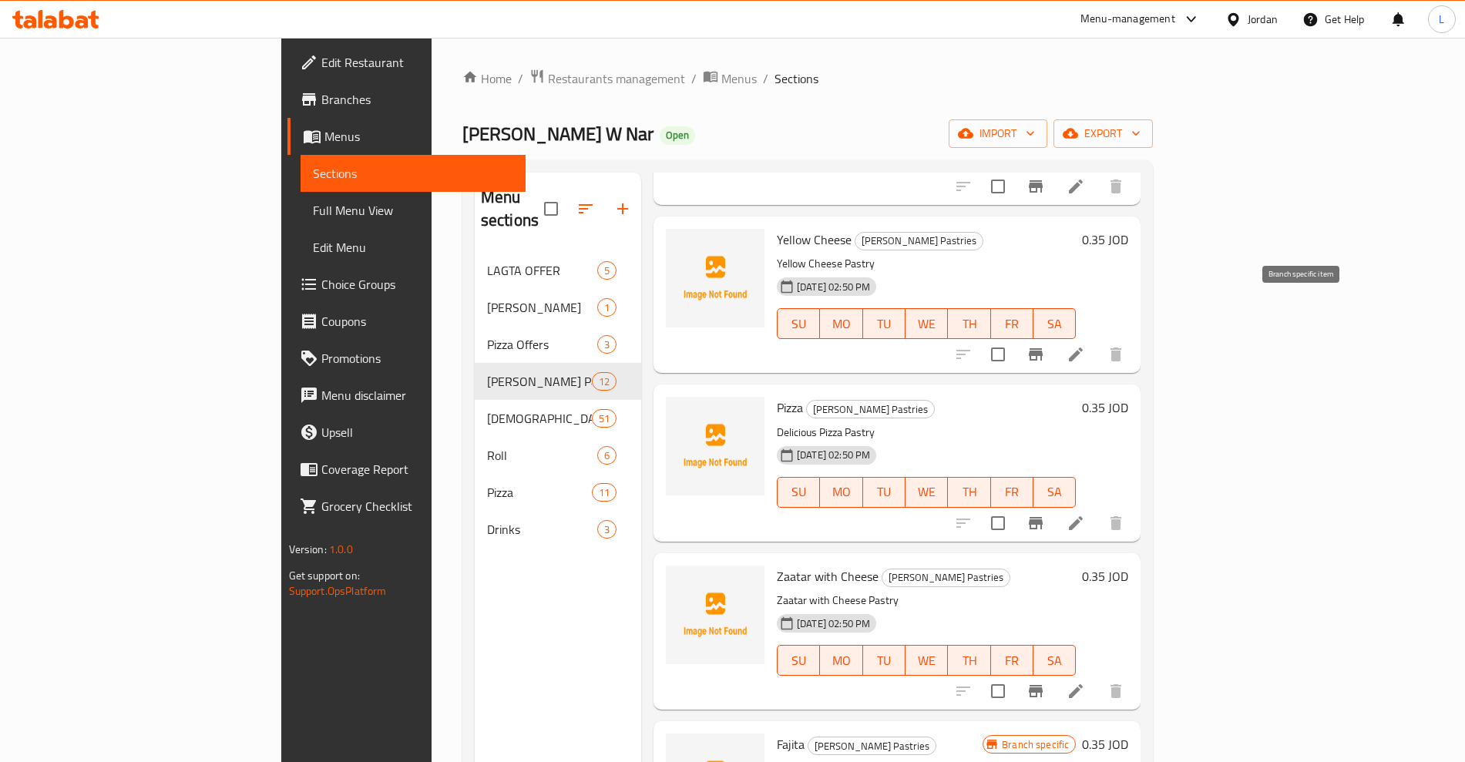
click at [1045, 345] on icon "Branch-specific-item" at bounding box center [1036, 354] width 19 height 19
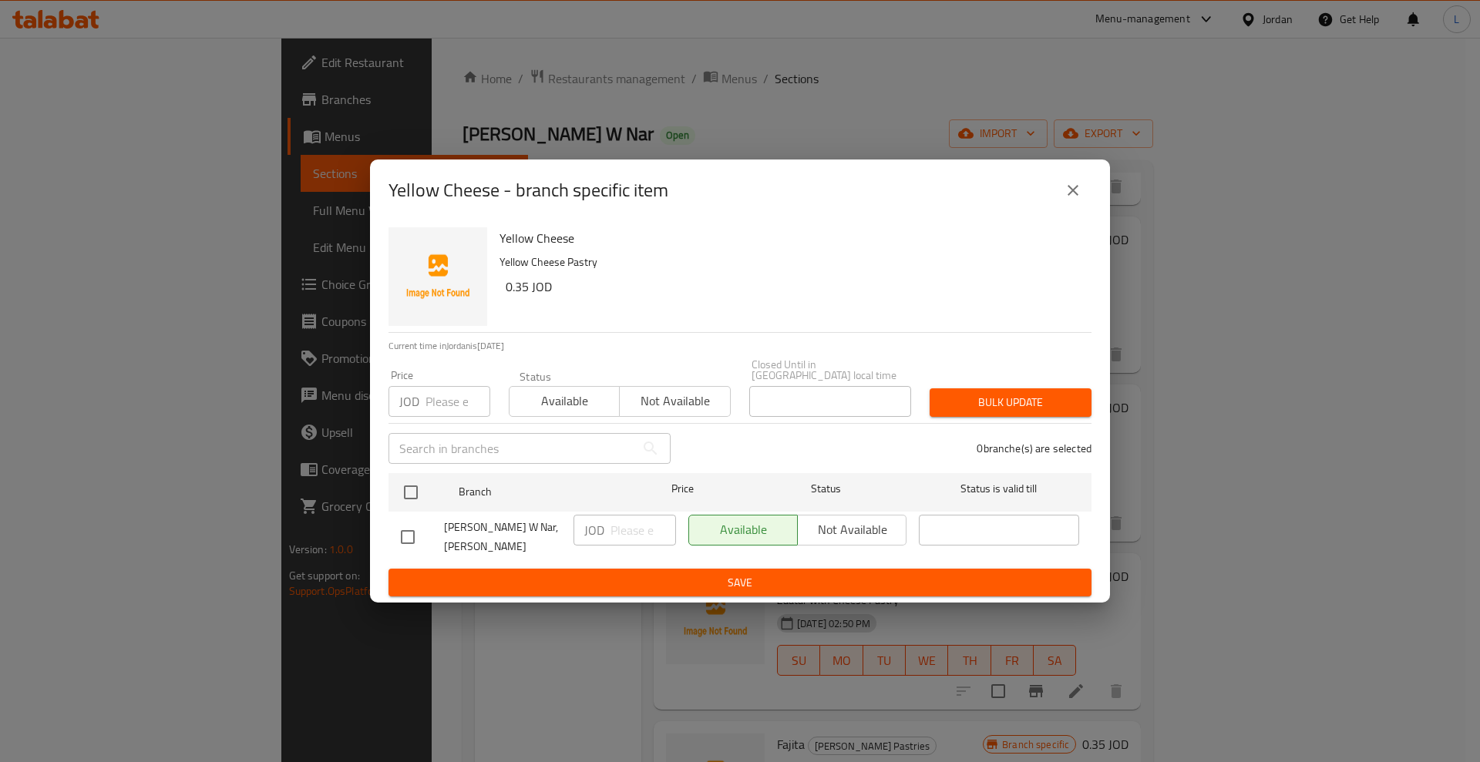
drag, startPoint x: 1071, startPoint y: 205, endPoint x: 1115, endPoint y: 256, distance: 67.7
click at [1072, 205] on button "close" at bounding box center [1073, 190] width 37 height 37
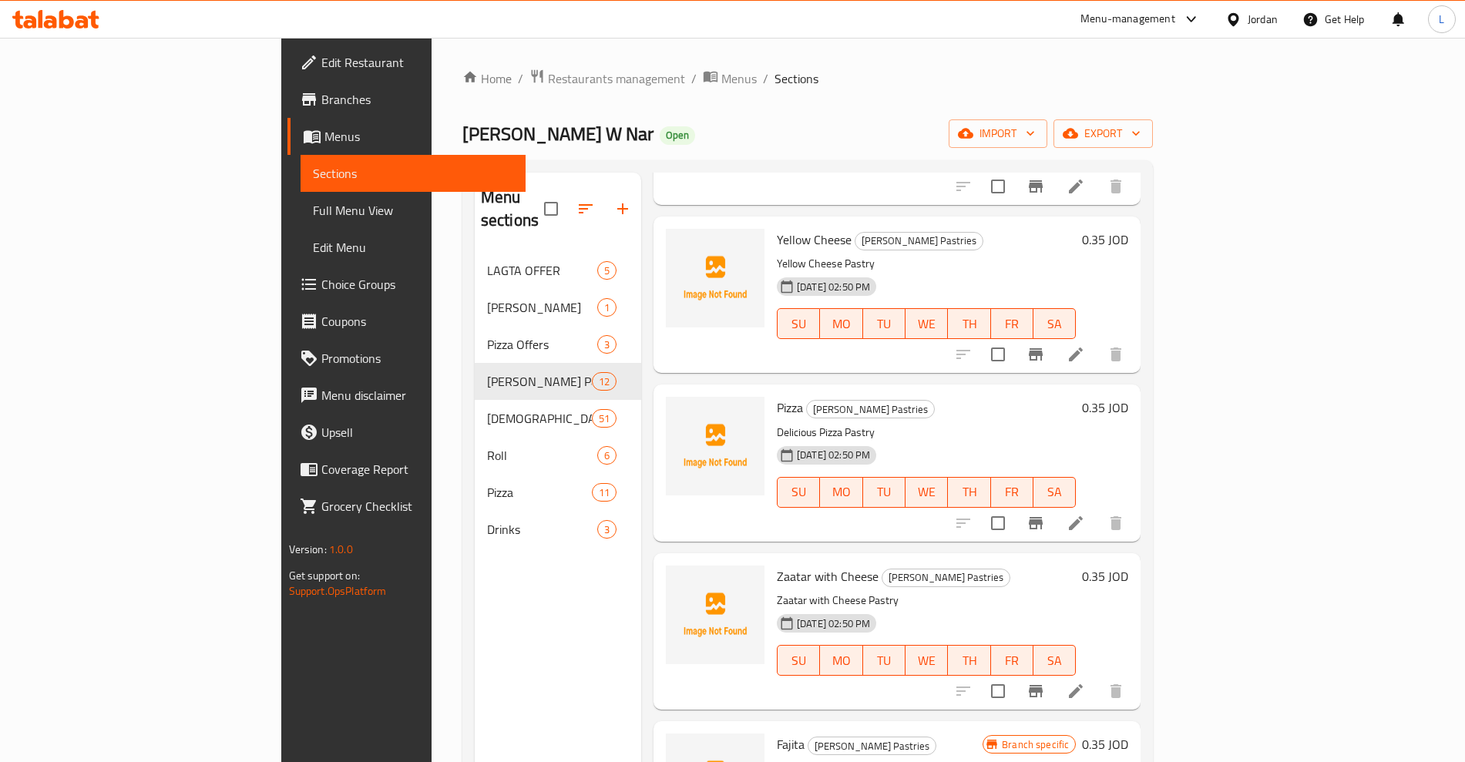
click at [1043, 517] on icon "Branch-specific-item" at bounding box center [1036, 523] width 14 height 12
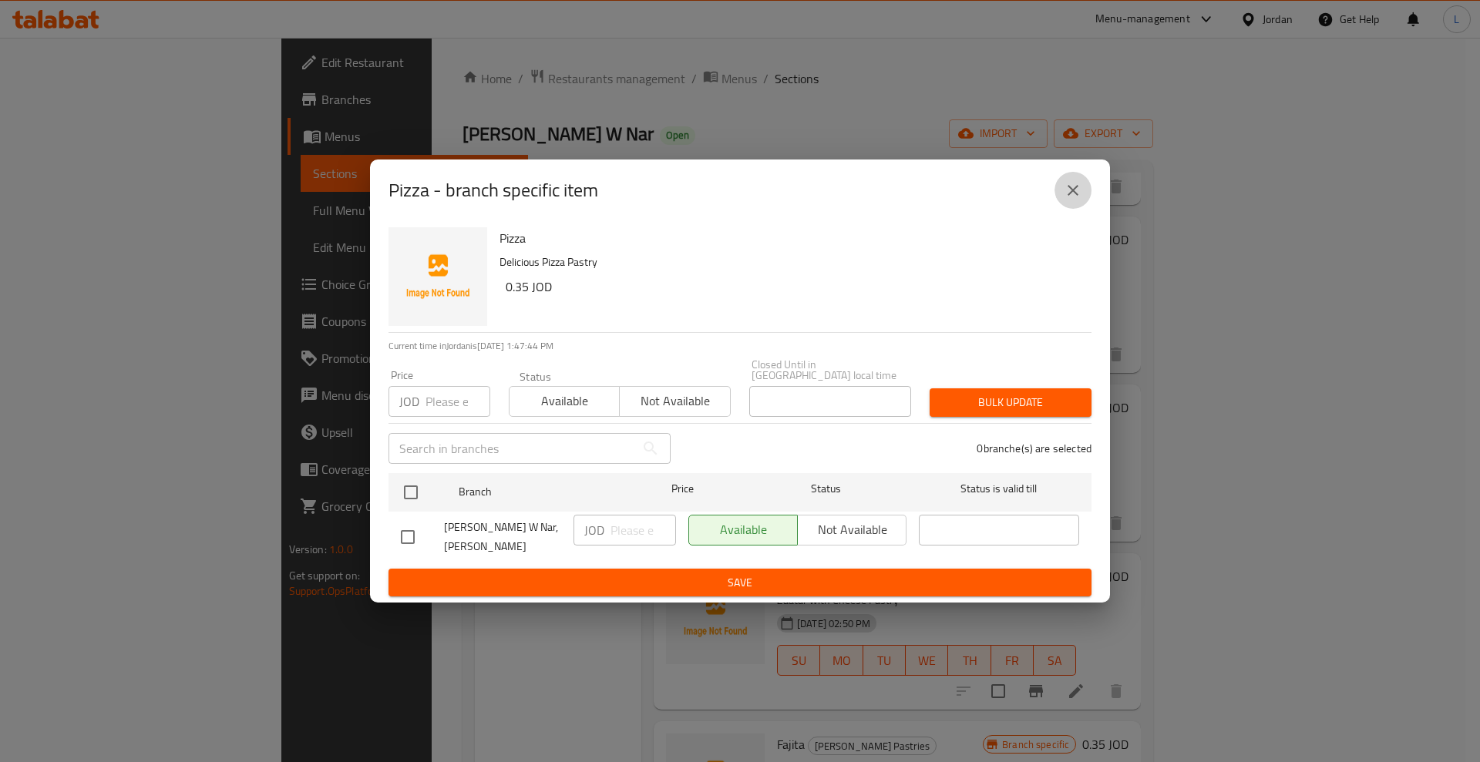
click at [1078, 200] on icon "close" at bounding box center [1073, 190] width 19 height 19
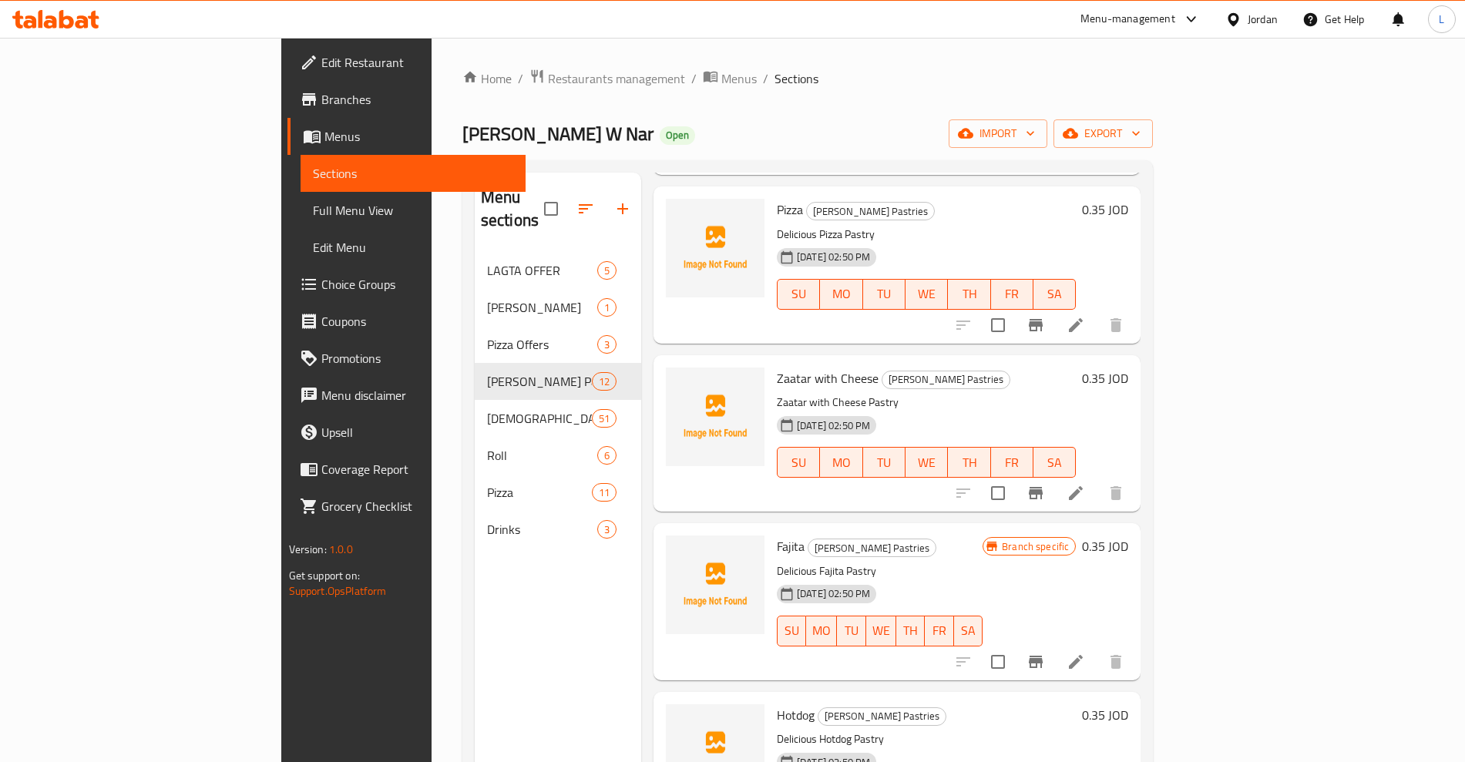
scroll to position [771, 0]
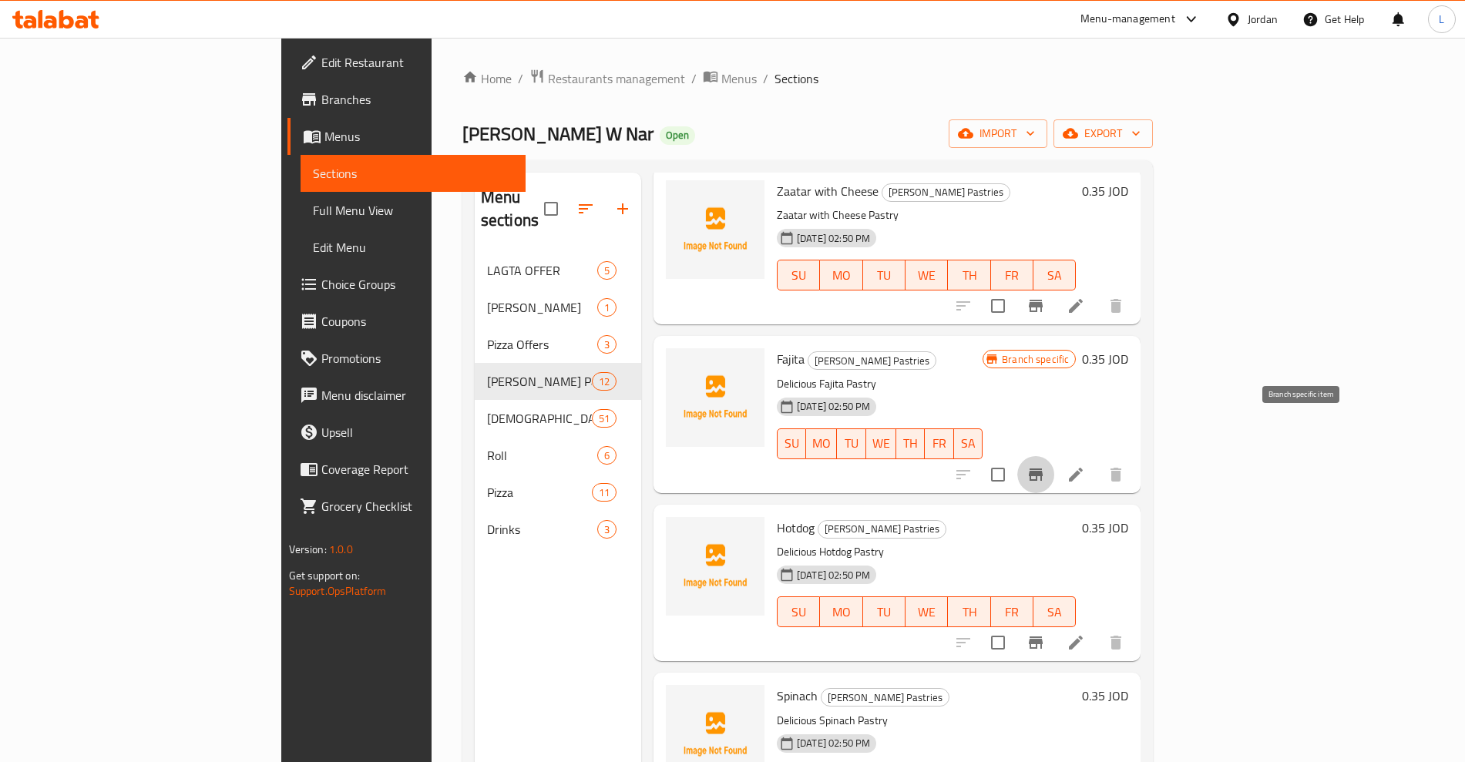
click at [1043, 469] on icon "Branch-specific-item" at bounding box center [1036, 475] width 14 height 12
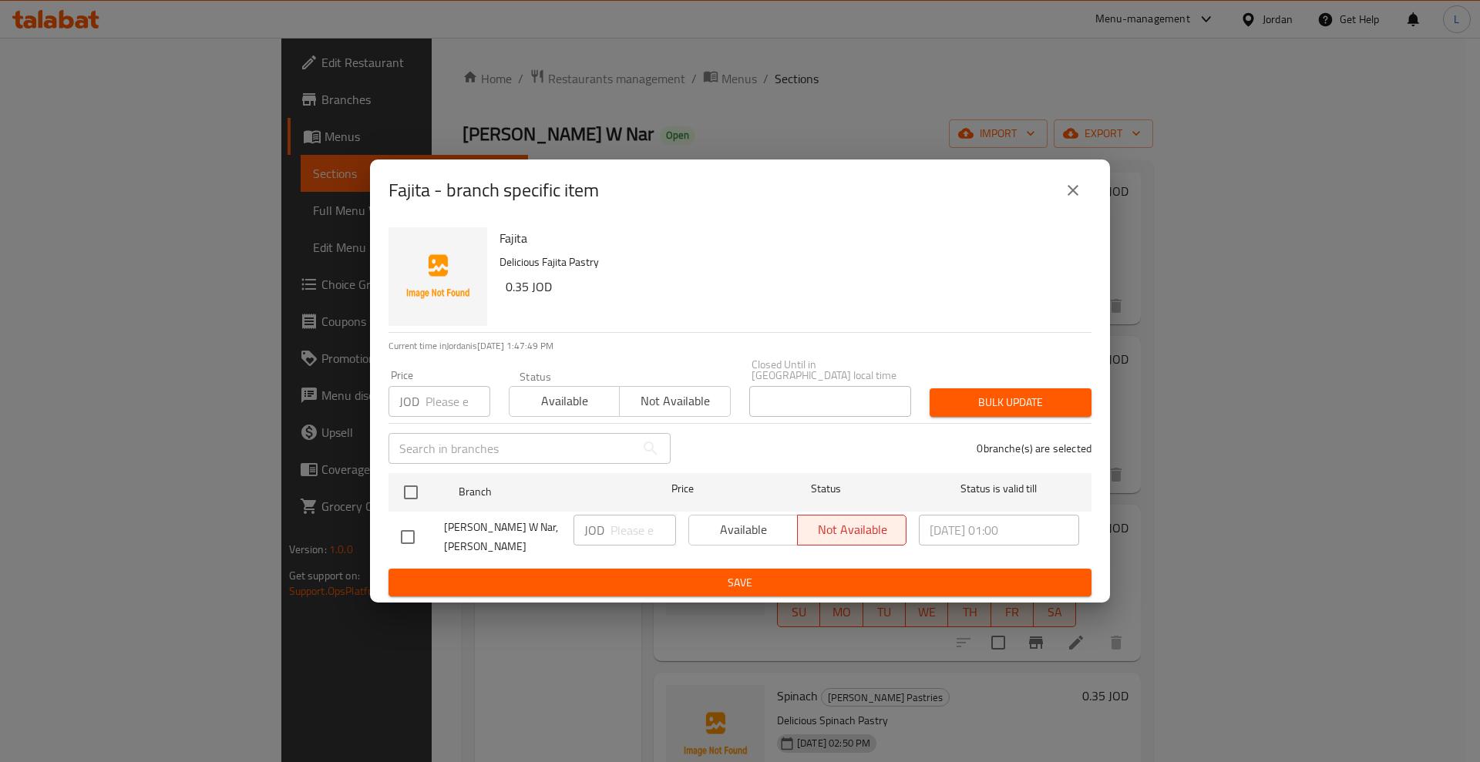
click at [1072, 184] on button "close" at bounding box center [1073, 190] width 37 height 37
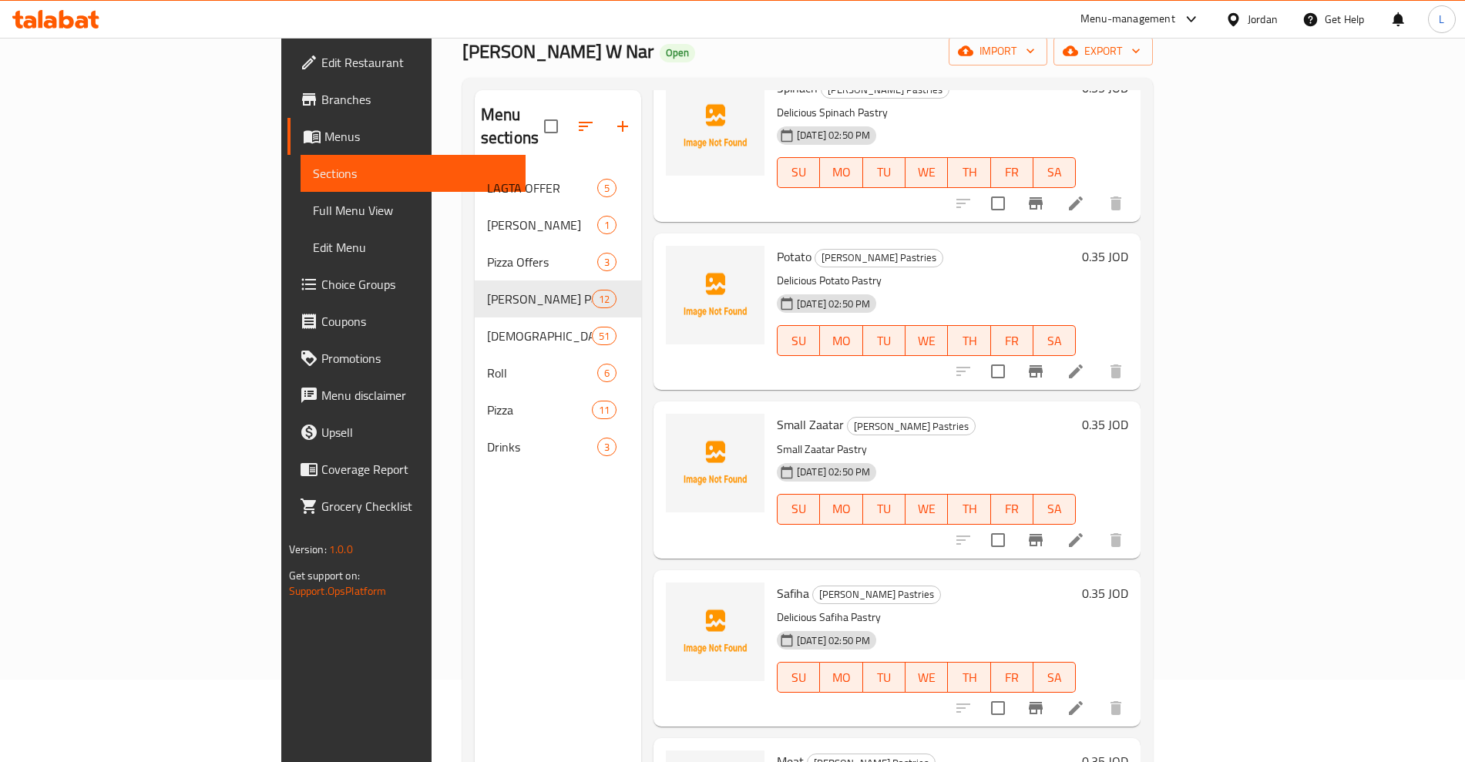
scroll to position [216, 0]
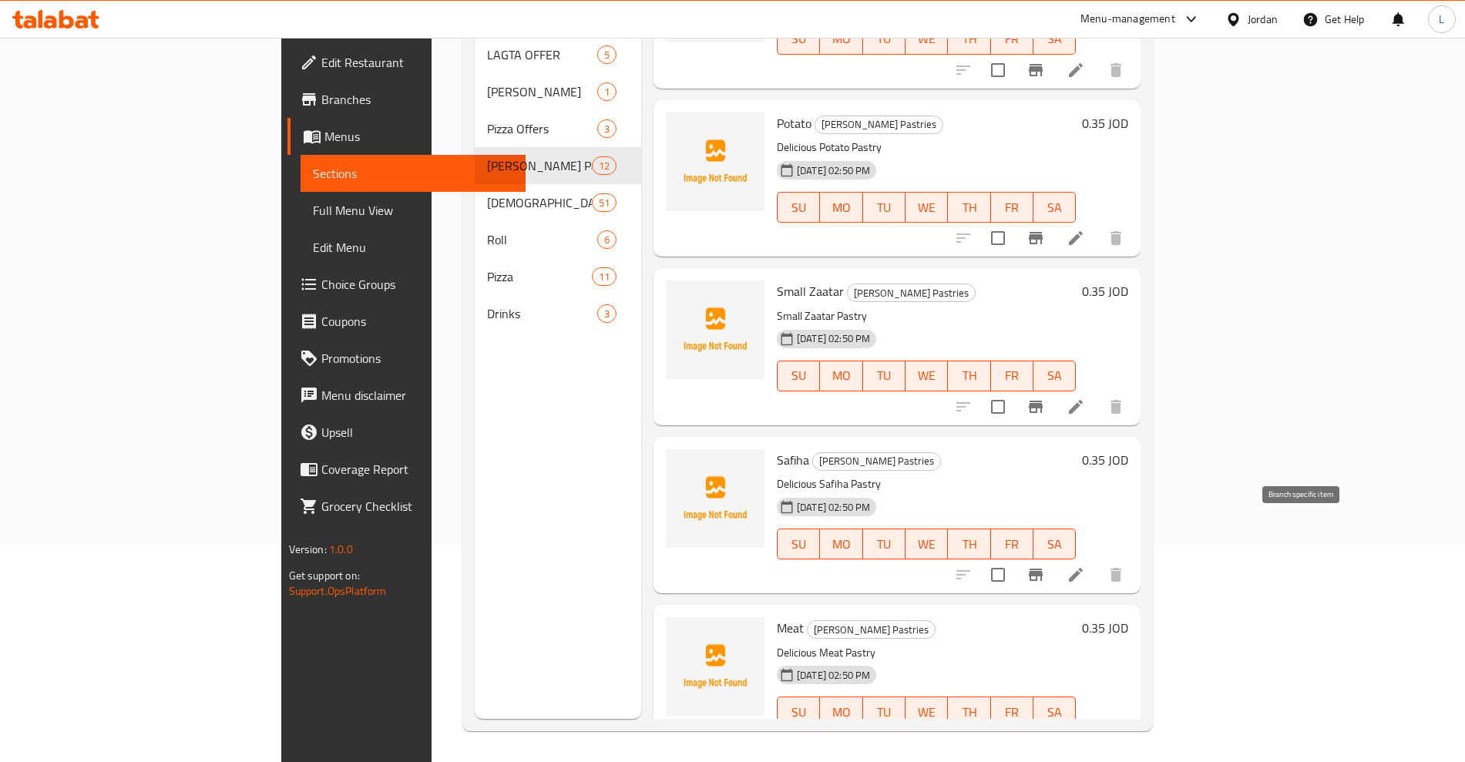
click at [1055, 557] on button "Branch-specific-item" at bounding box center [1036, 575] width 37 height 37
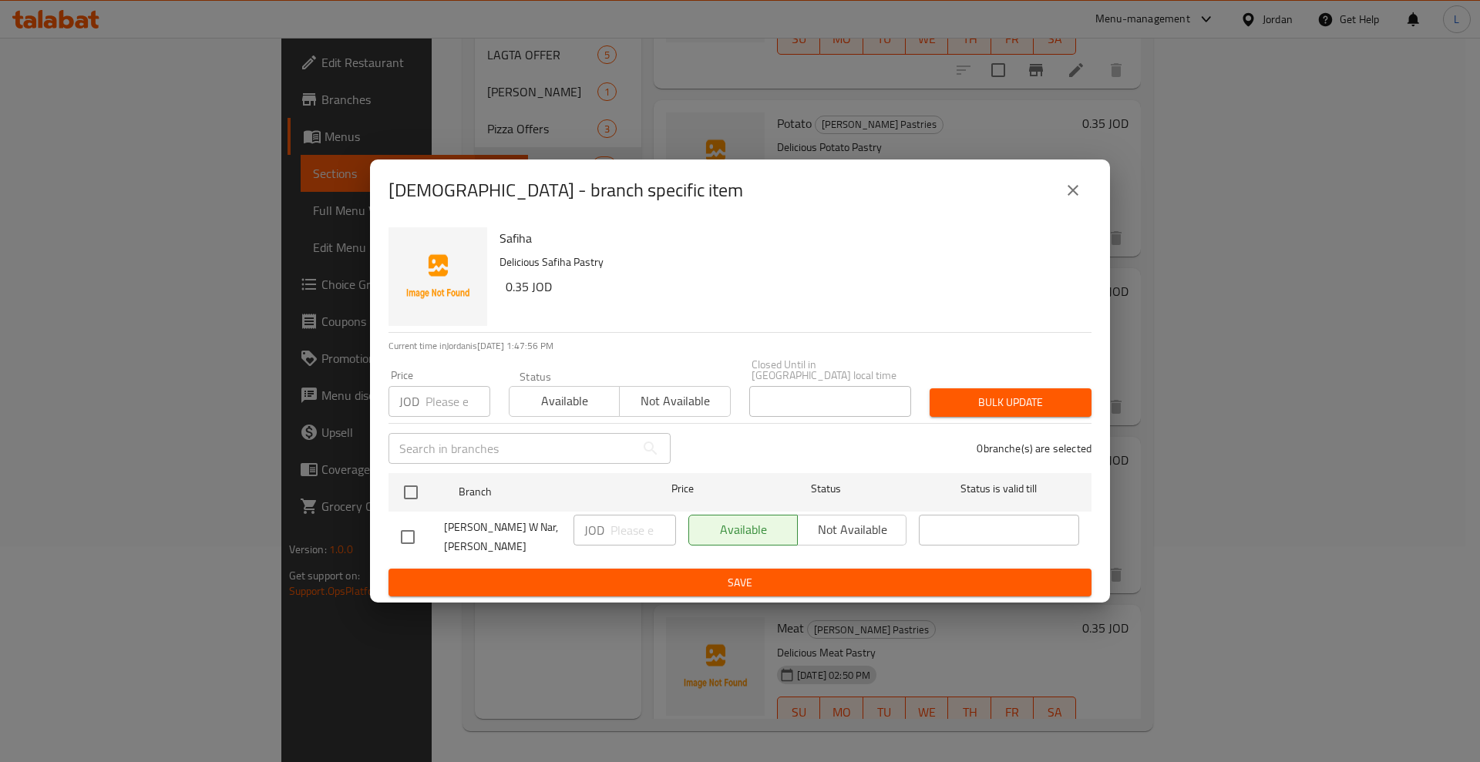
click at [1082, 207] on button "close" at bounding box center [1073, 190] width 37 height 37
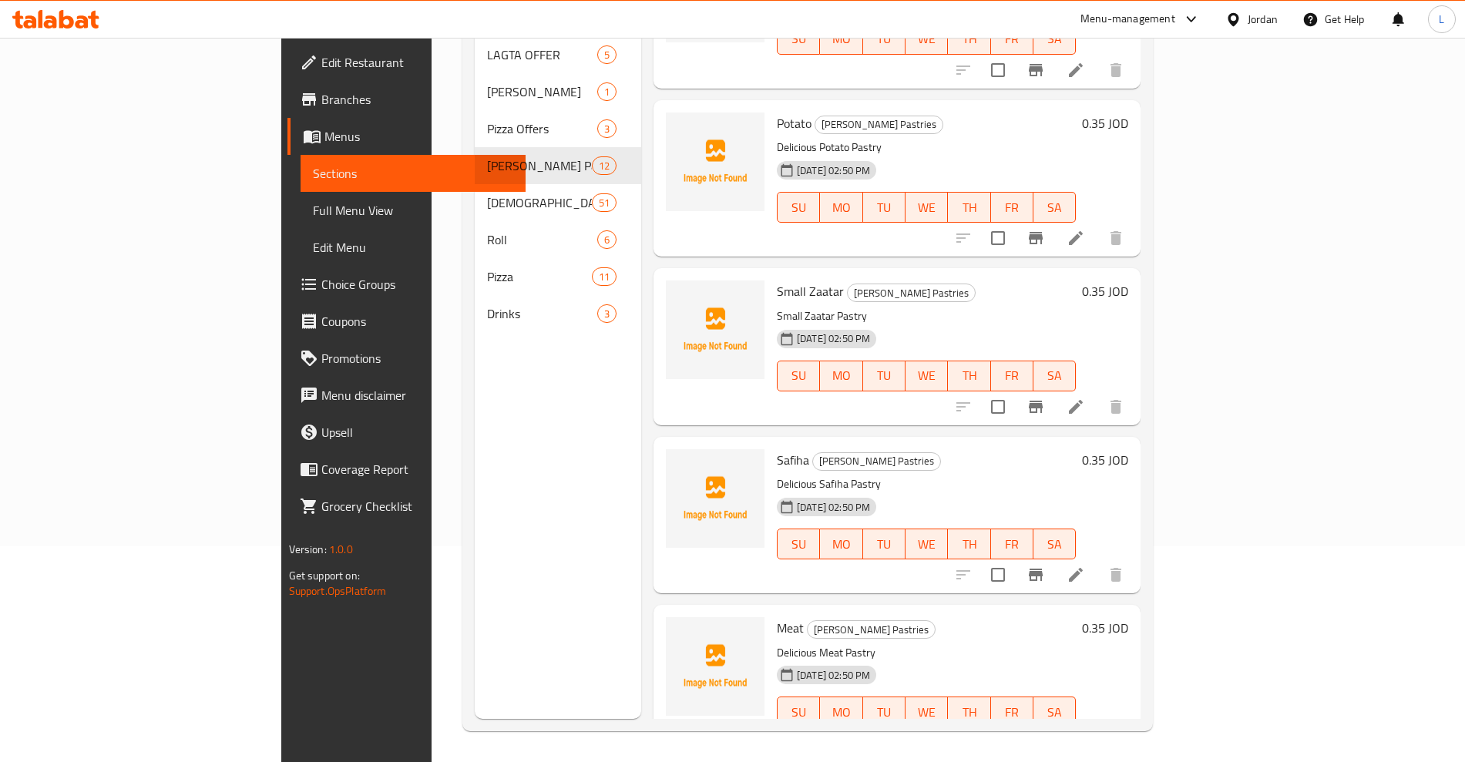
click at [1043, 737] on icon "Branch-specific-item" at bounding box center [1036, 743] width 14 height 12
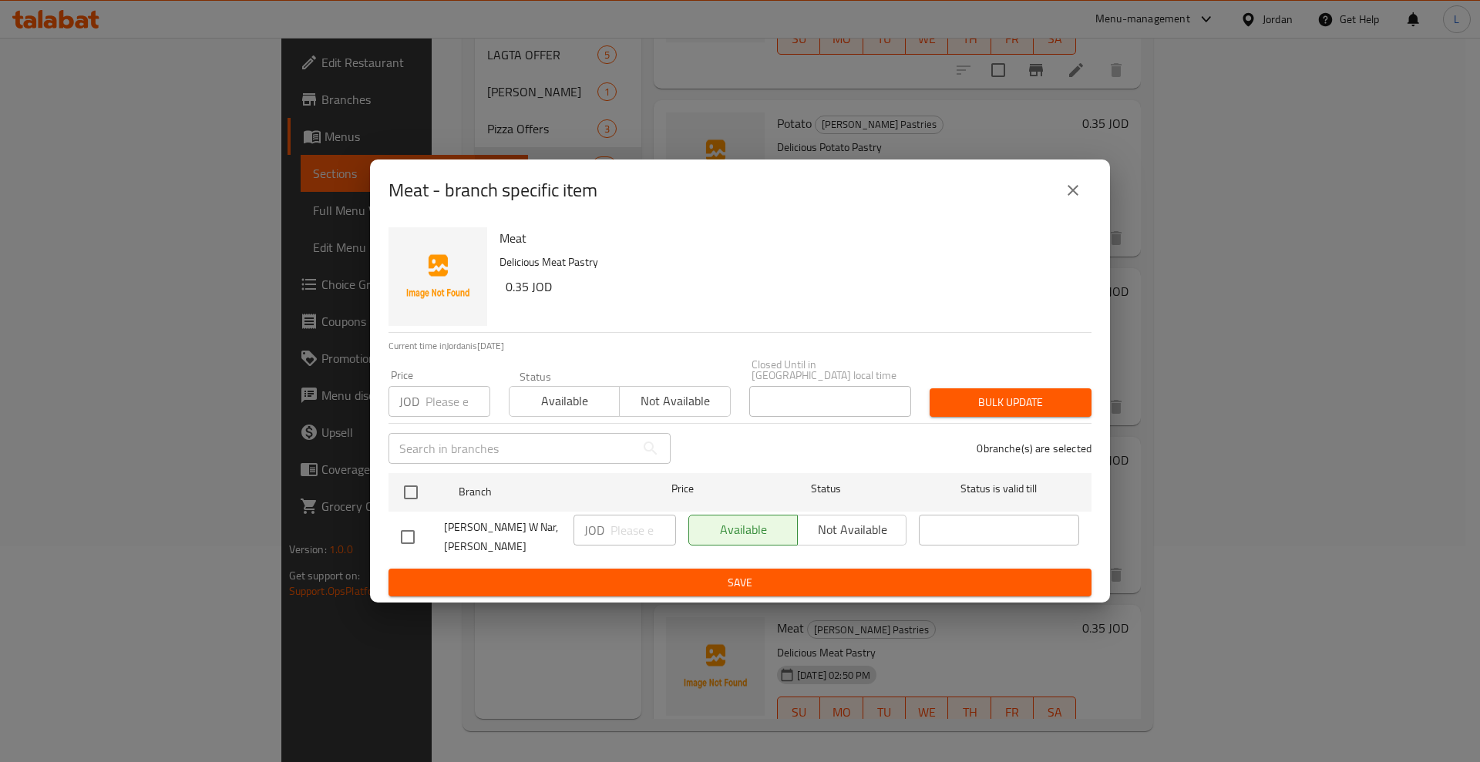
click at [1078, 199] on icon "close" at bounding box center [1073, 190] width 19 height 19
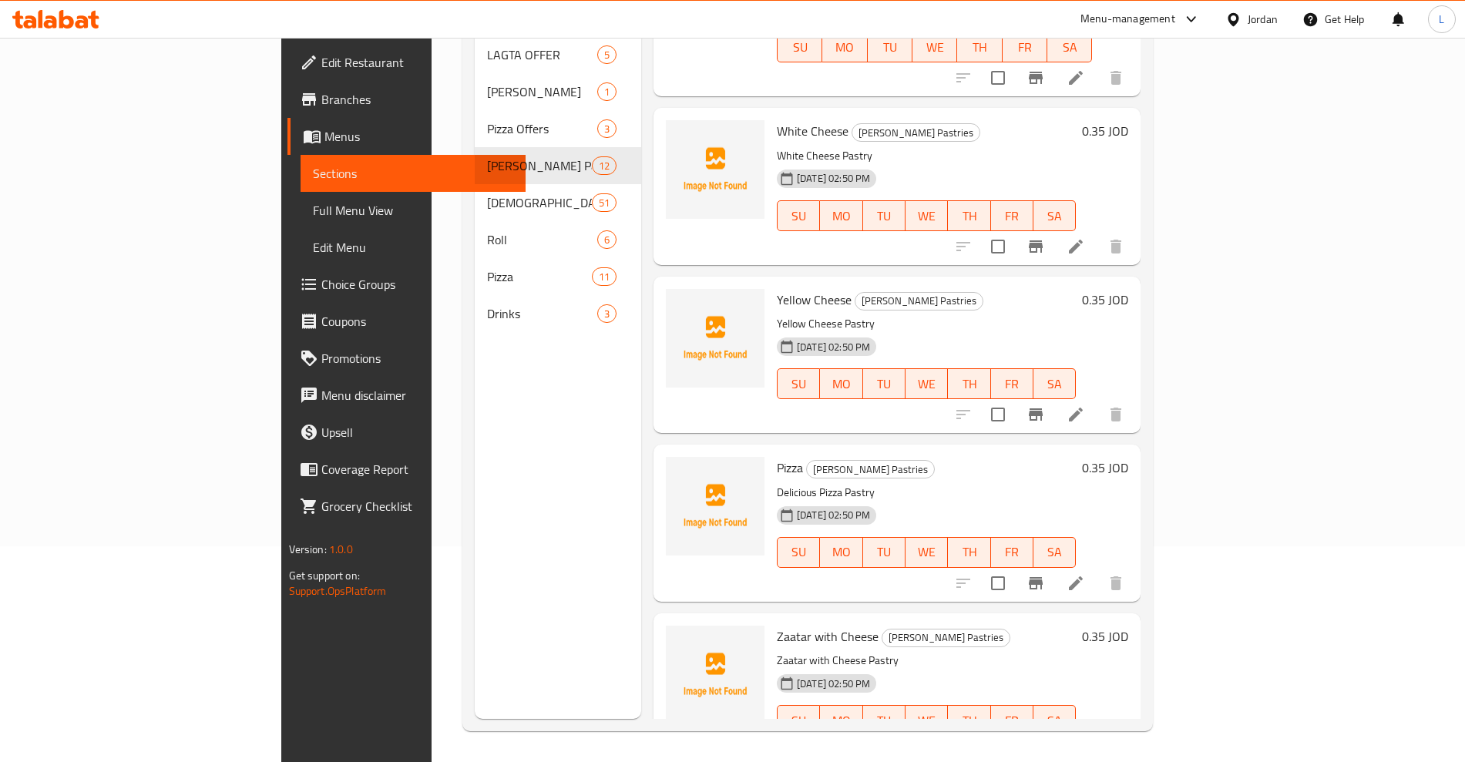
scroll to position [0, 0]
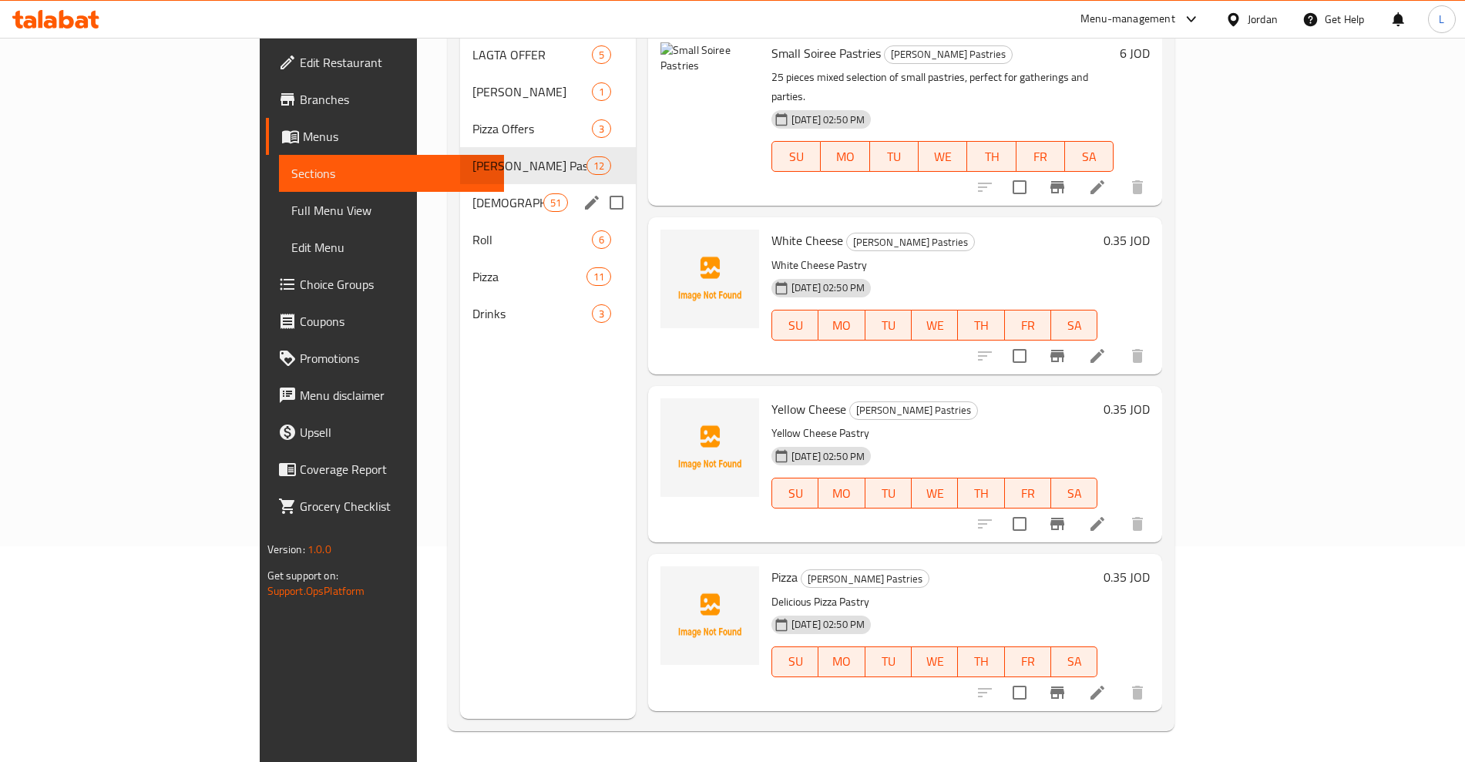
click at [473, 193] on span "Lebanese Manakish" at bounding box center [508, 202] width 70 height 19
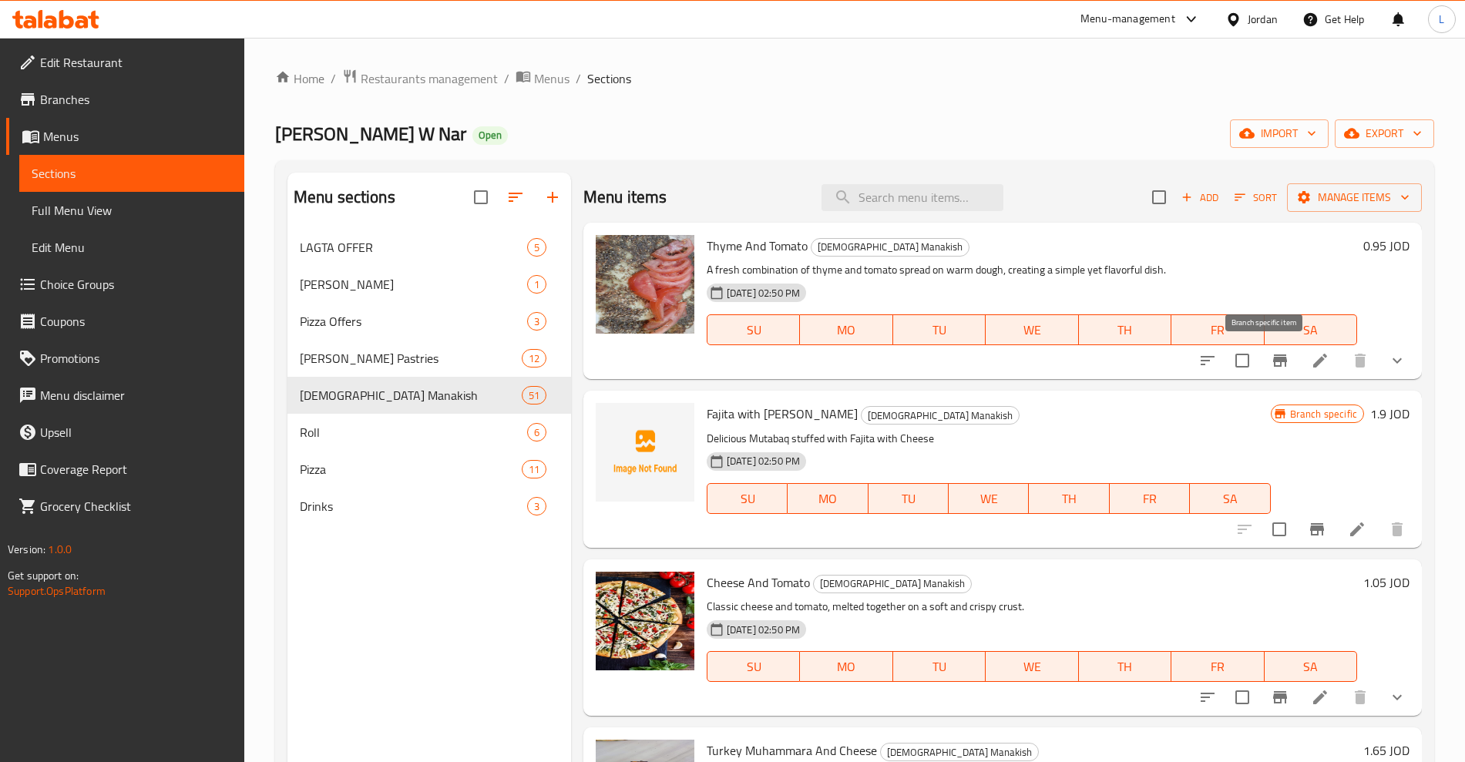
click at [1271, 365] on icon "Branch-specific-item" at bounding box center [1280, 361] width 19 height 19
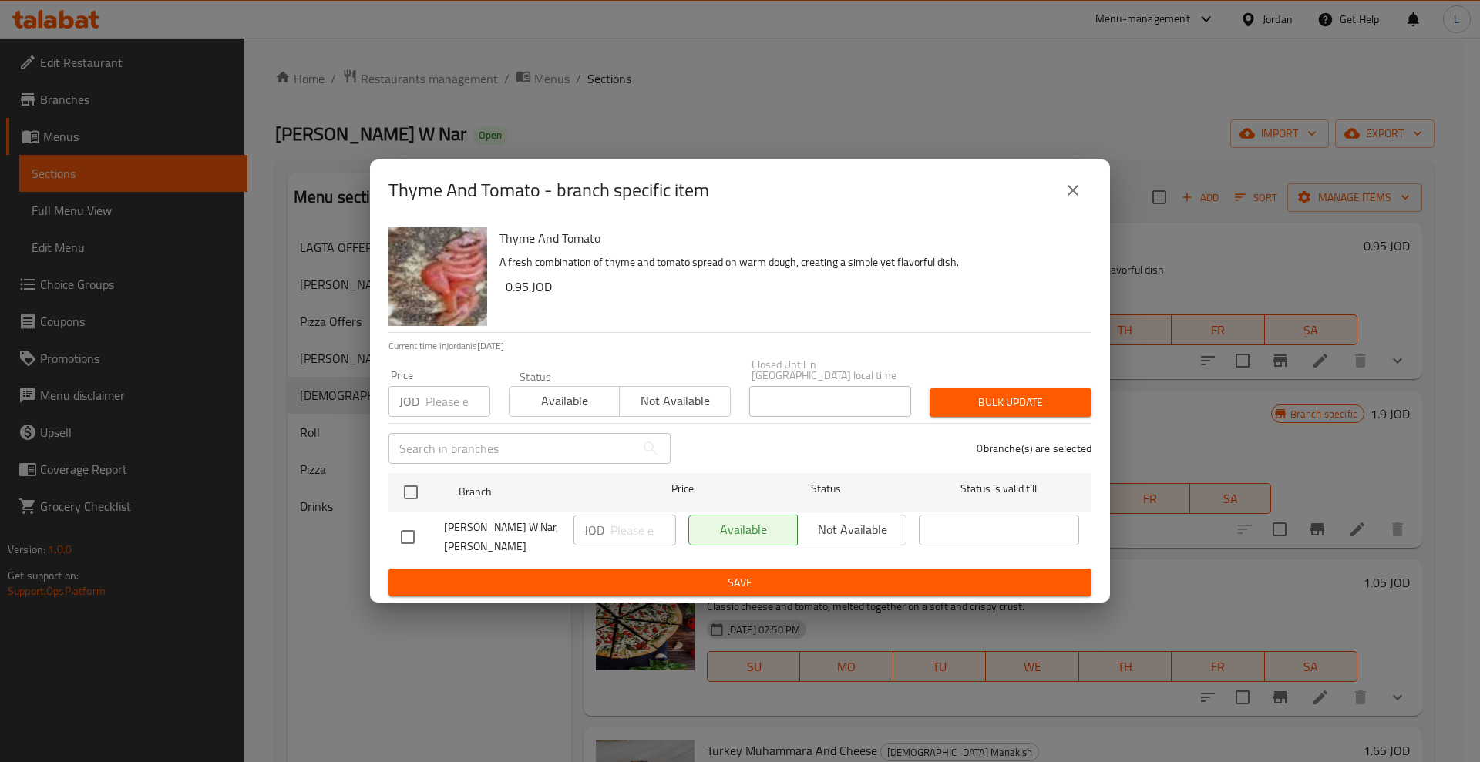
click at [1072, 190] on icon "close" at bounding box center [1073, 190] width 19 height 19
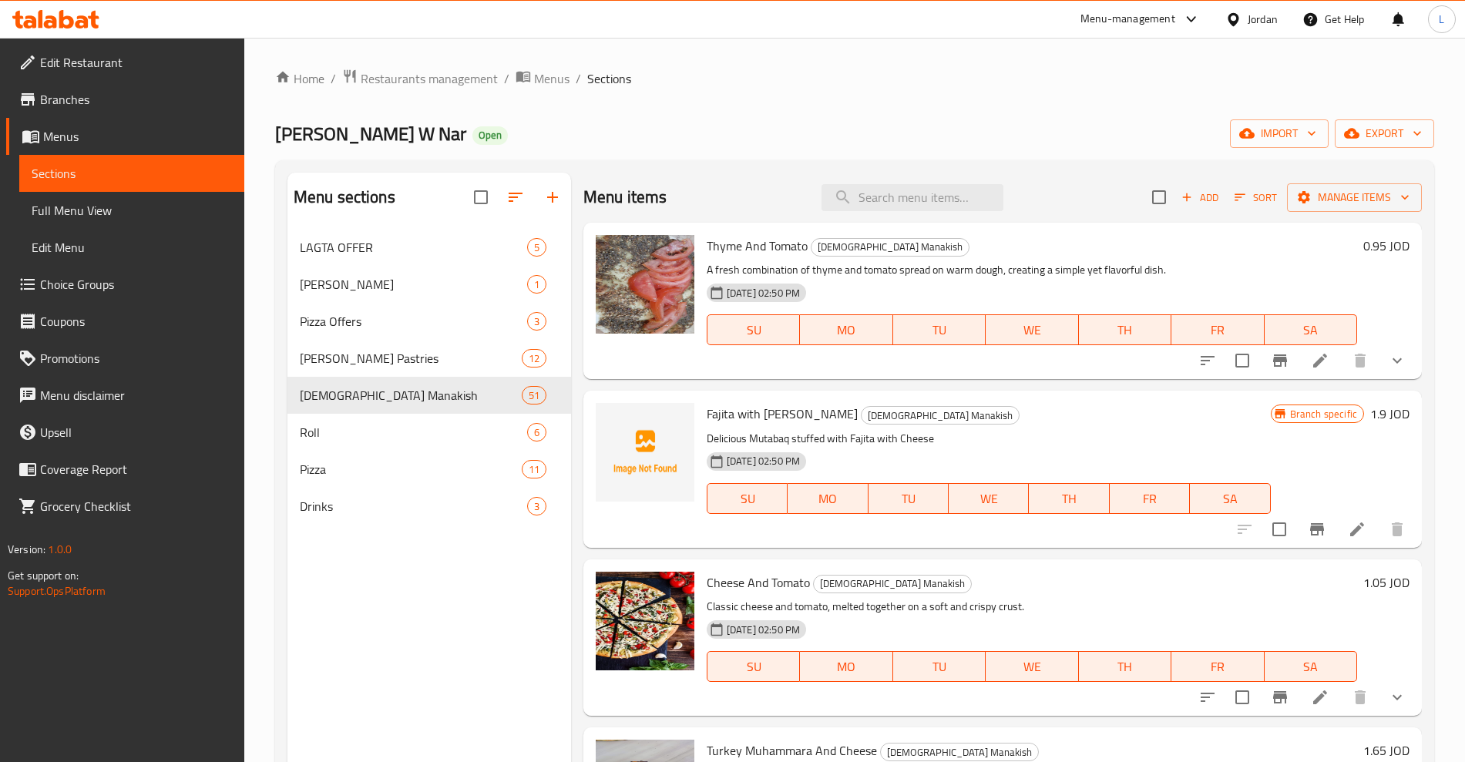
click at [1348, 527] on icon at bounding box center [1357, 529] width 19 height 19
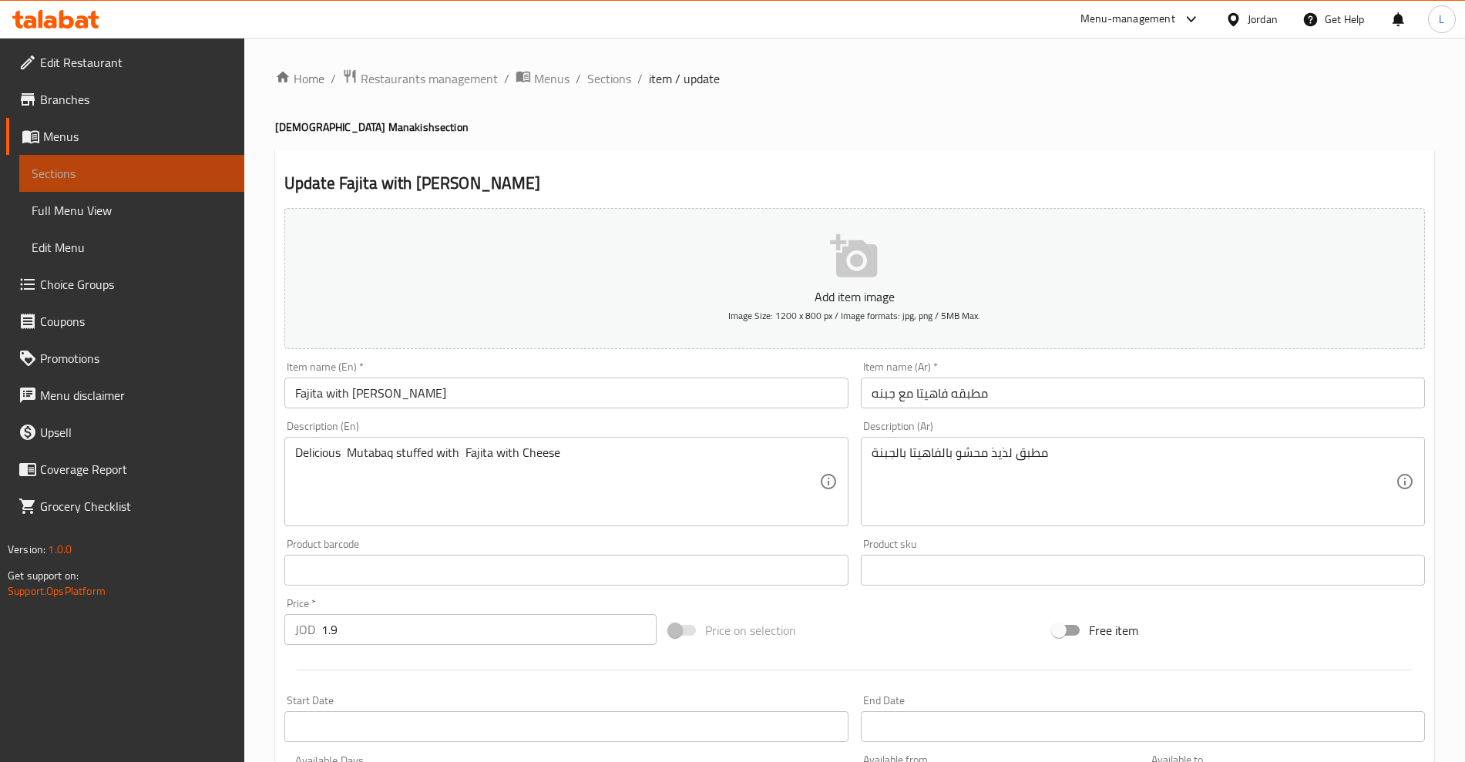
drag, startPoint x: 117, startPoint y: 163, endPoint x: 160, endPoint y: 172, distance: 44.1
click at [118, 163] on link "Sections" at bounding box center [131, 173] width 225 height 37
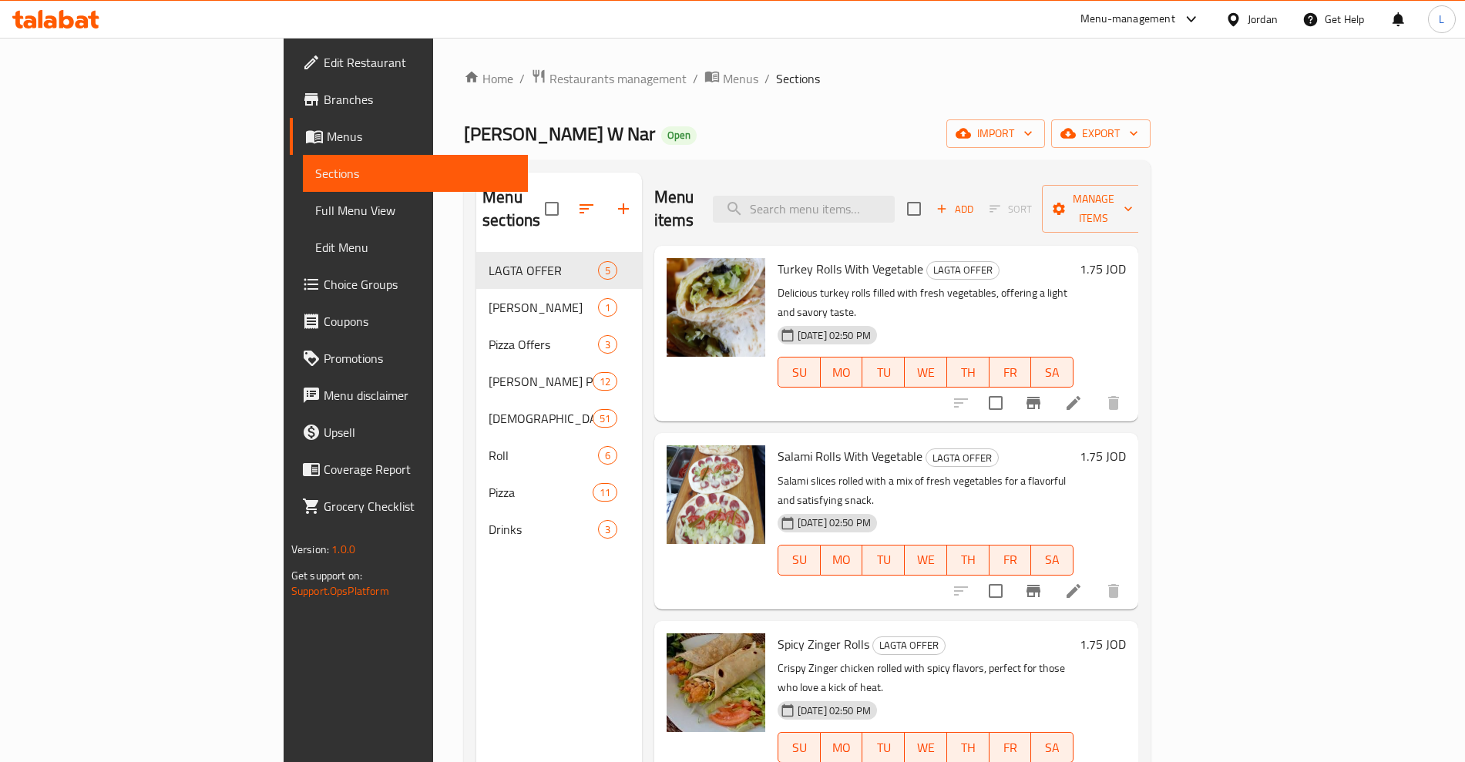
click at [1083, 394] on icon at bounding box center [1074, 403] width 19 height 19
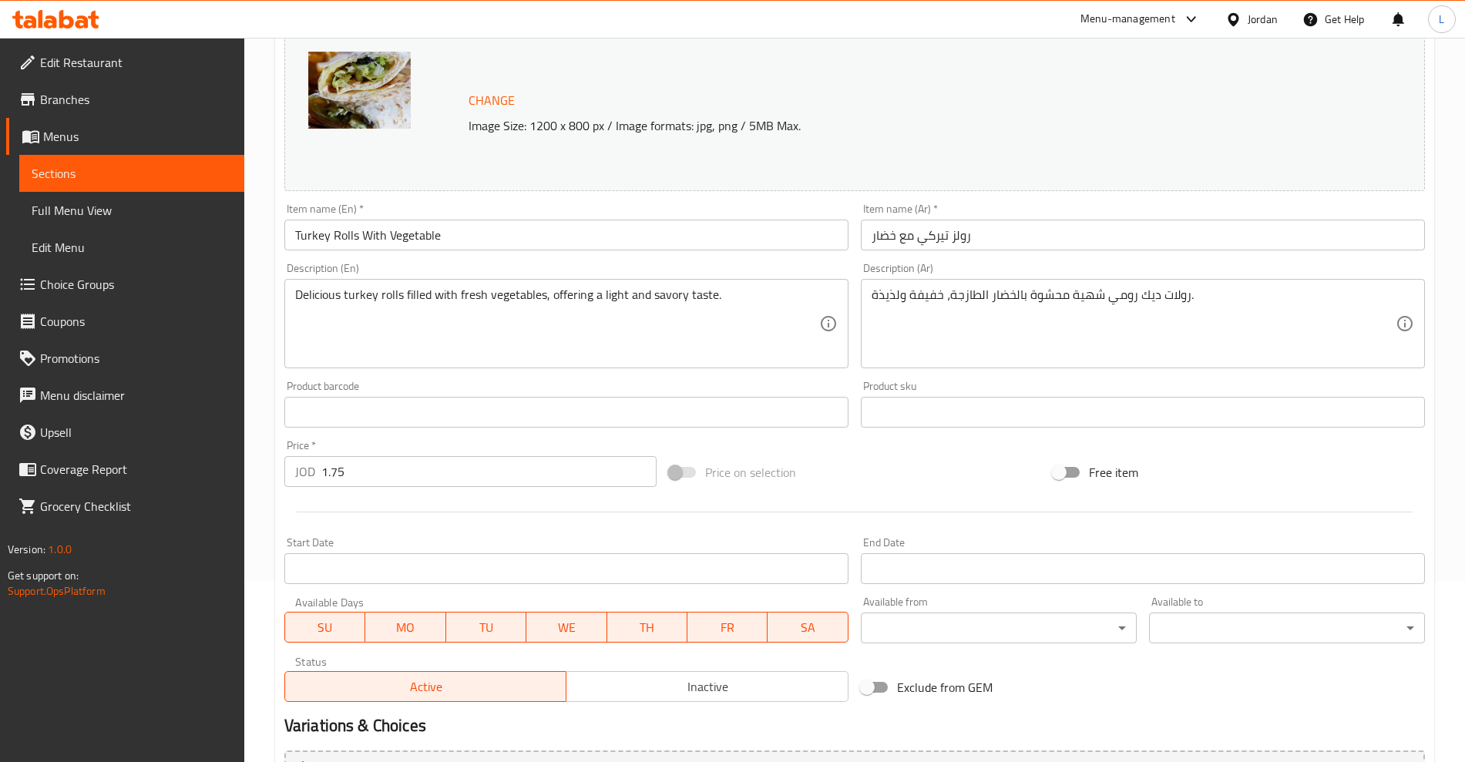
scroll to position [349, 0]
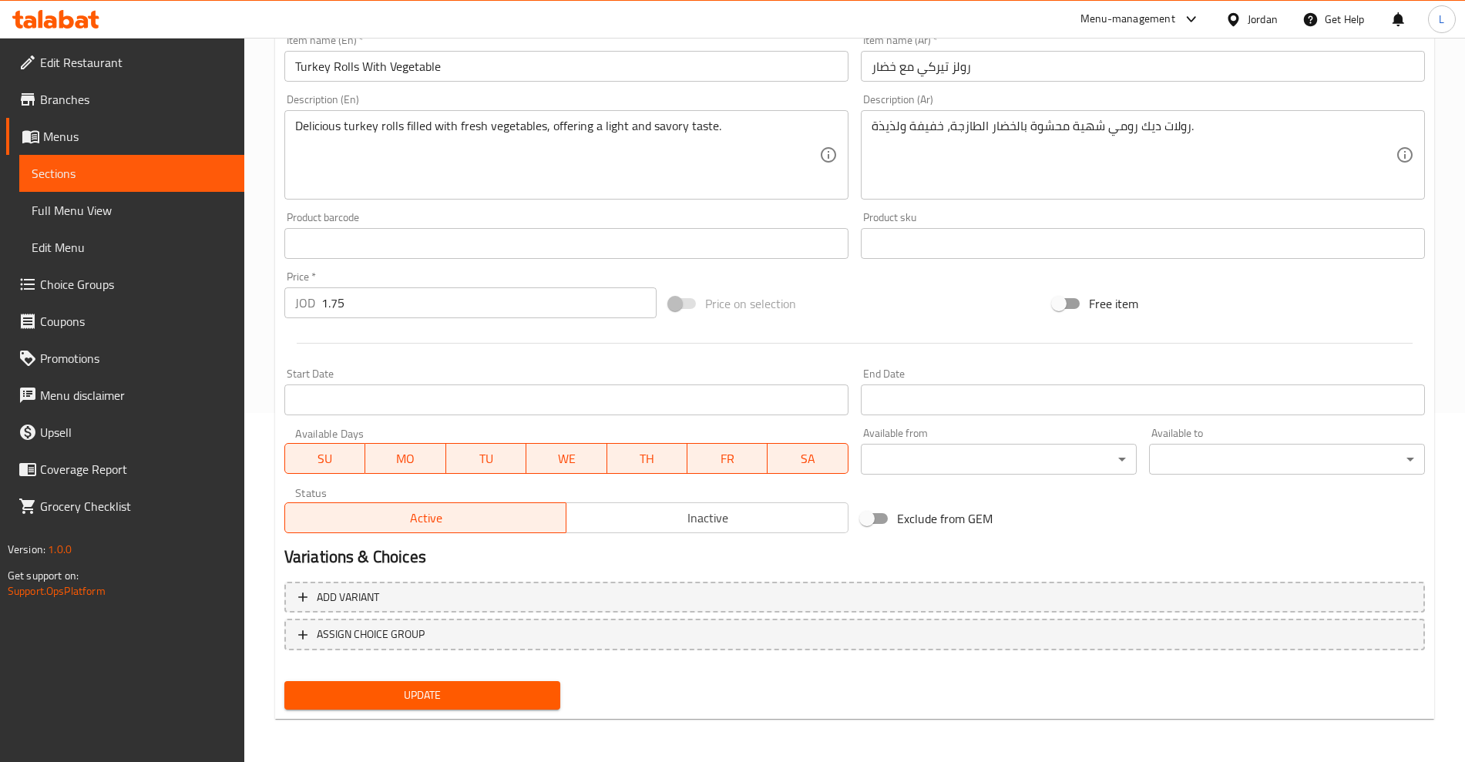
click at [634, 534] on div "Status Active Inactive" at bounding box center [566, 510] width 577 height 59
click at [96, 178] on span "Sections" at bounding box center [132, 173] width 200 height 19
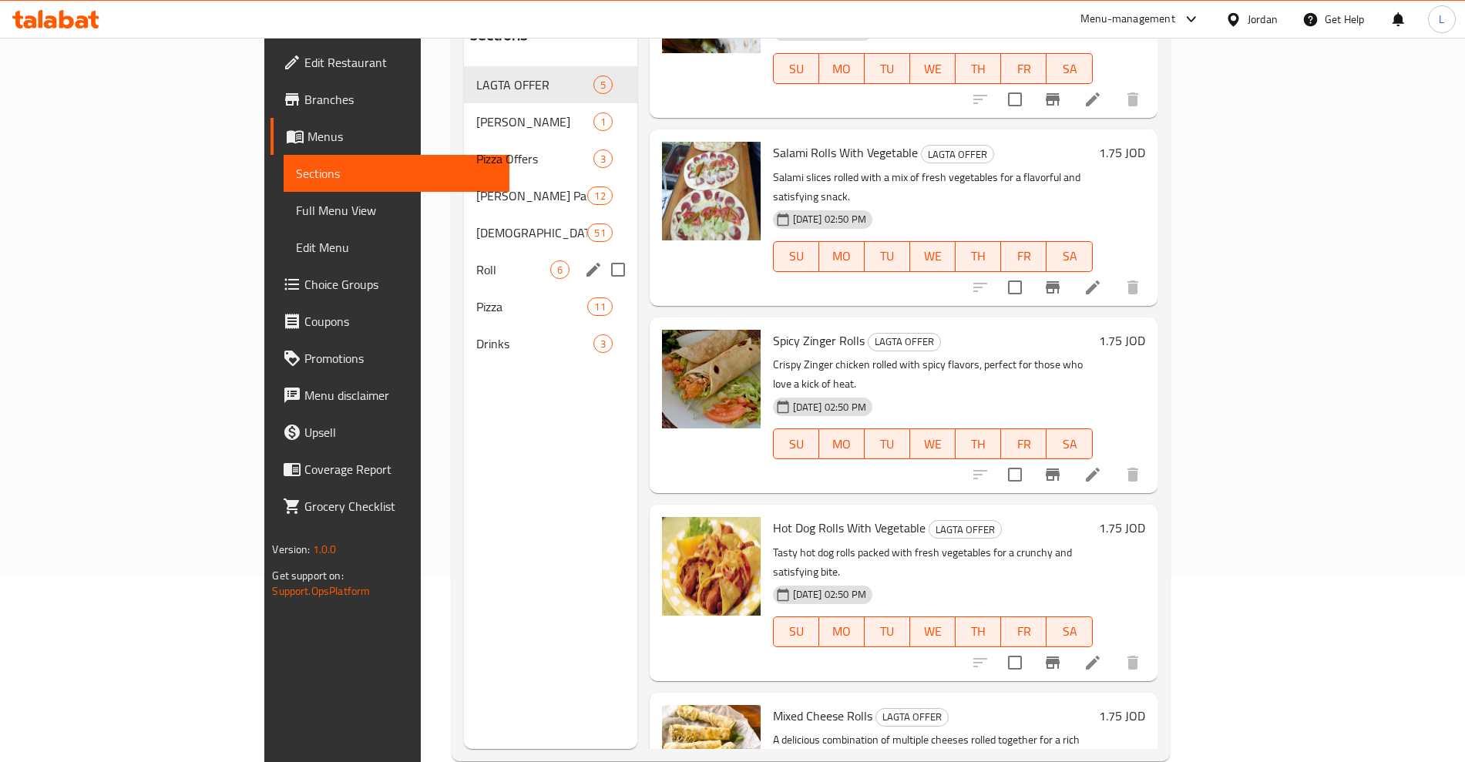
scroll to position [216, 0]
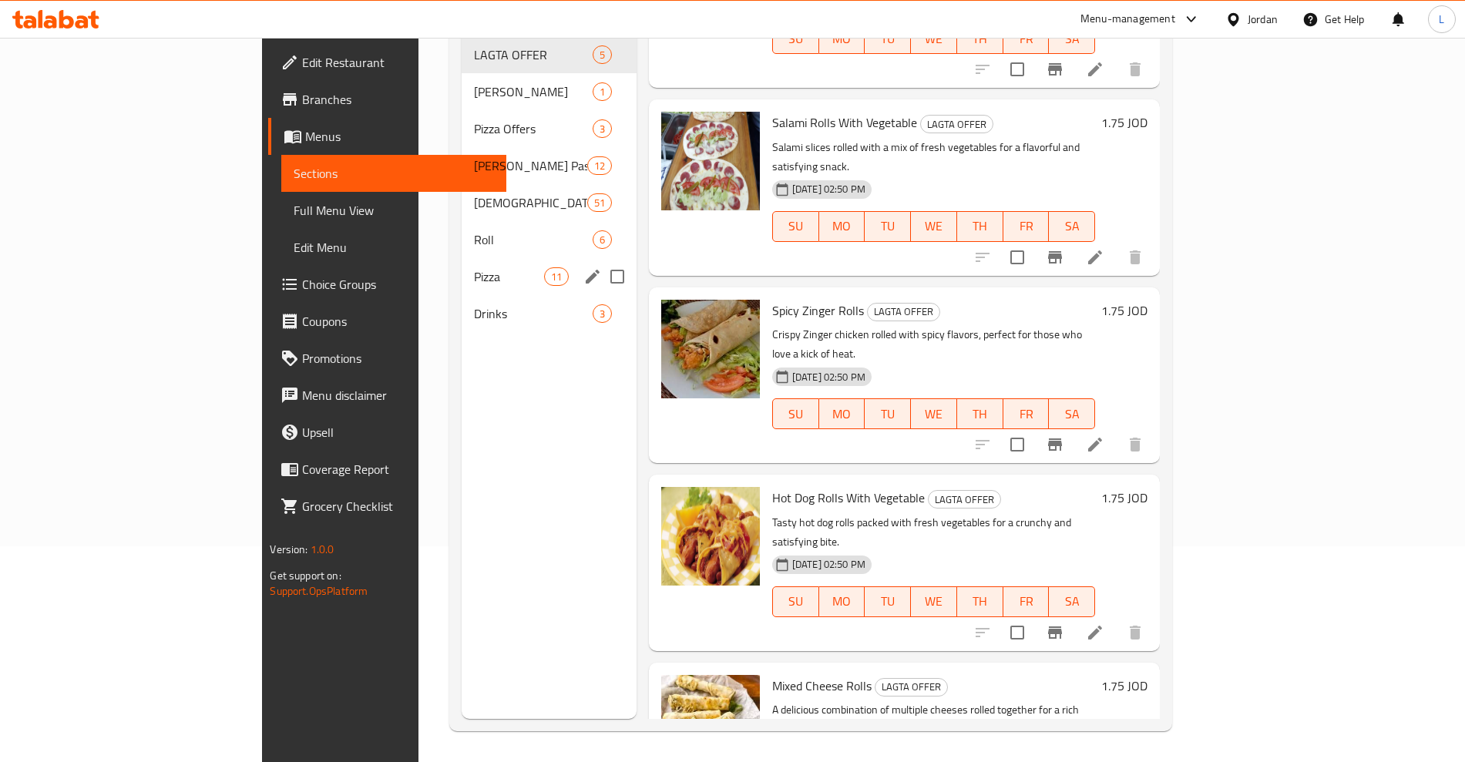
click at [474, 267] on span "Pizza" at bounding box center [508, 276] width 69 height 19
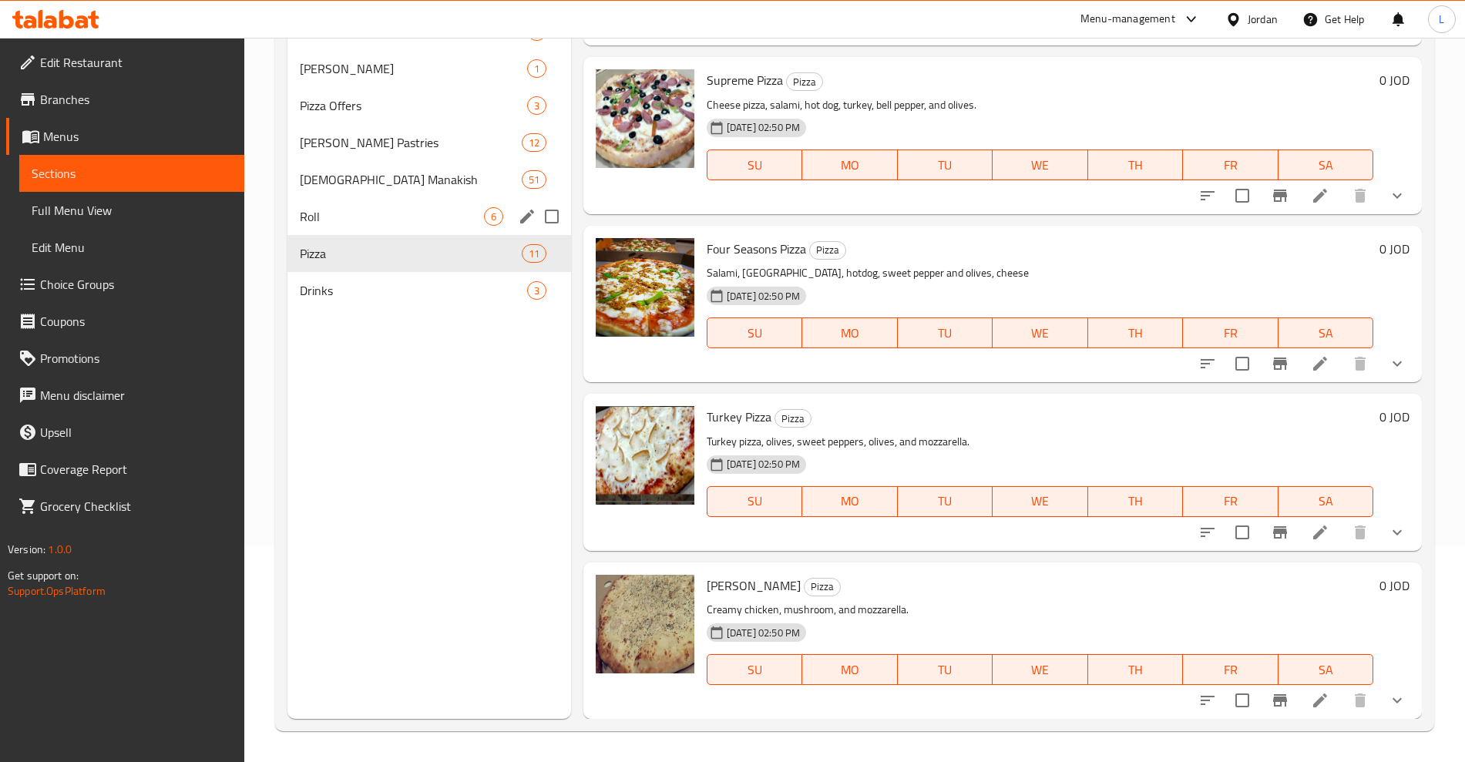
click at [335, 227] on div "Roll 6" at bounding box center [430, 216] width 284 height 37
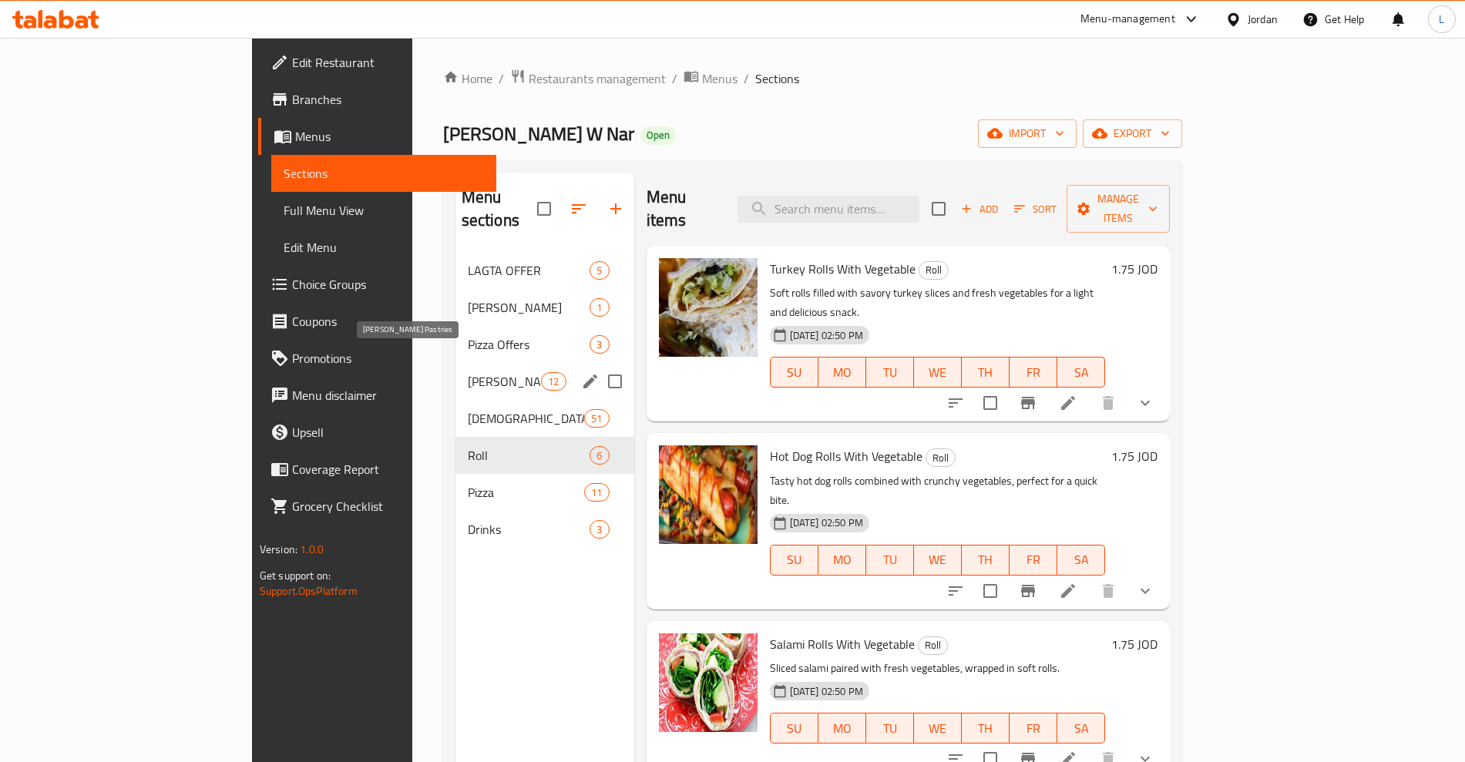
click at [468, 372] on span "Shami Pastries" at bounding box center [505, 381] width 74 height 19
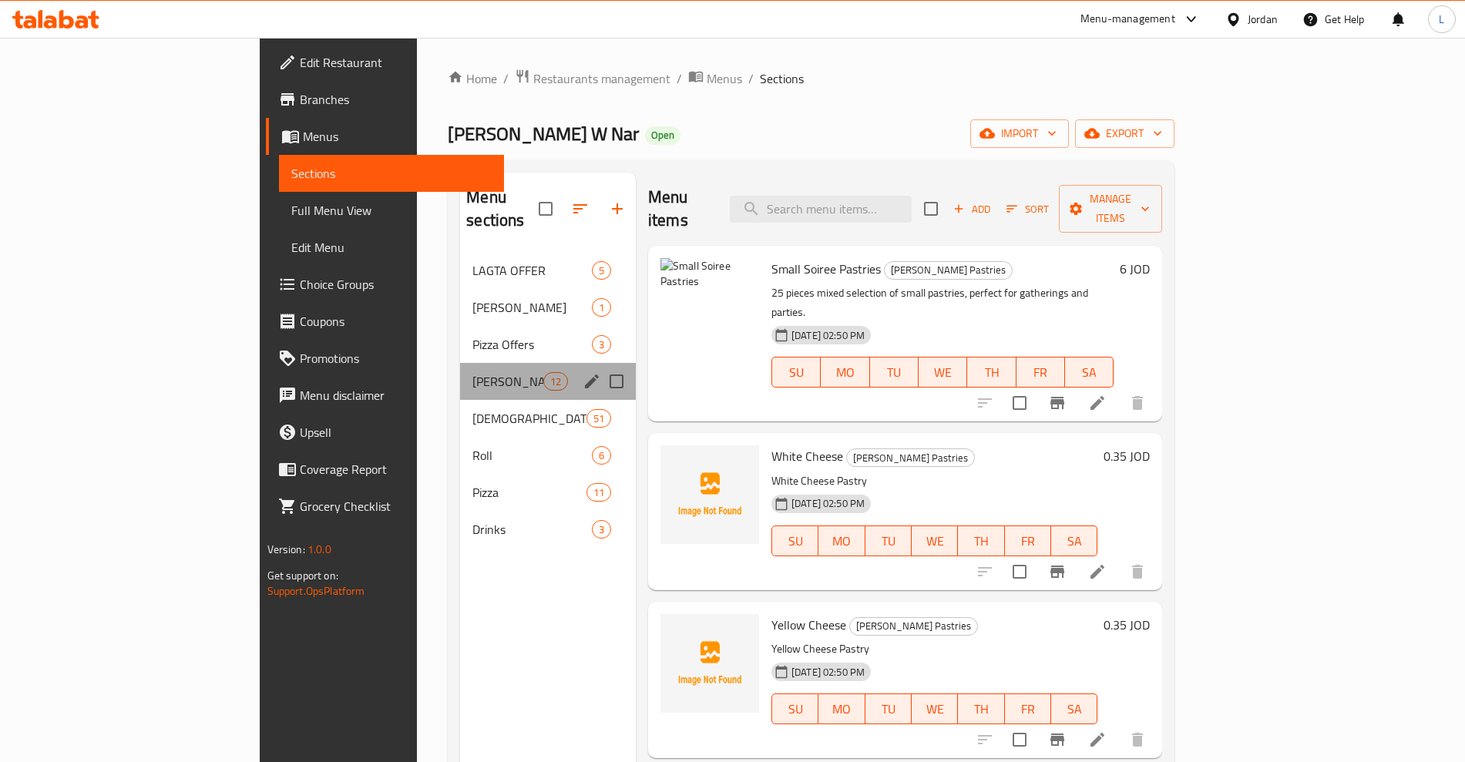
click at [460, 363] on div "Shami Pastries 12" at bounding box center [548, 381] width 176 height 37
click at [585, 375] on icon "edit" at bounding box center [592, 382] width 14 height 14
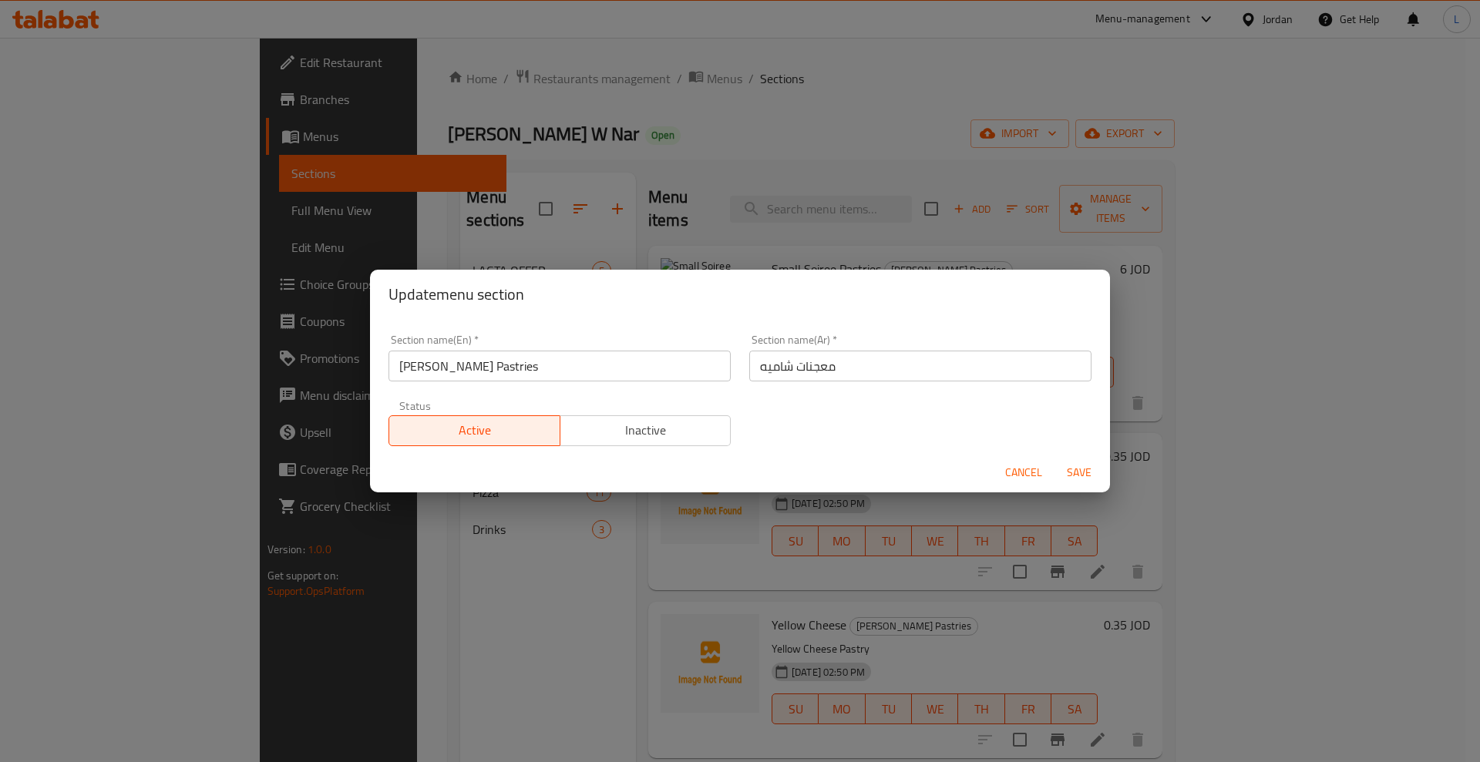
click at [621, 426] on span "Inactive" at bounding box center [646, 430] width 159 height 22
drag, startPoint x: 1050, startPoint y: 463, endPoint x: 1064, endPoint y: 466, distance: 14.4
click at [1050, 464] on div "Cancel Save" at bounding box center [740, 472] width 740 height 41
click at [1075, 469] on span "Save" at bounding box center [1079, 472] width 37 height 19
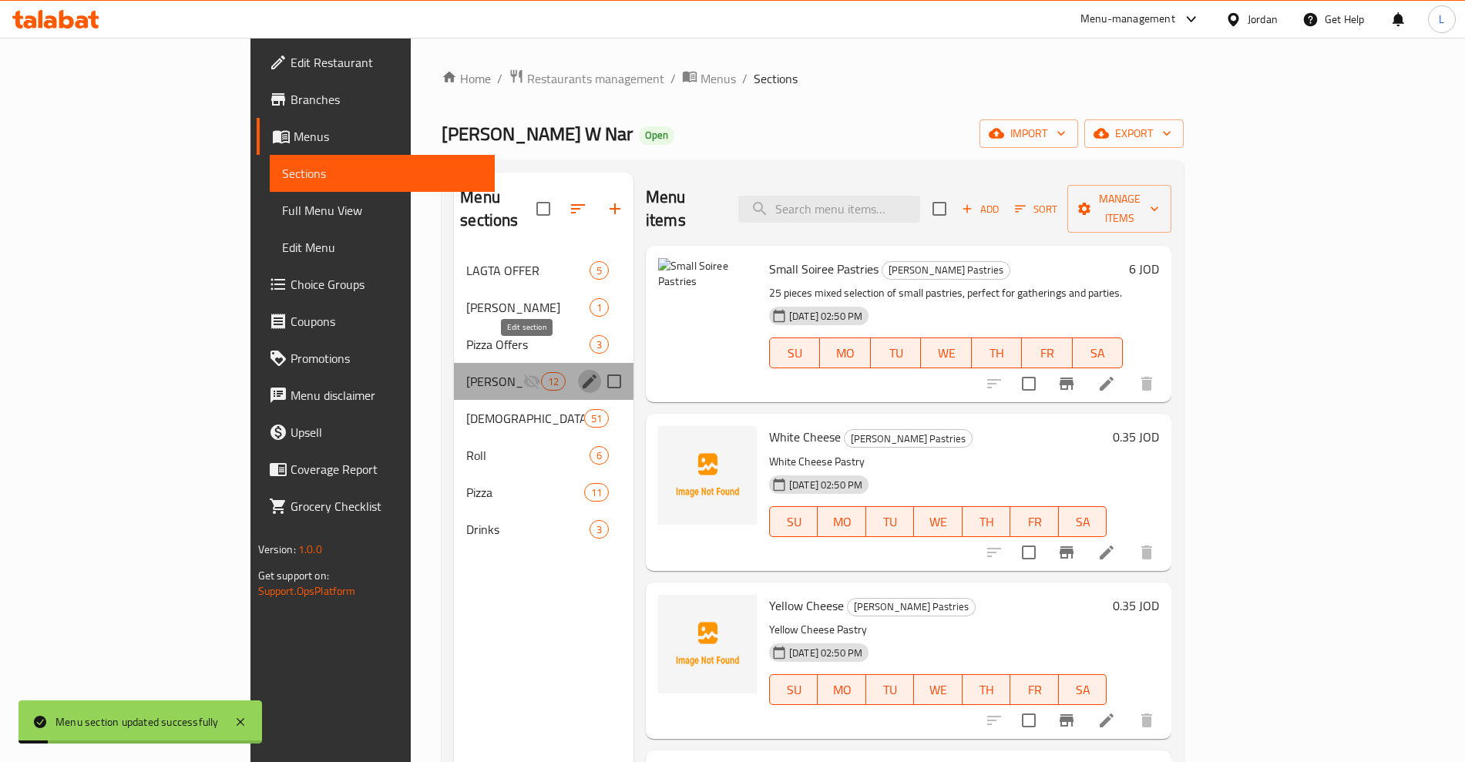
click at [583, 375] on icon "edit" at bounding box center [590, 382] width 14 height 14
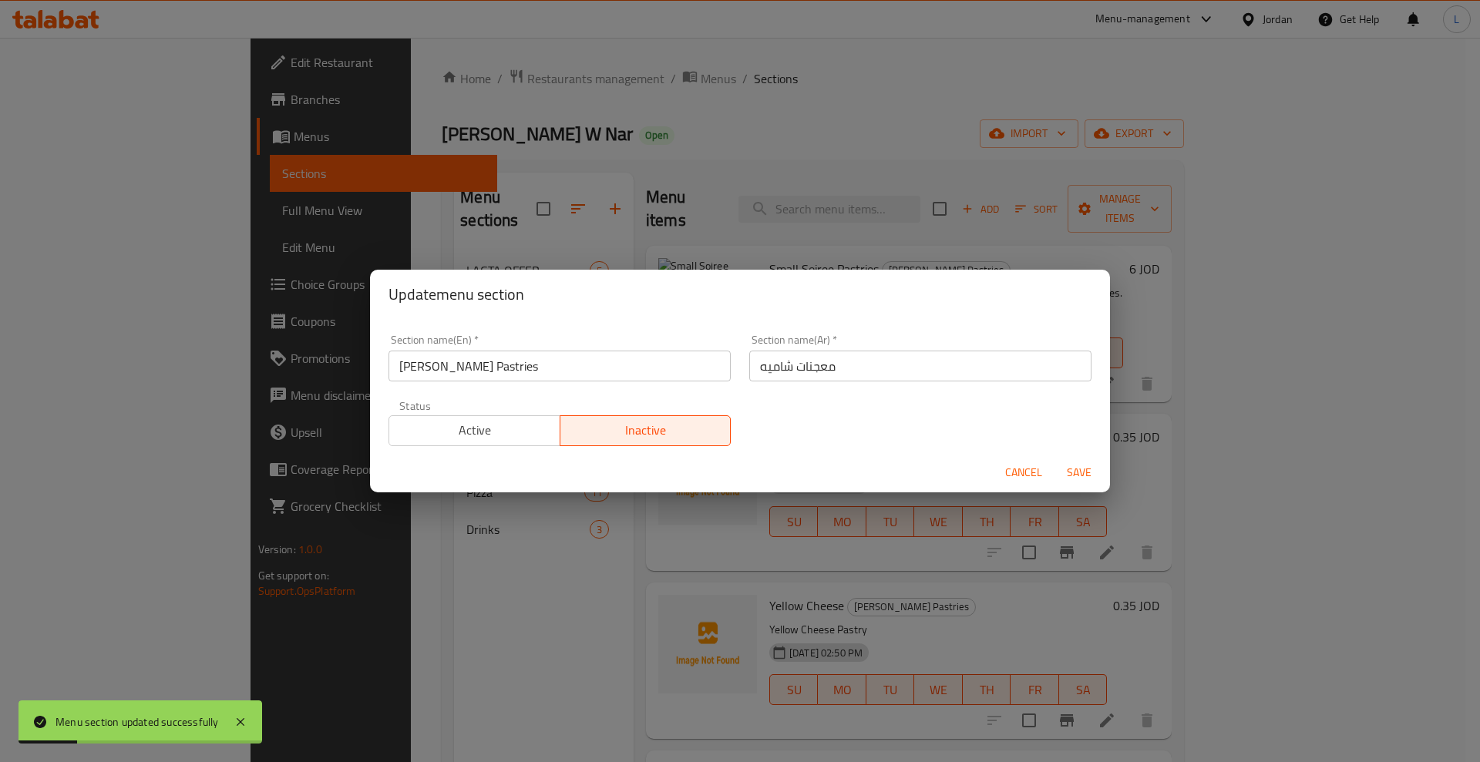
click at [427, 429] on span "Active" at bounding box center [474, 430] width 159 height 22
click at [1087, 470] on span "Save" at bounding box center [1079, 472] width 37 height 19
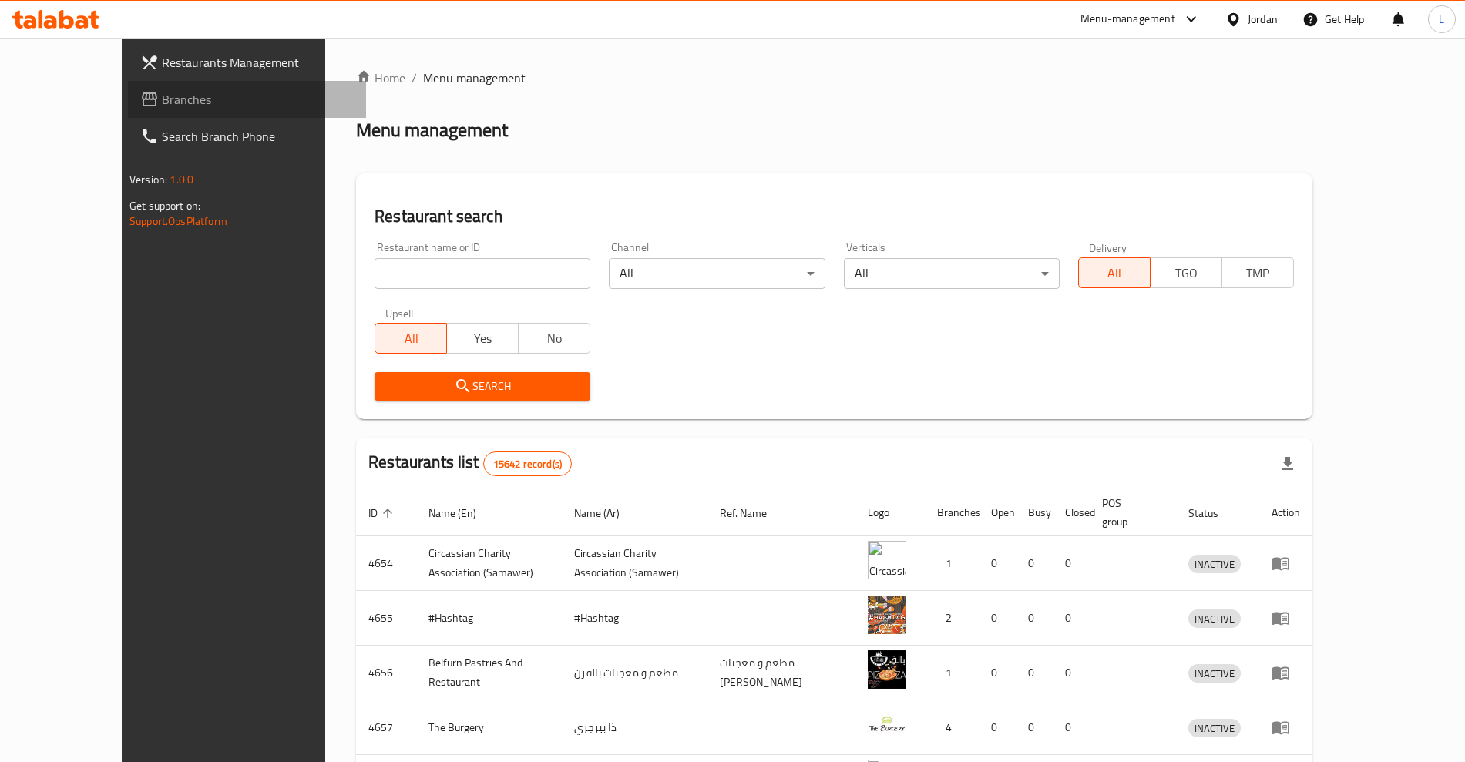
drag, startPoint x: 96, startPoint y: 103, endPoint x: 168, endPoint y: 116, distance: 73.6
click at [162, 104] on span "Branches" at bounding box center [258, 99] width 192 height 19
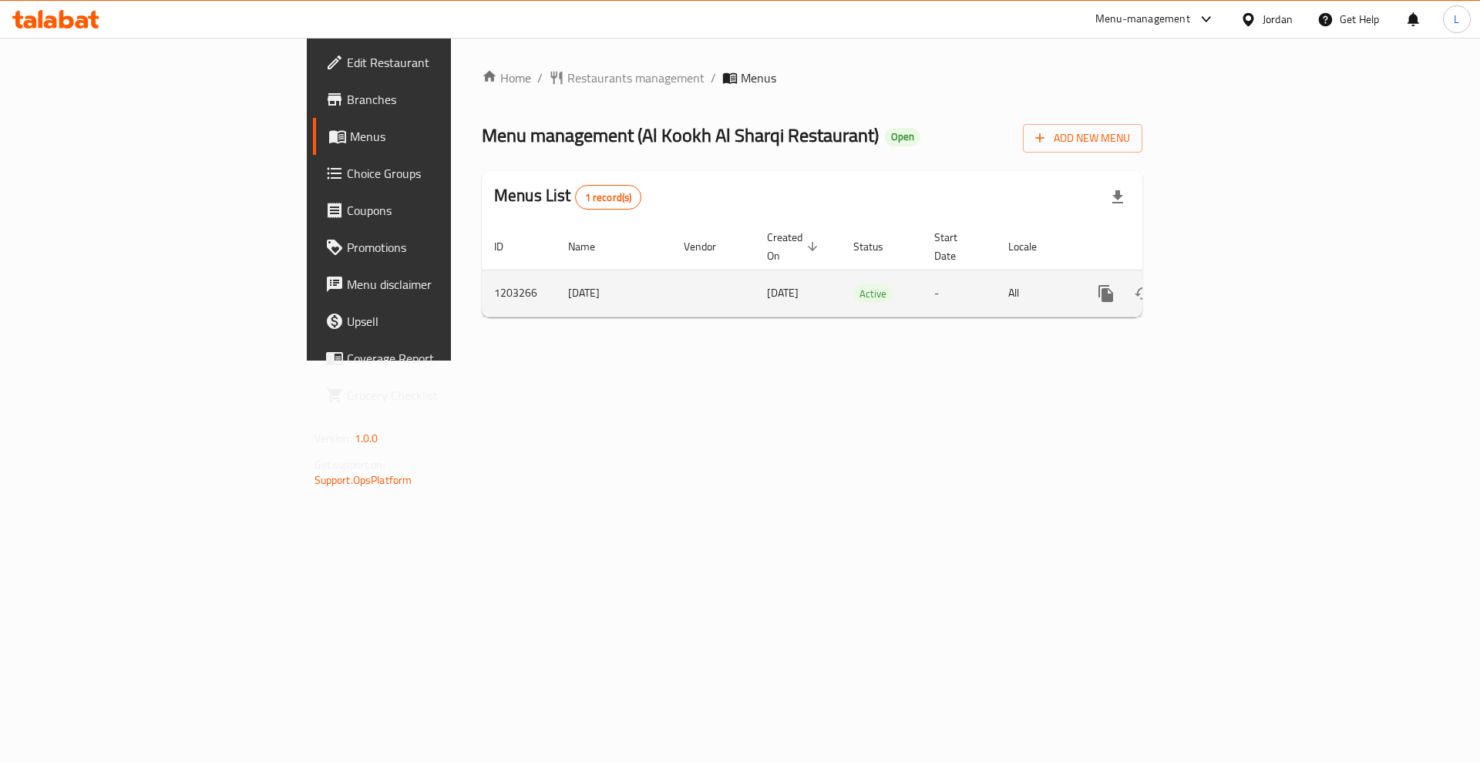
click at [1226, 284] on icon "enhanced table" at bounding box center [1217, 293] width 19 height 19
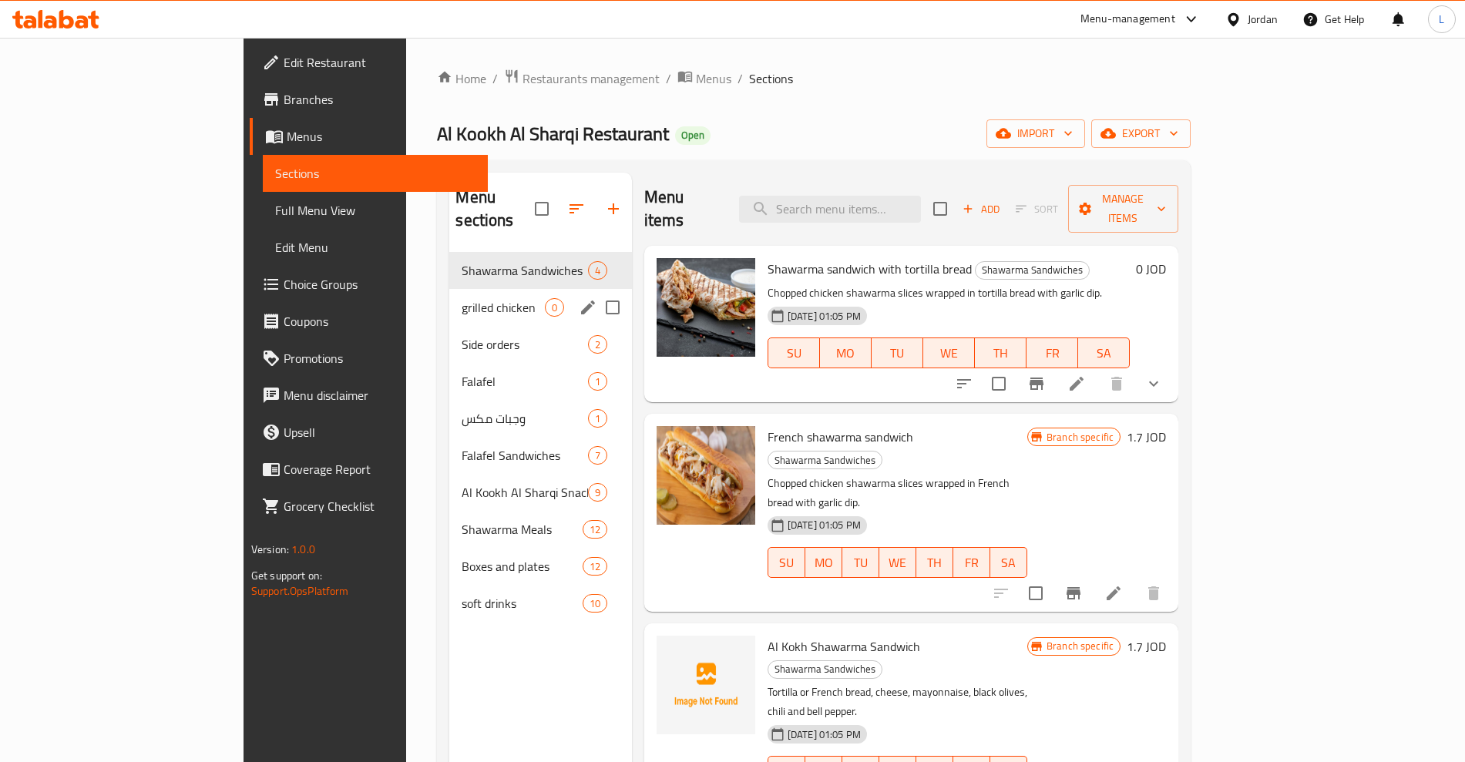
drag, startPoint x: 386, startPoint y: 289, endPoint x: 400, endPoint y: 291, distance: 14.0
click at [462, 298] on span "grilled chicken" at bounding box center [503, 307] width 82 height 19
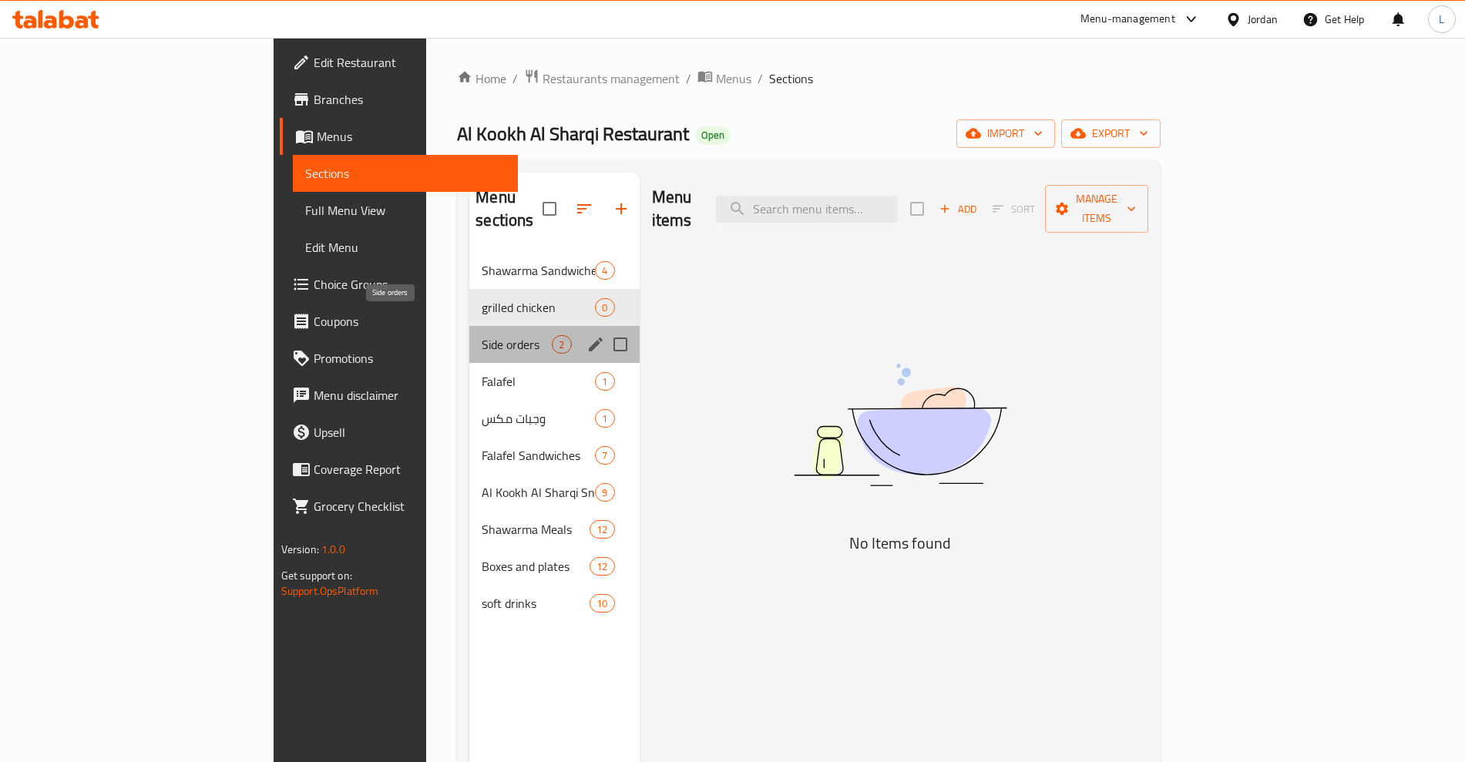
drag, startPoint x: 390, startPoint y: 316, endPoint x: 502, endPoint y: 330, distance: 112.6
click at [482, 335] on span "Side orders" at bounding box center [517, 344] width 70 height 19
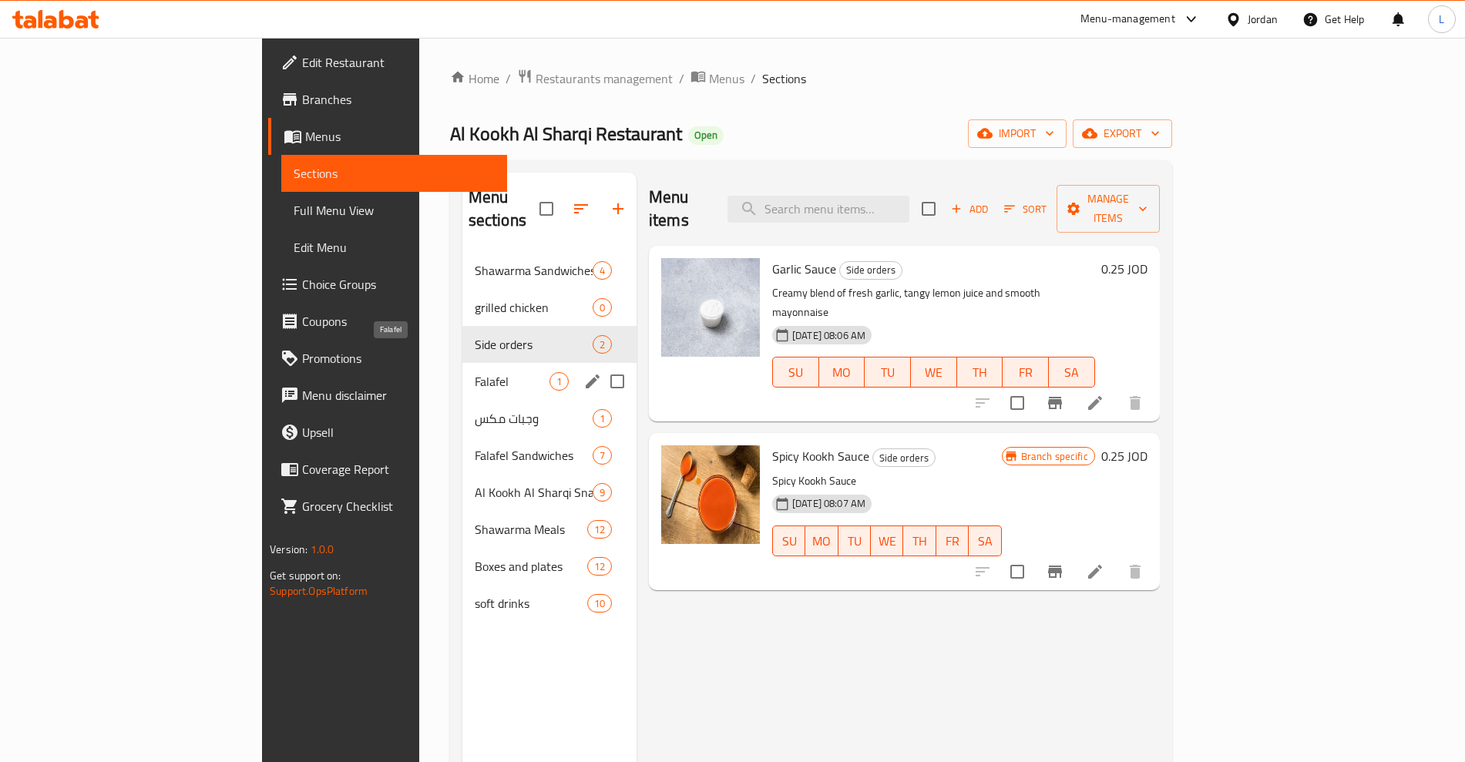
click at [475, 372] on span "Falafel" at bounding box center [512, 381] width 75 height 19
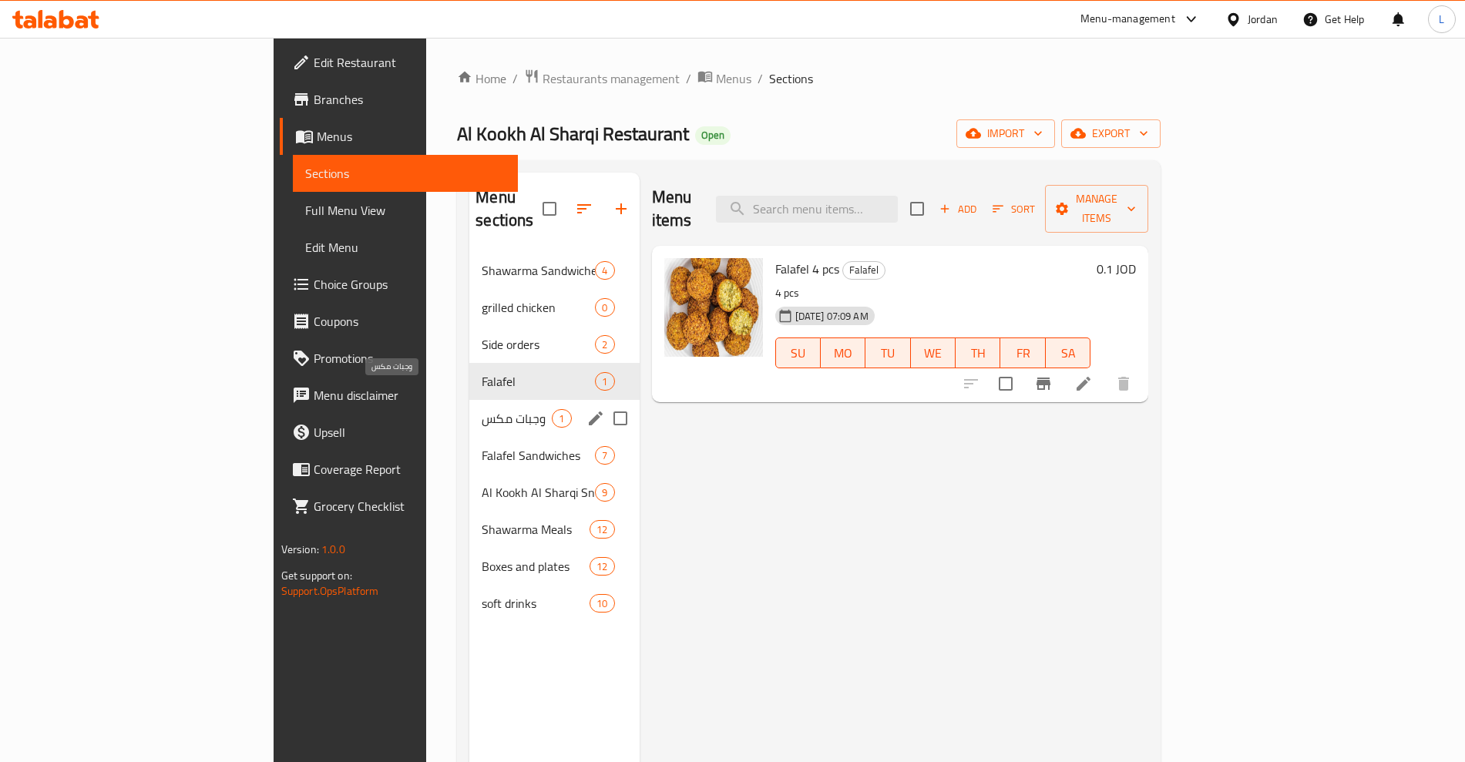
click at [482, 409] on span "وجبات مكس" at bounding box center [517, 418] width 70 height 19
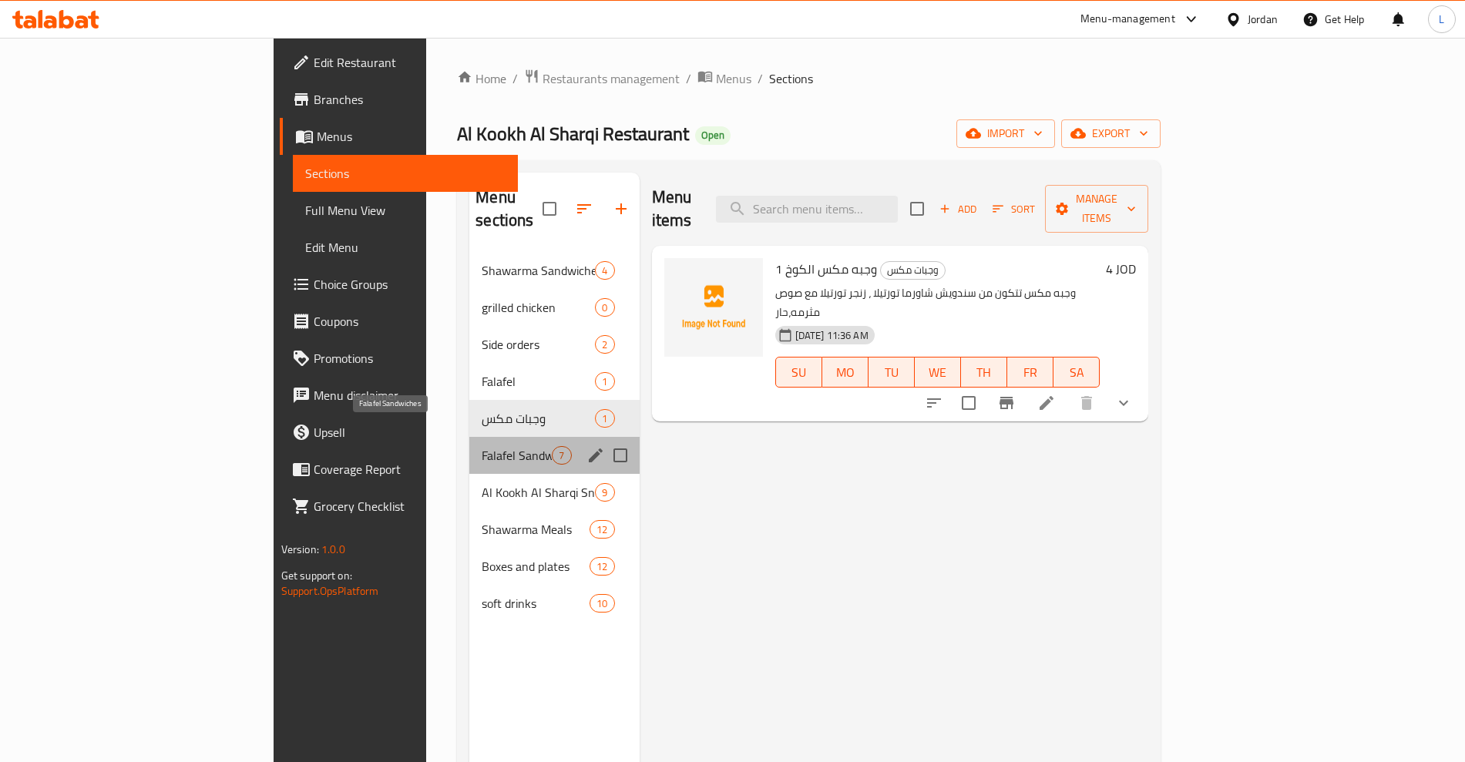
click at [482, 446] on span "Falafel Sandwiches" at bounding box center [517, 455] width 70 height 19
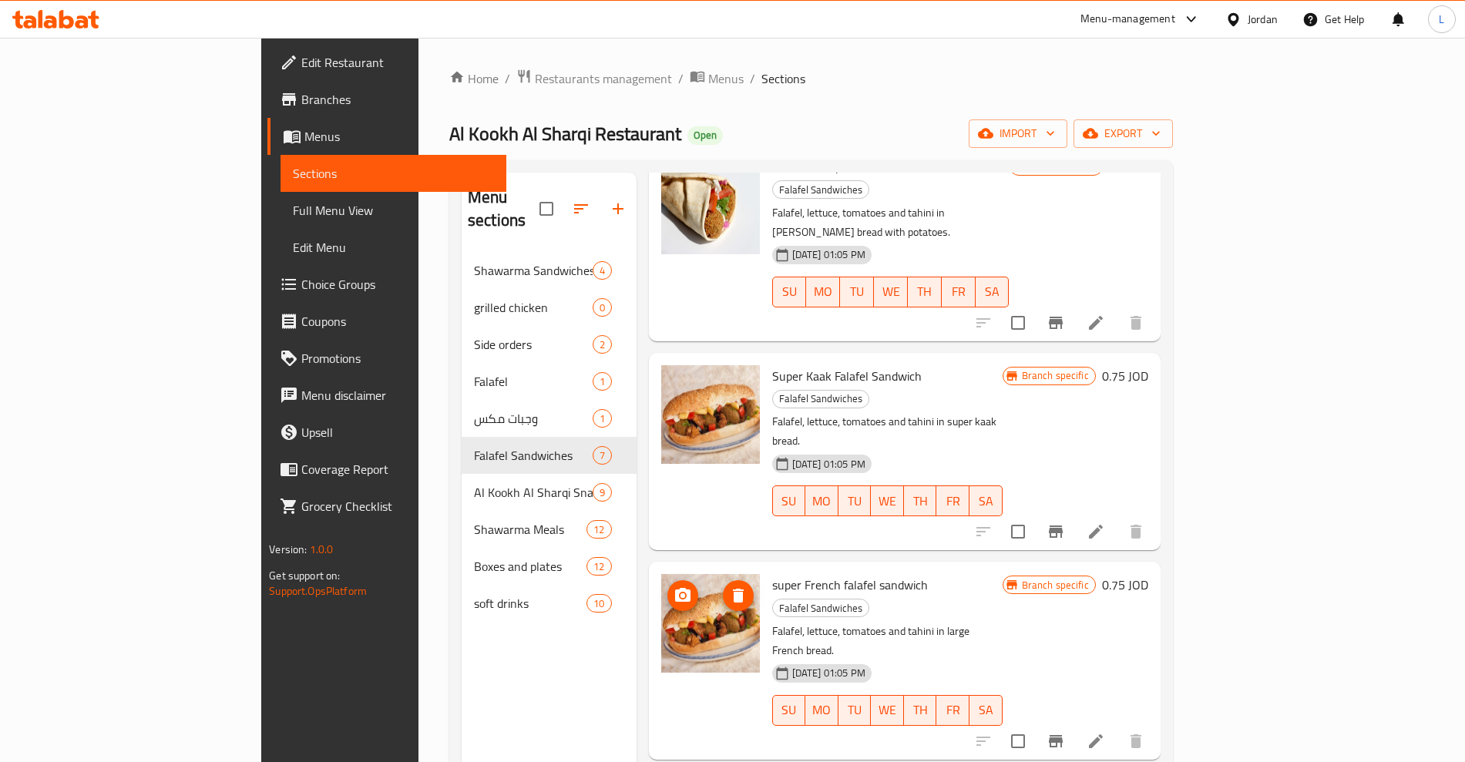
scroll to position [455, 0]
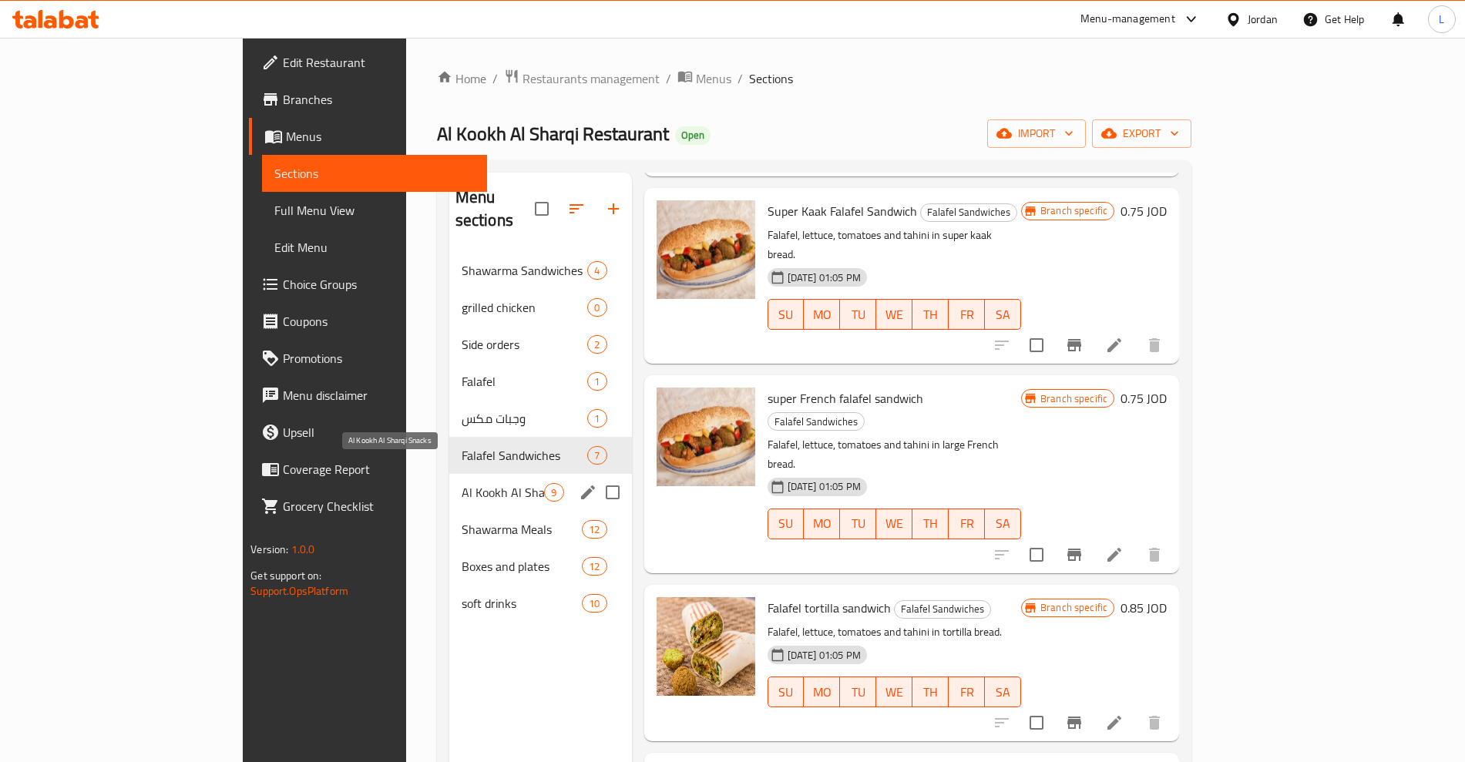
click at [462, 483] on span "Al Kookh Al Sharqi Snacks" at bounding box center [503, 492] width 83 height 19
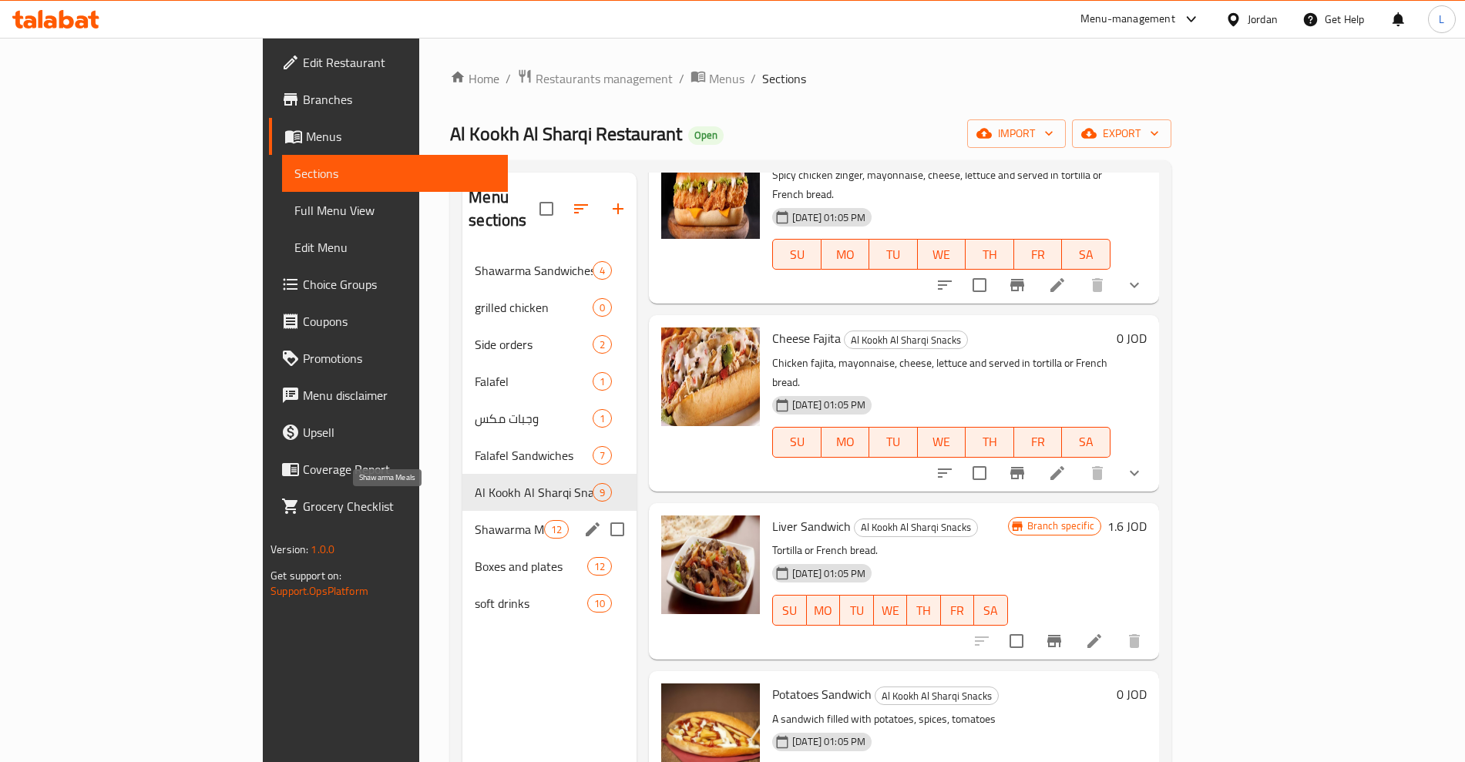
click at [475, 520] on span "Shawarma Meals" at bounding box center [509, 529] width 69 height 19
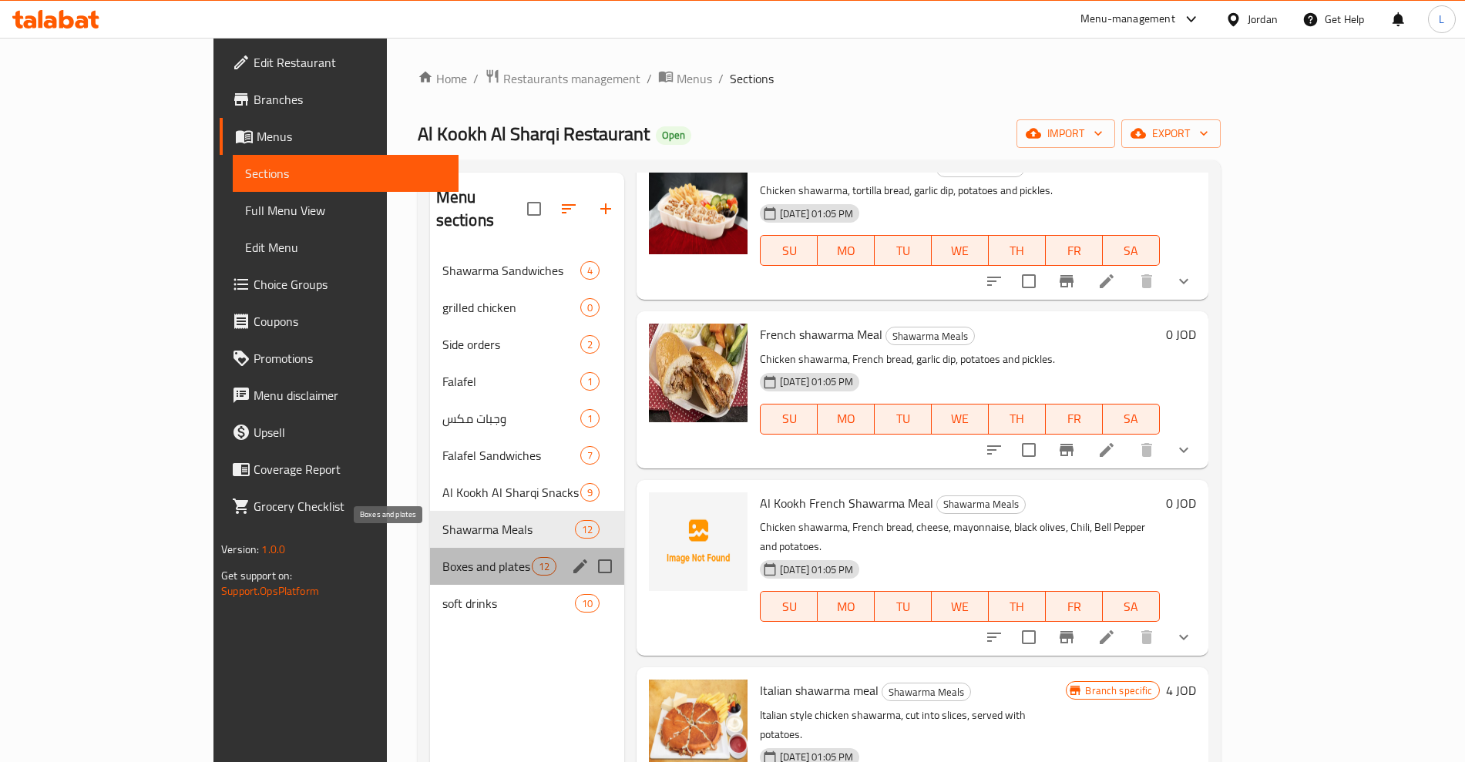
click at [442, 557] on span "Boxes and plates" at bounding box center [486, 566] width 89 height 19
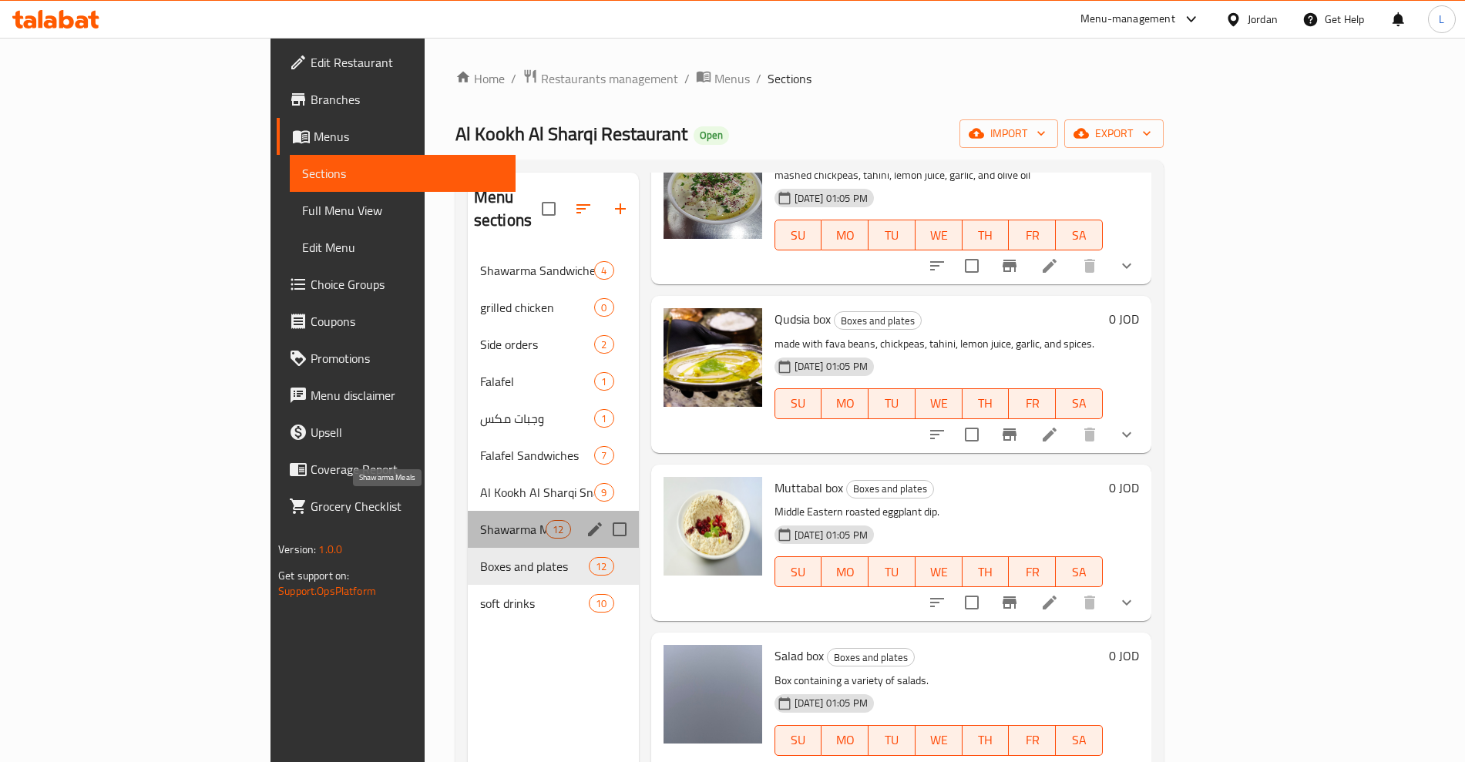
click at [480, 520] on span "Shawarma Meals" at bounding box center [513, 529] width 66 height 19
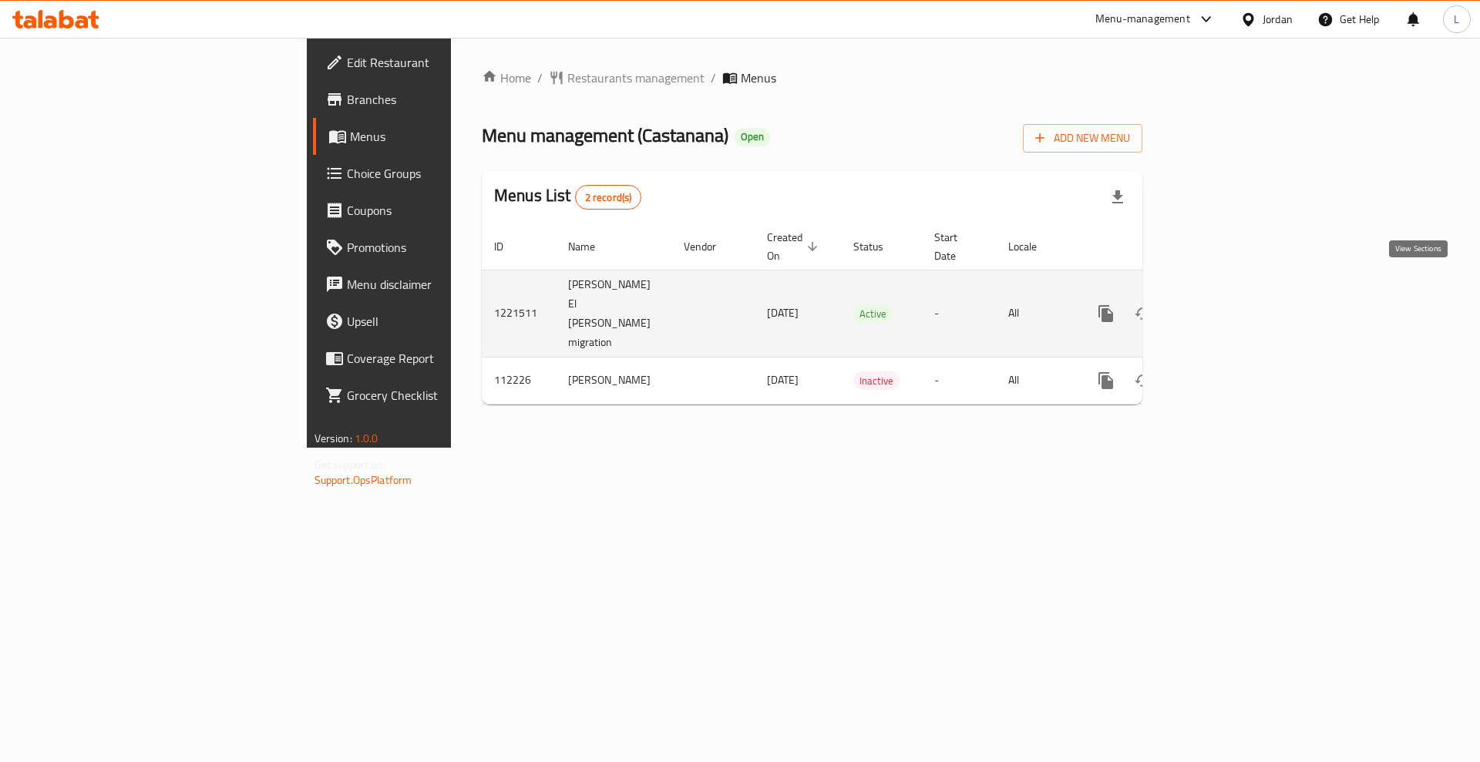
click at [1226, 304] on icon "enhanced table" at bounding box center [1217, 313] width 19 height 19
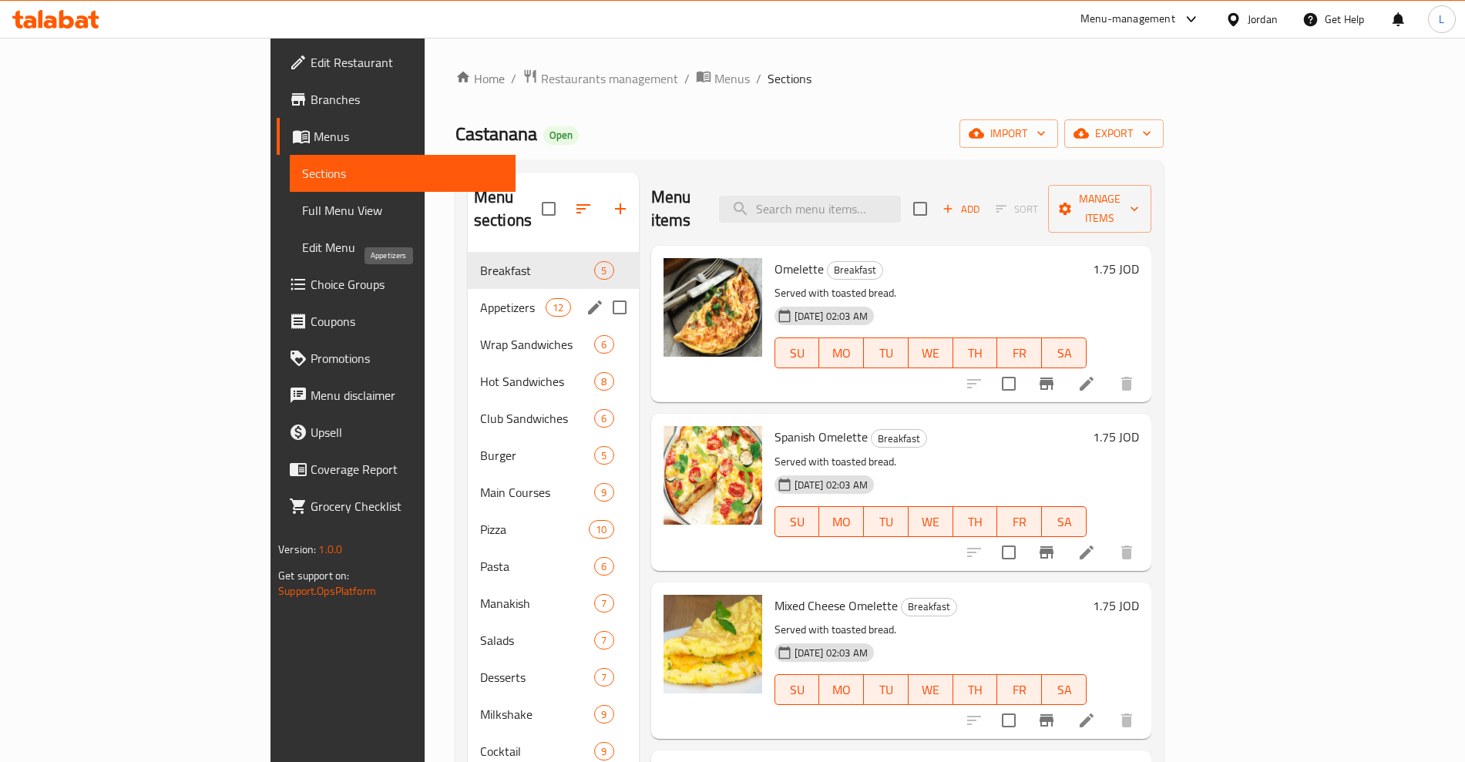
click at [480, 298] on span "Appetizers" at bounding box center [513, 307] width 66 height 19
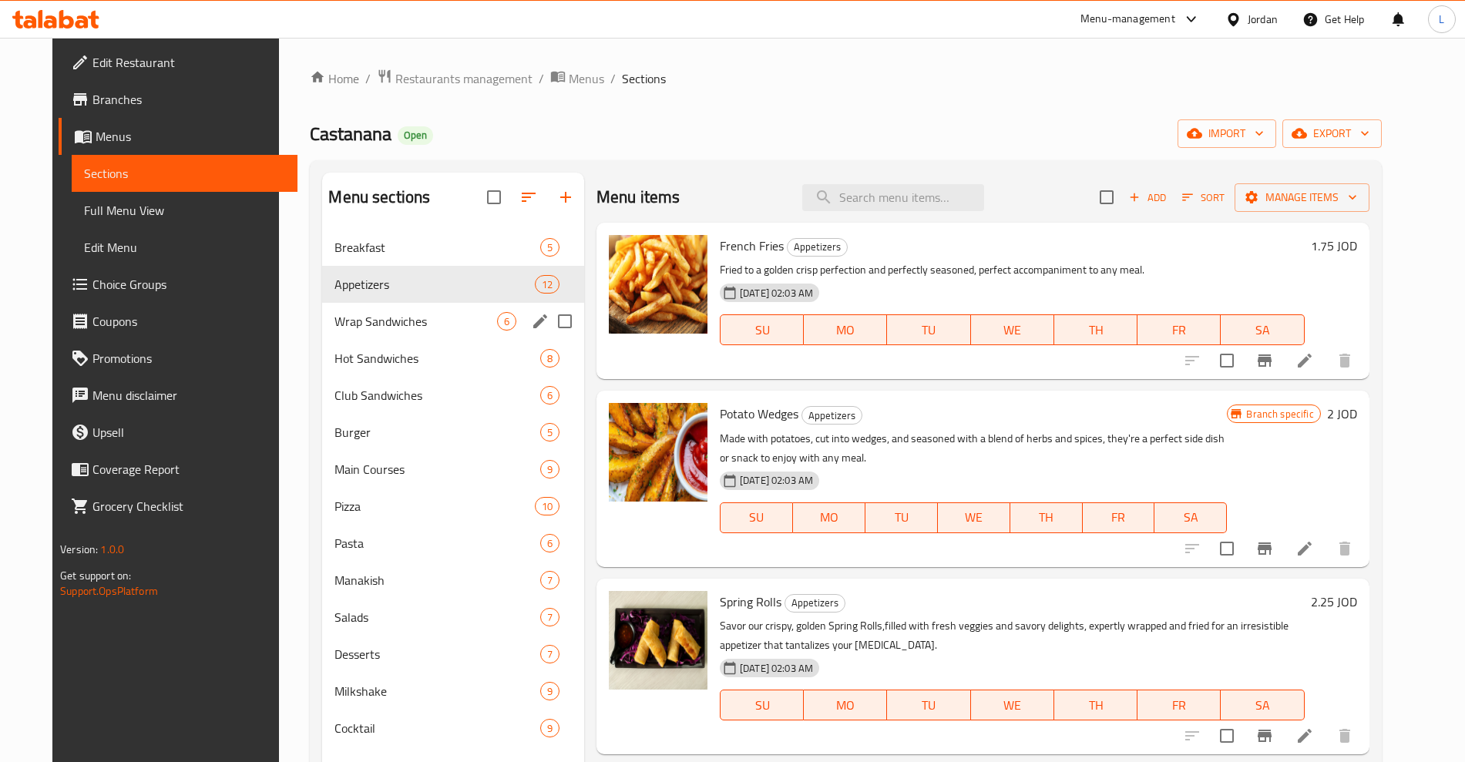
click at [357, 303] on div "Wrap Sandwiches 6" at bounding box center [453, 321] width 262 height 37
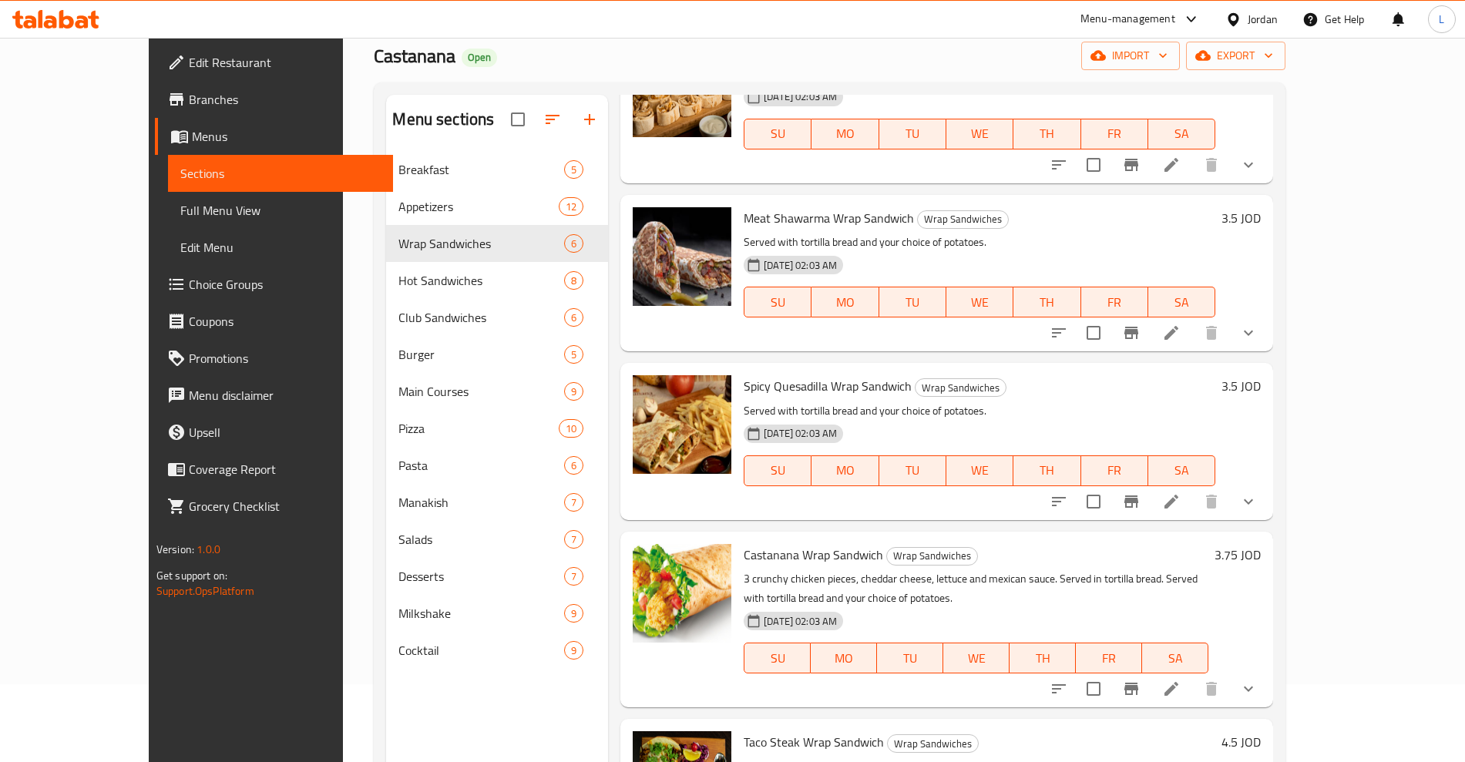
scroll to position [216, 0]
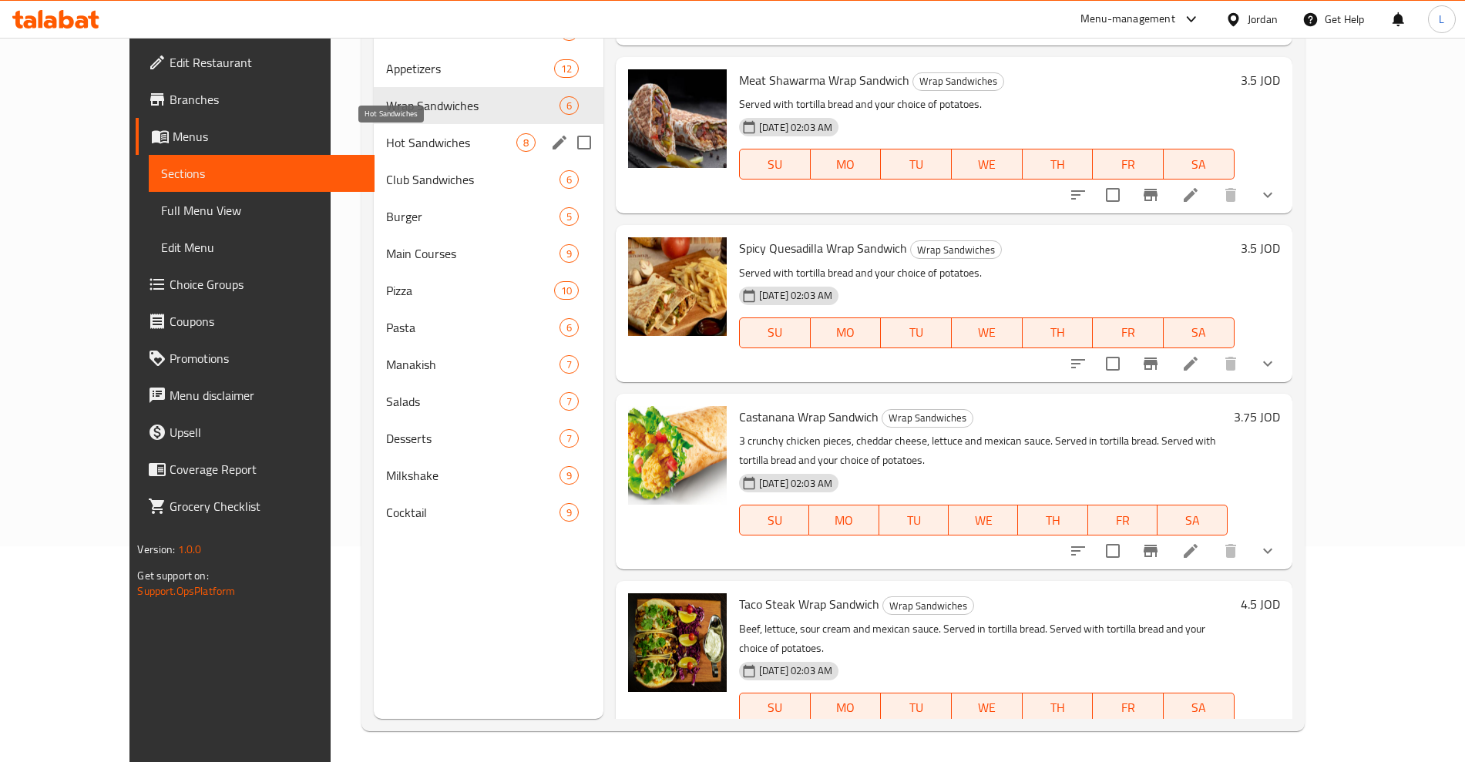
click at [386, 136] on span "Hot Sandwiches" at bounding box center [451, 142] width 130 height 19
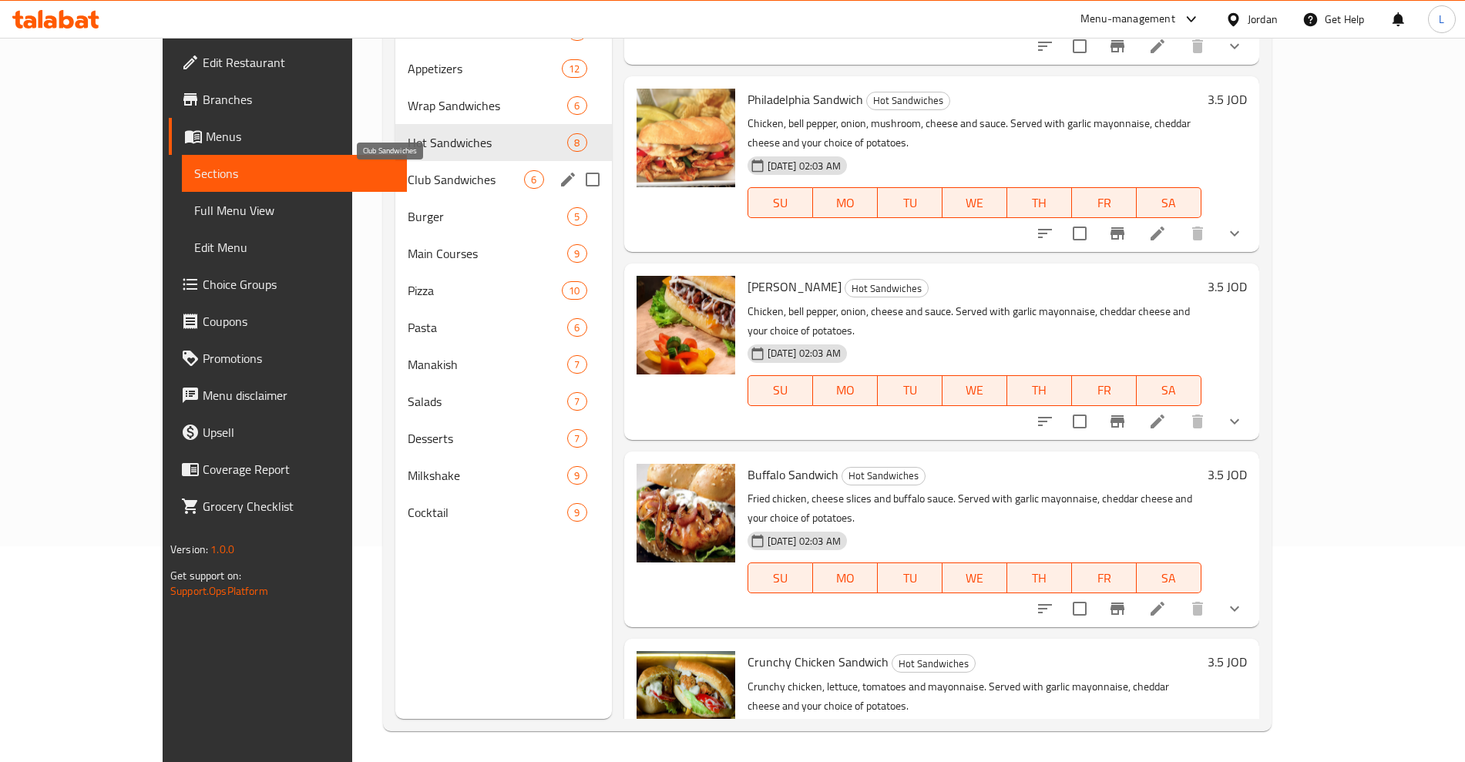
click at [408, 177] on span "Club Sandwiches" at bounding box center [466, 179] width 116 height 19
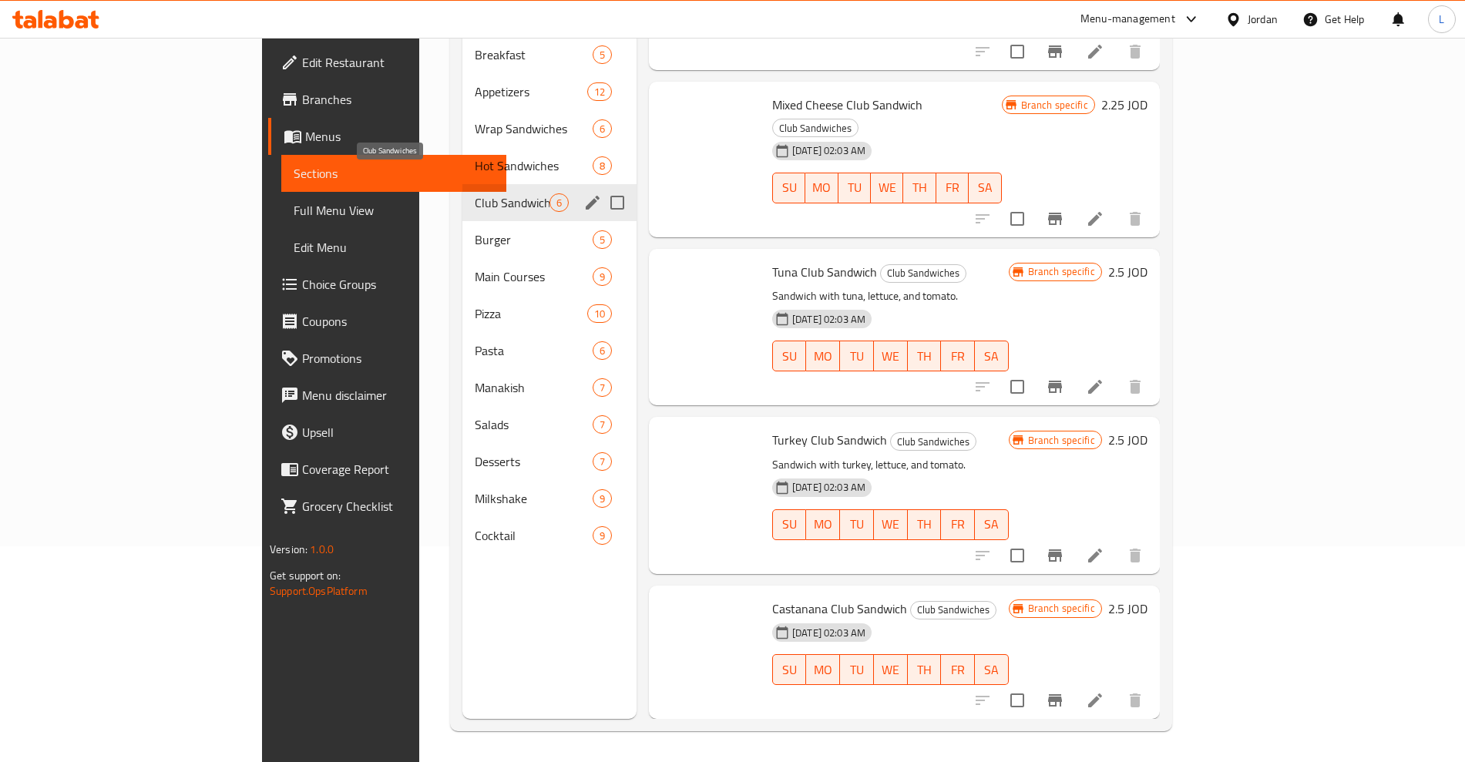
scroll to position [194, 0]
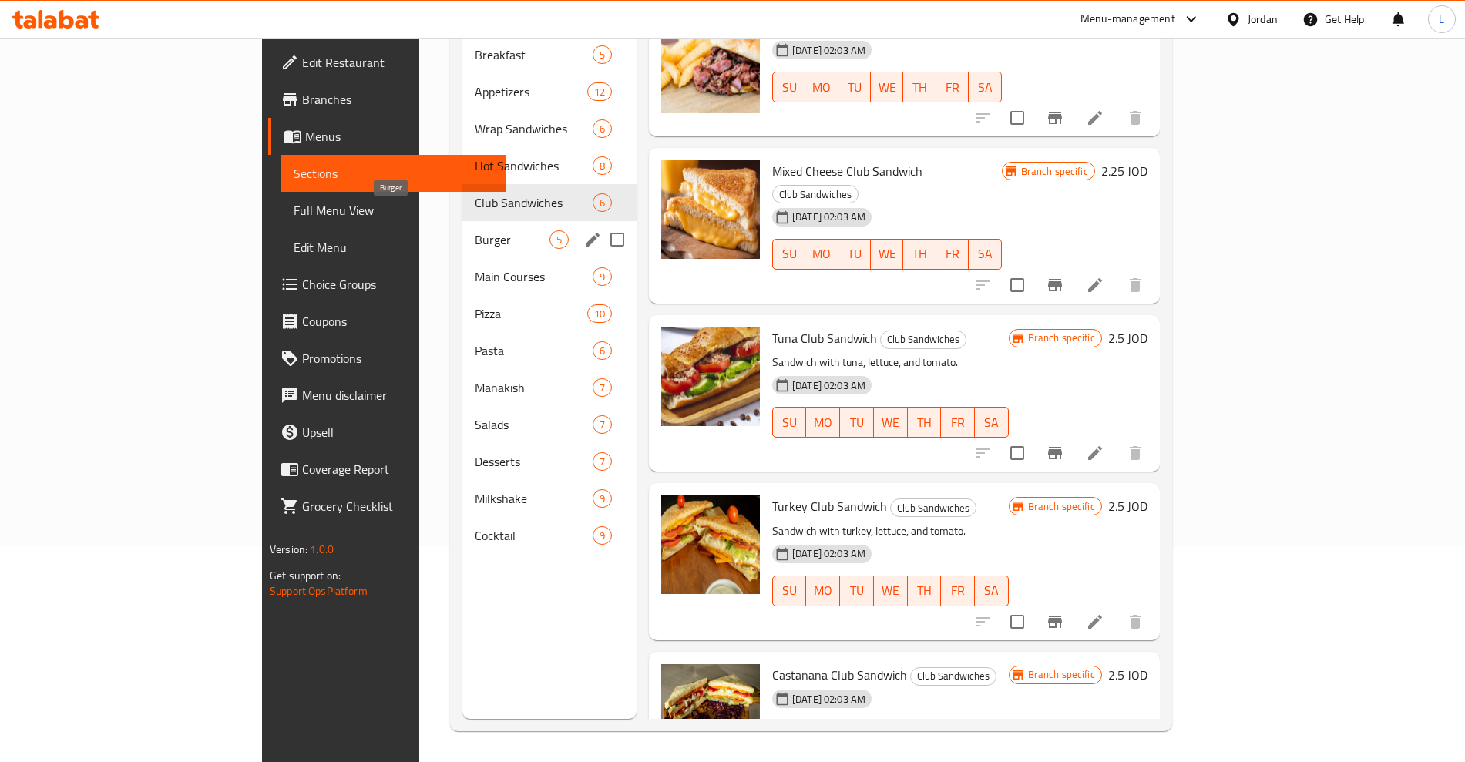
click at [475, 230] on span "Burger" at bounding box center [512, 239] width 75 height 19
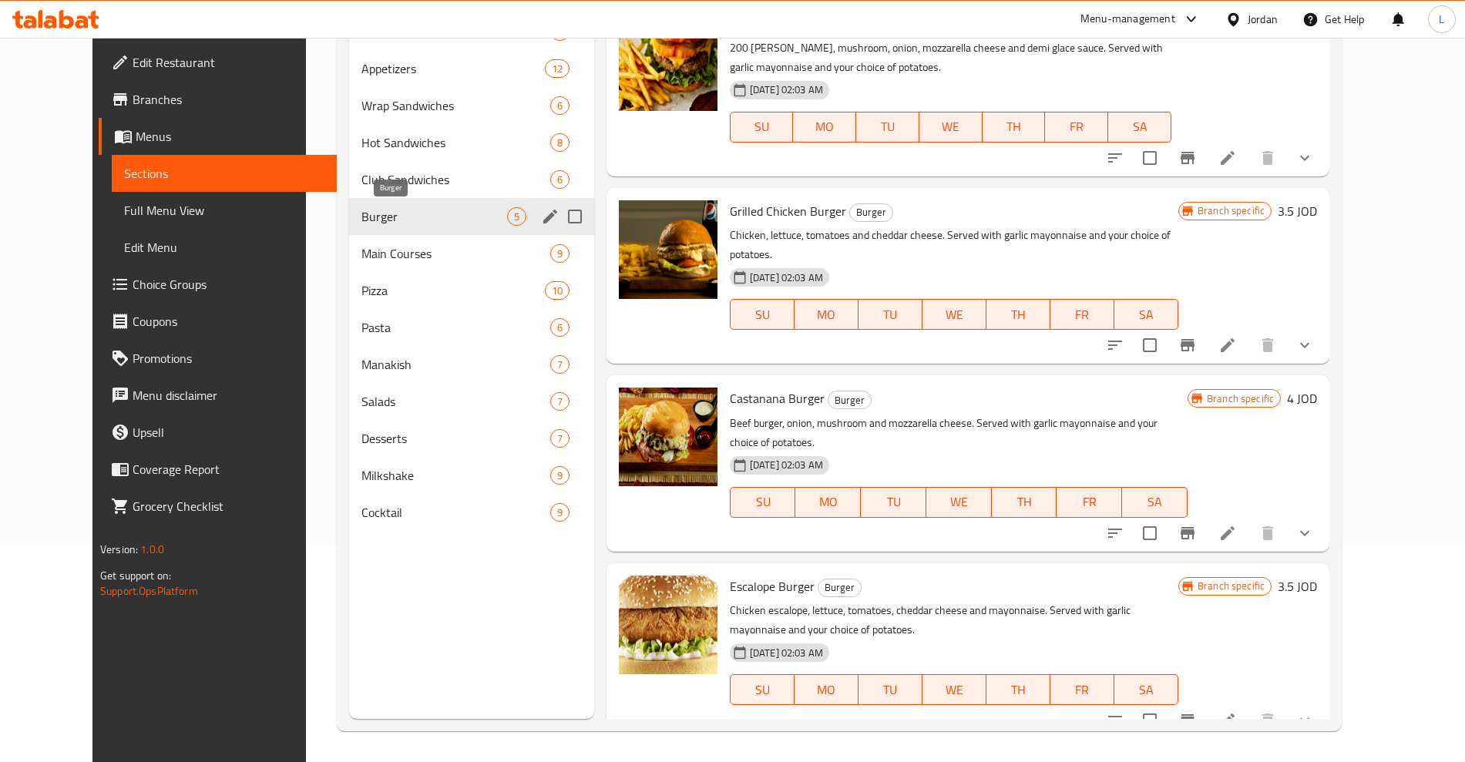
scroll to position [176, 0]
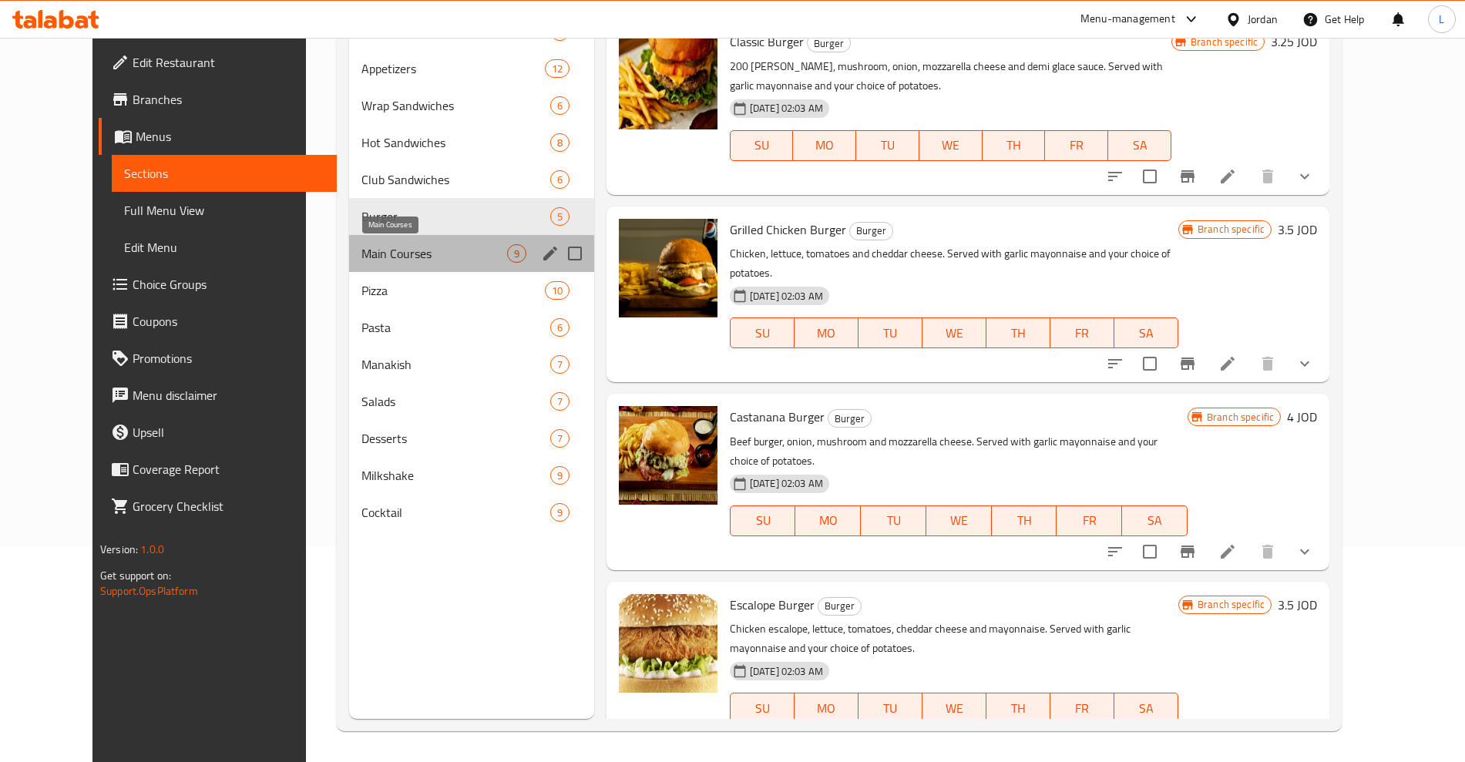
click at [363, 251] on span "Main Courses" at bounding box center [435, 253] width 146 height 19
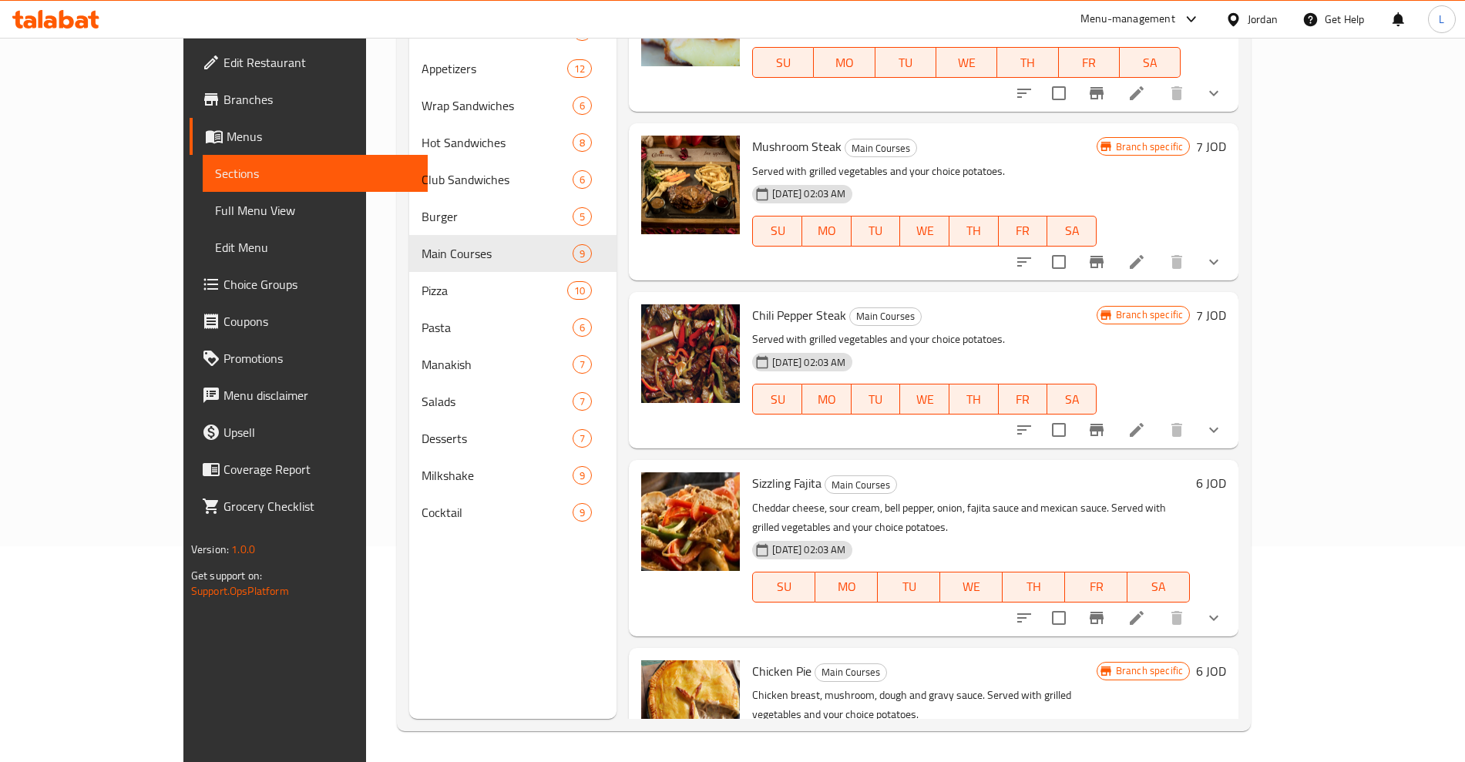
scroll to position [792, 0]
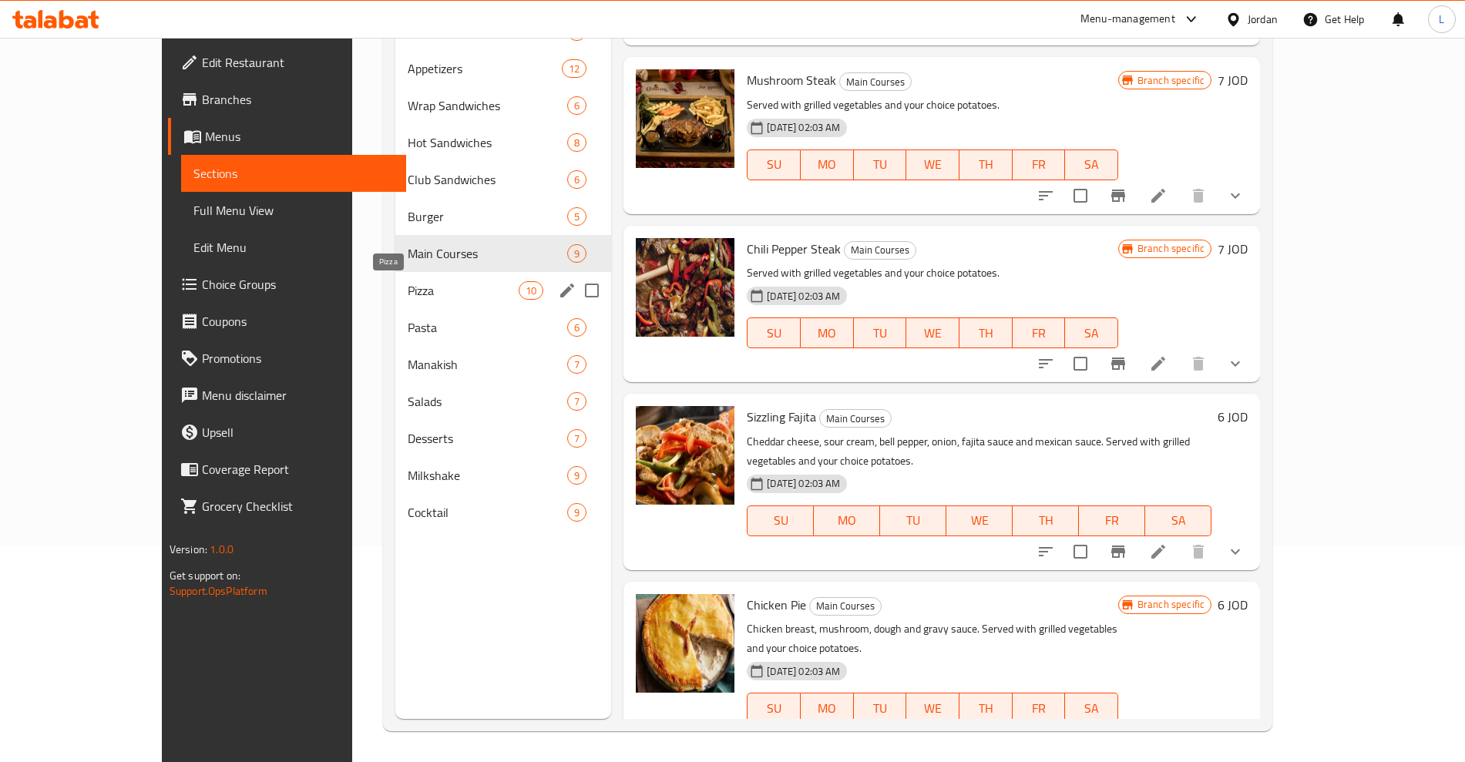
click at [408, 287] on span "Pizza" at bounding box center [463, 290] width 111 height 19
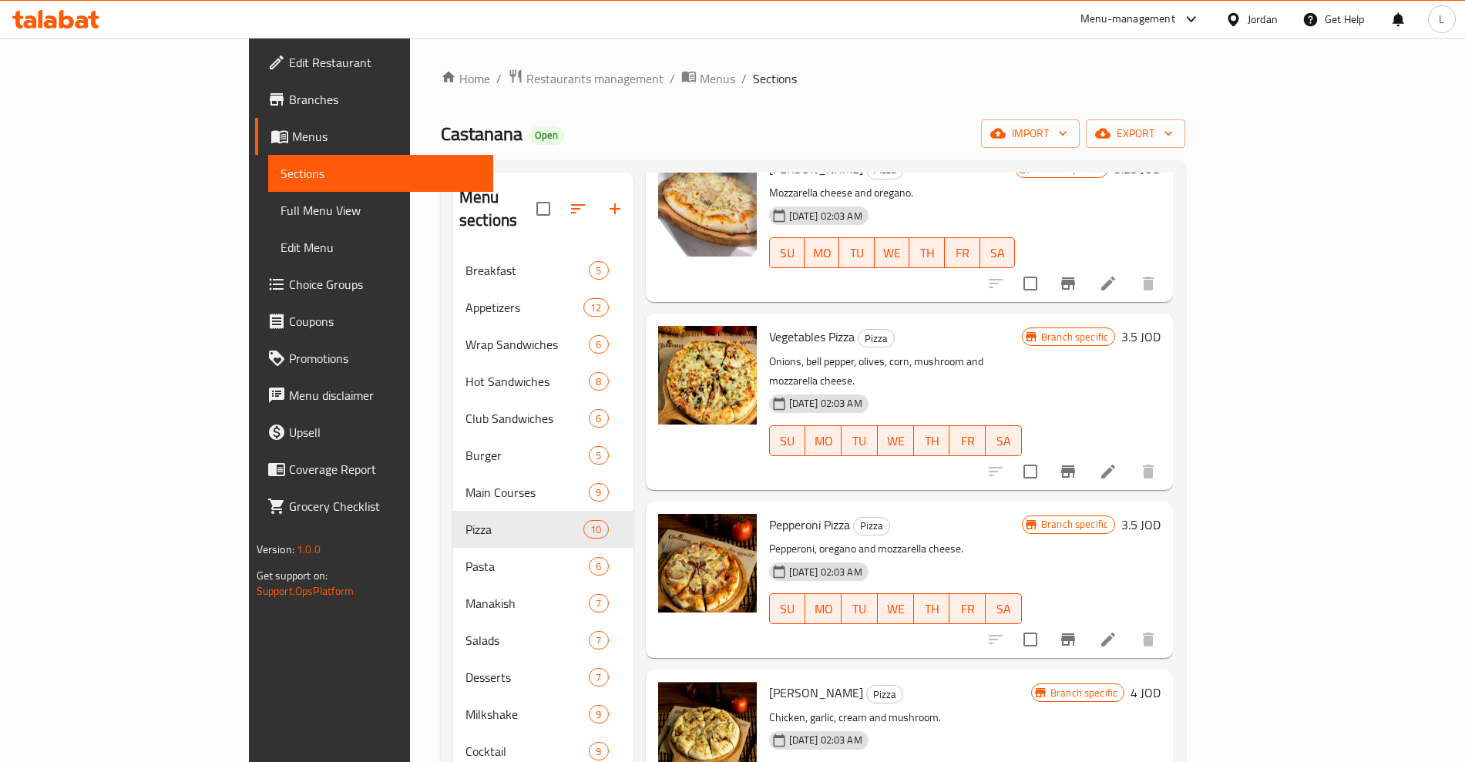
scroll to position [289, 0]
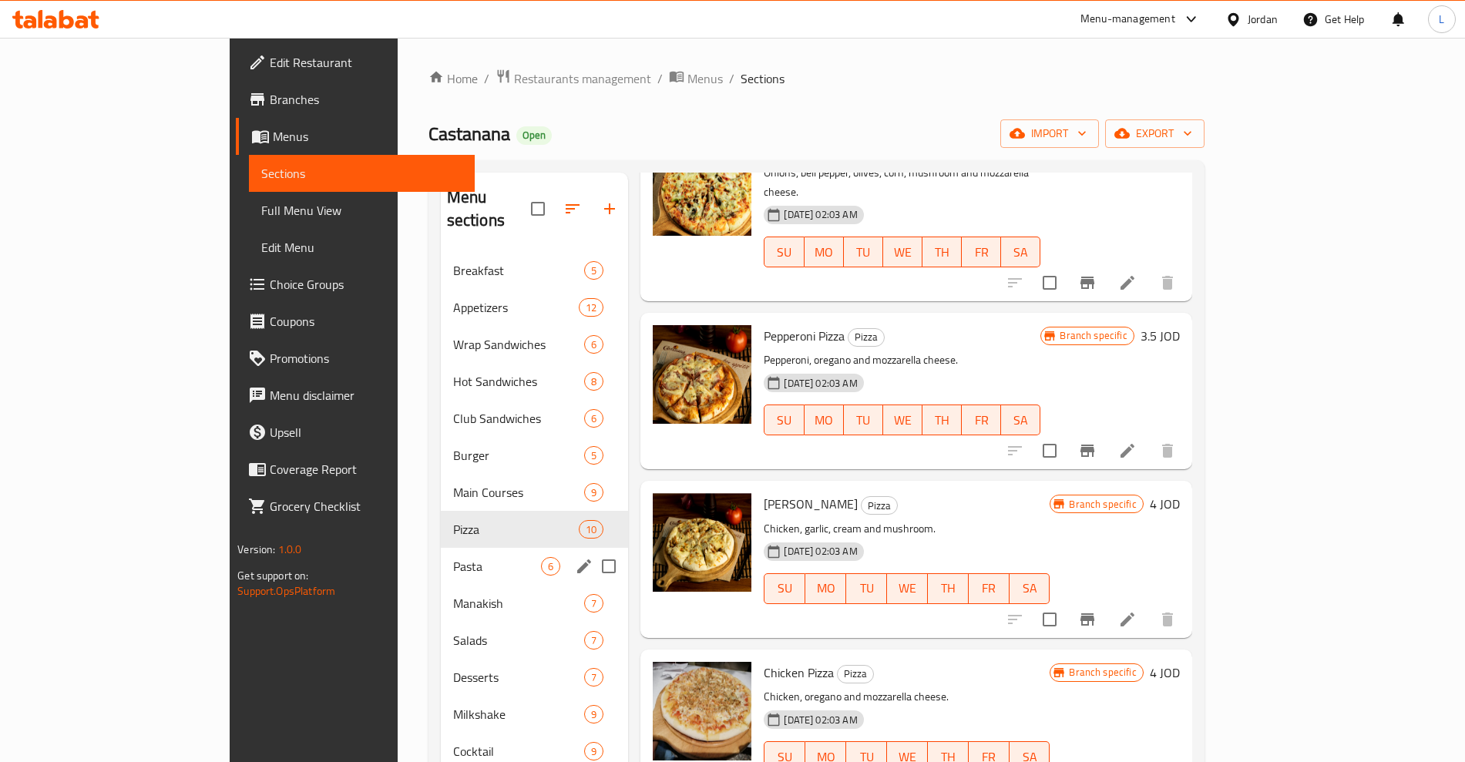
click at [441, 562] on div "Breakfast 5 Appetizers 12 Wrap Sandwiches 6 Hot Sandwiches 8 Club Sandwiches 6 …" at bounding box center [535, 511] width 188 height 518
click at [453, 557] on span "Pasta" at bounding box center [497, 566] width 89 height 19
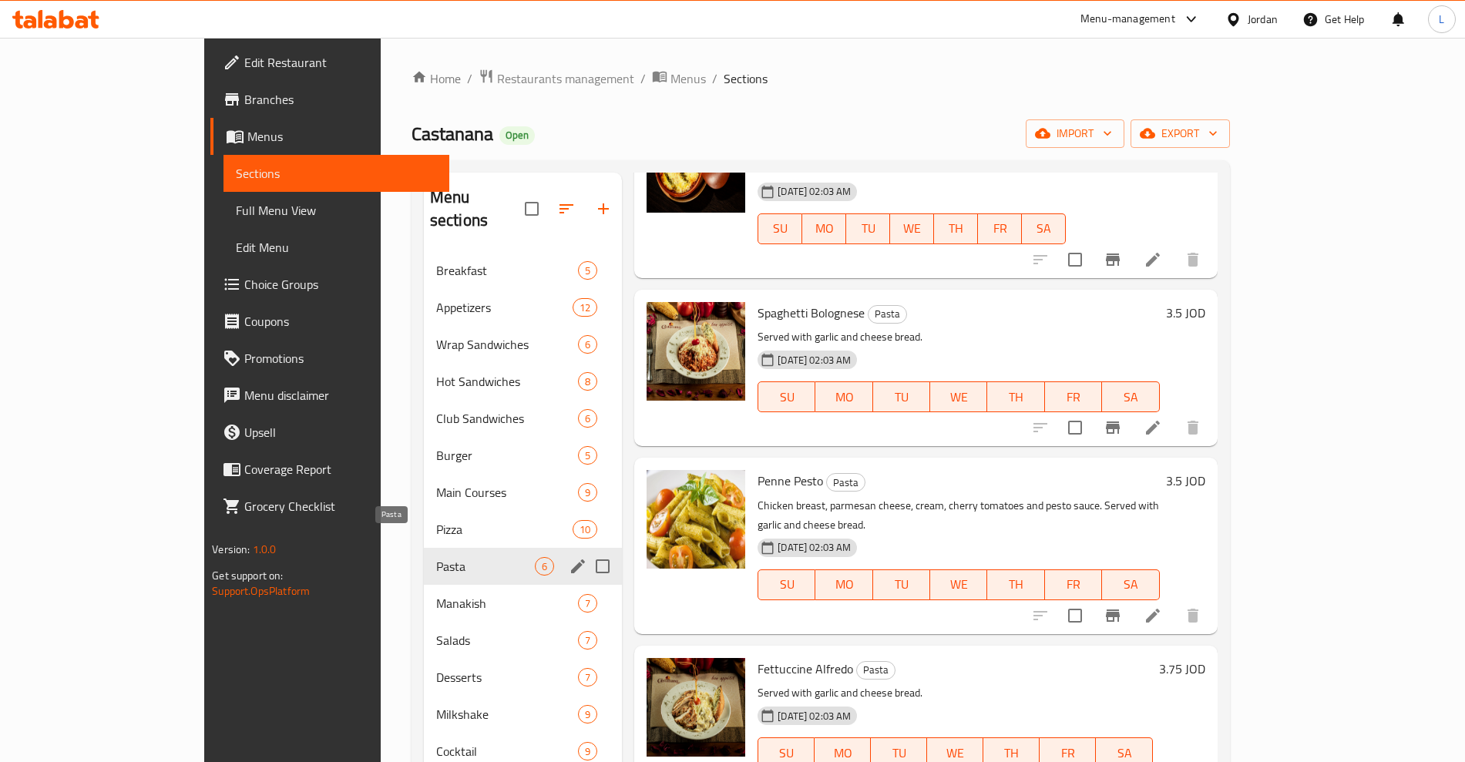
scroll to position [287, 0]
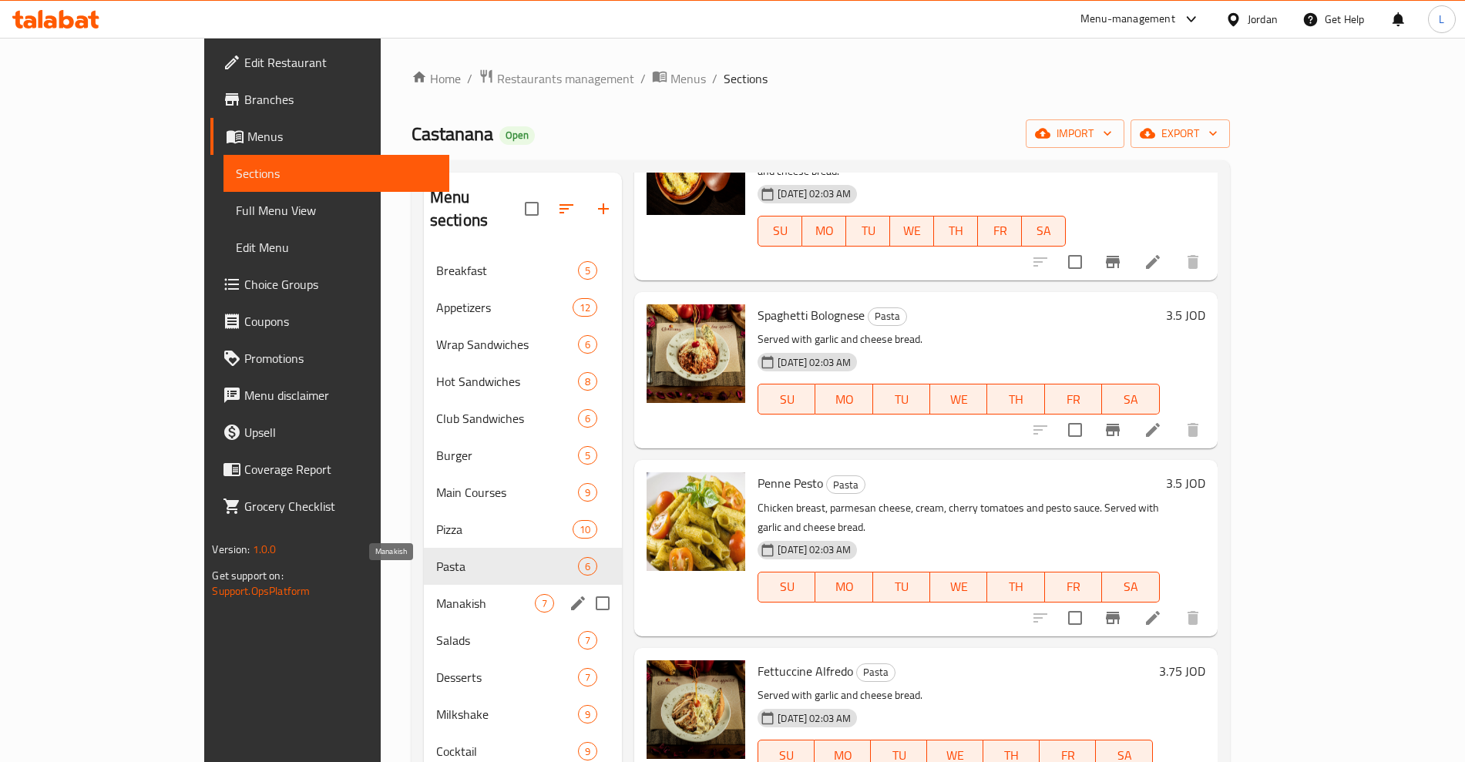
click at [436, 594] on span "Manakish" at bounding box center [485, 603] width 99 height 19
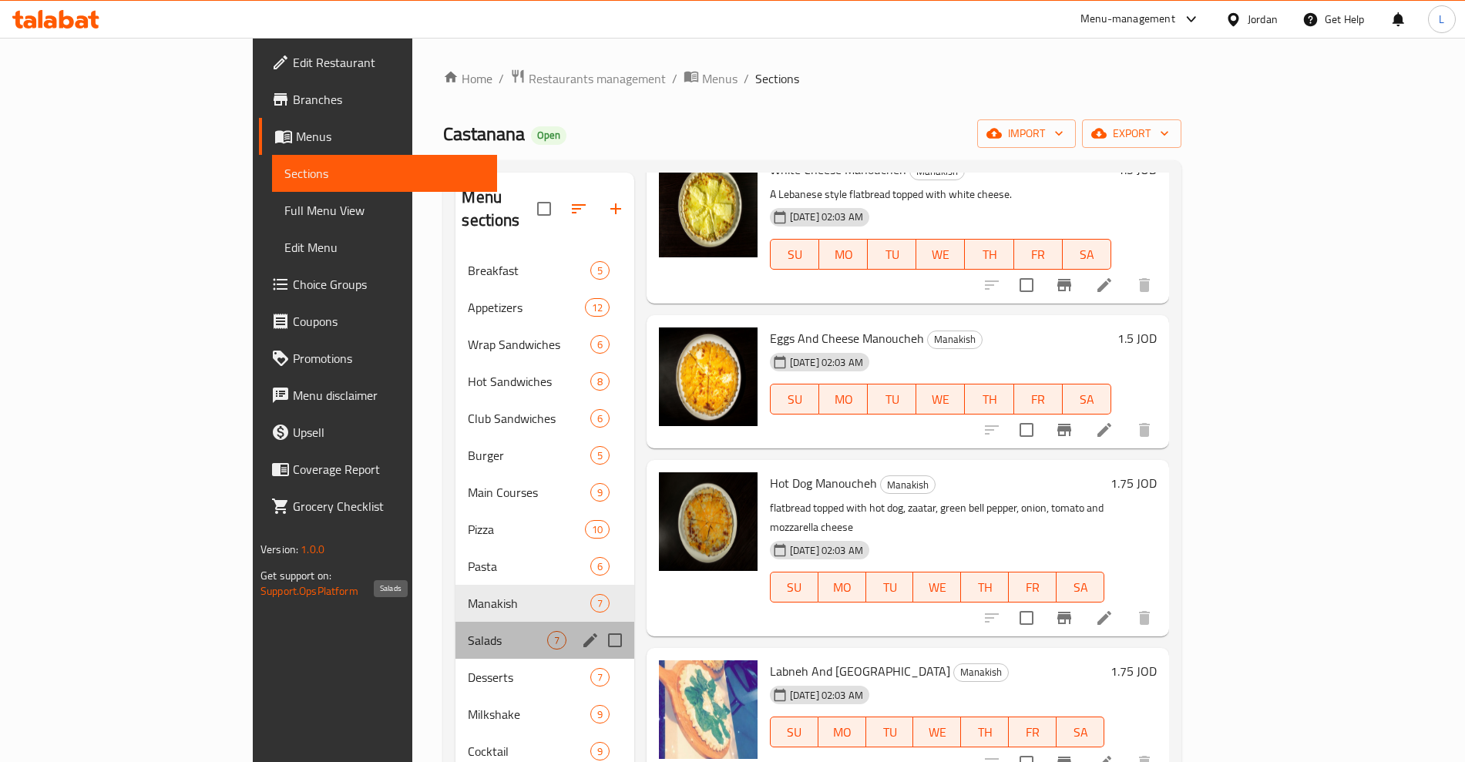
click at [468, 631] on span "Salads" at bounding box center [507, 640] width 79 height 19
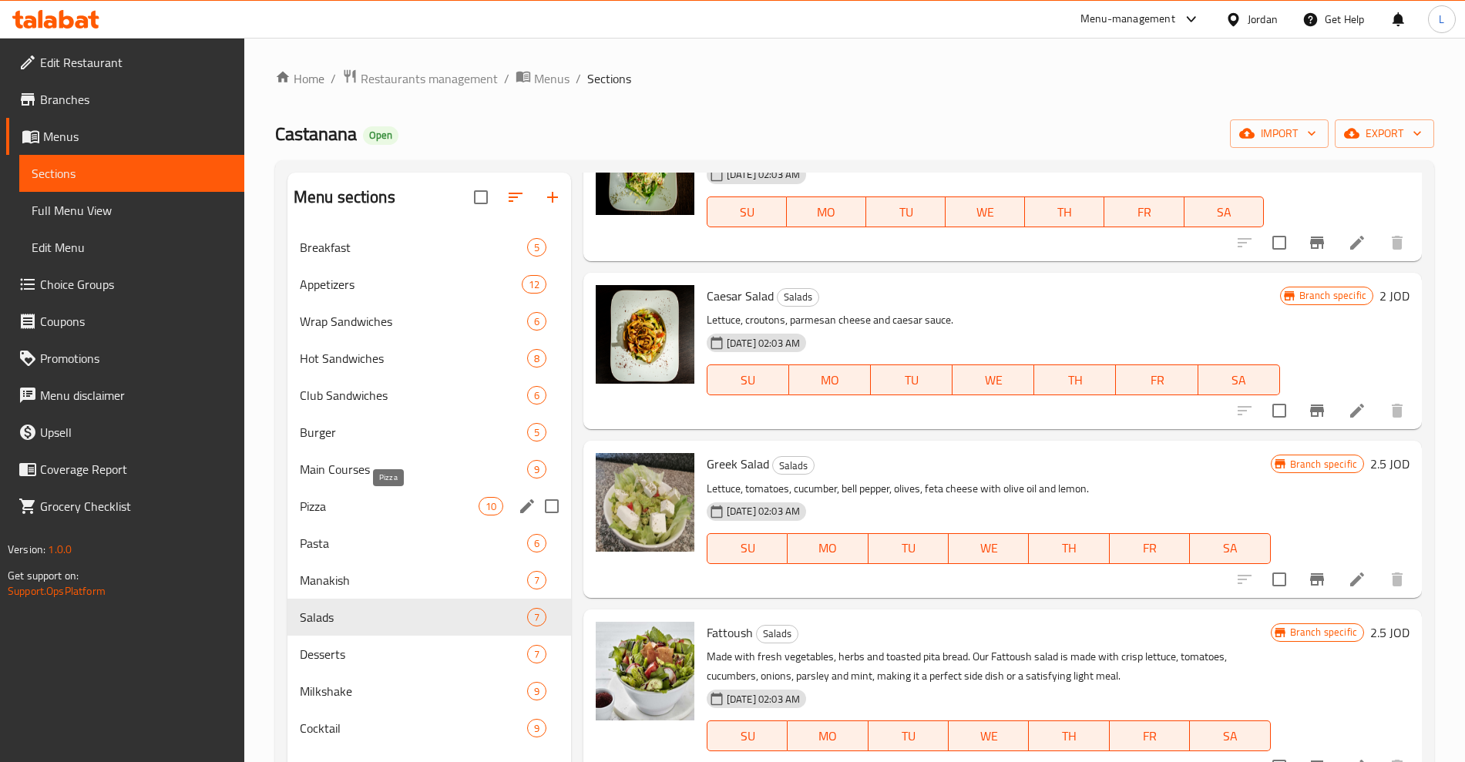
click at [322, 503] on span "Pizza" at bounding box center [389, 506] width 179 height 19
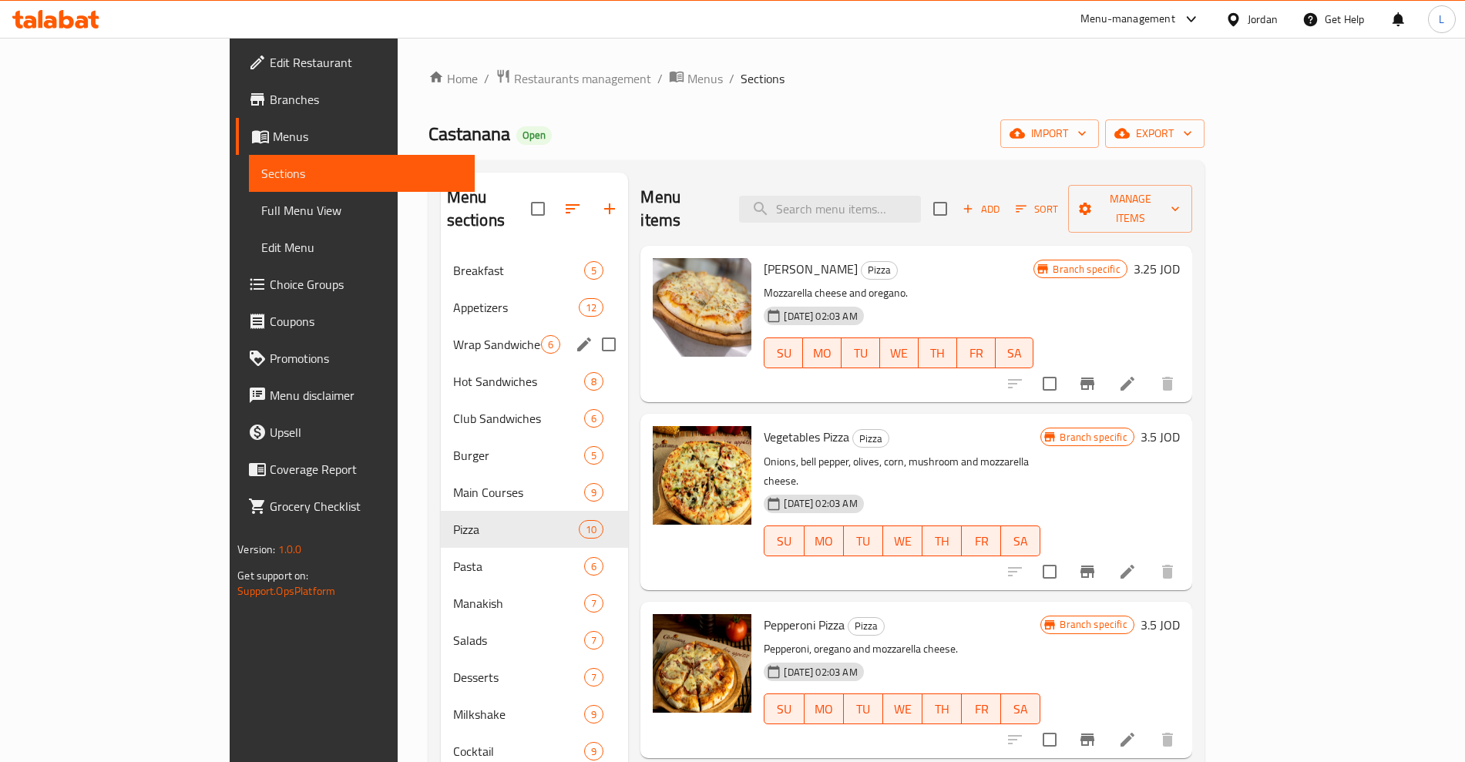
click at [441, 326] on div "Wrap Sandwiches 6" at bounding box center [535, 344] width 188 height 37
